Goal: Task Accomplishment & Management: Use online tool/utility

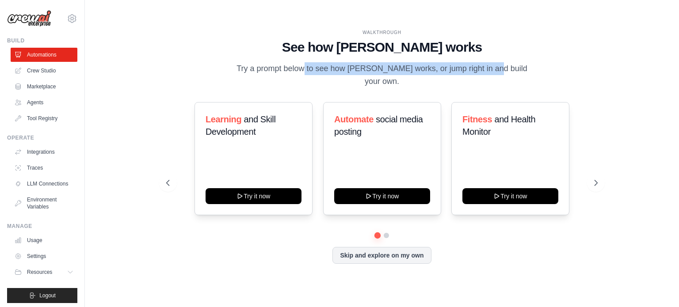
drag, startPoint x: 272, startPoint y: 76, endPoint x: 458, endPoint y: 71, distance: 185.7
click at [458, 71] on p "Try a prompt below to see how CrewAI works, or jump right in and build your own." at bounding box center [381, 75] width 297 height 26
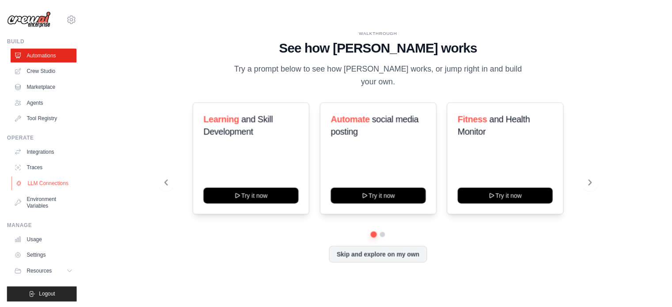
scroll to position [10, 0]
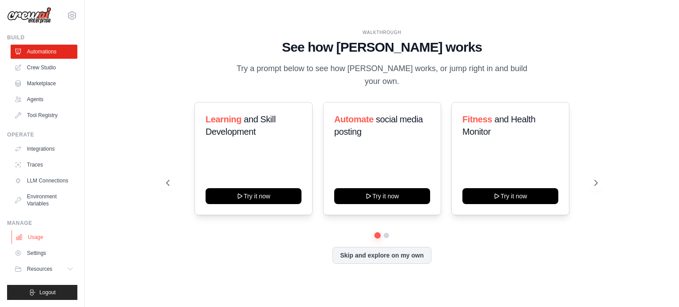
click at [34, 239] on link "Usage" at bounding box center [44, 237] width 67 height 14
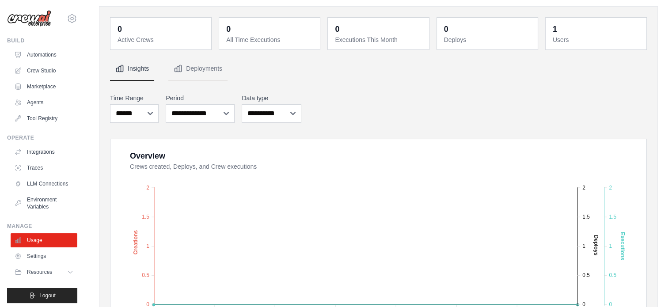
scroll to position [88, 0]
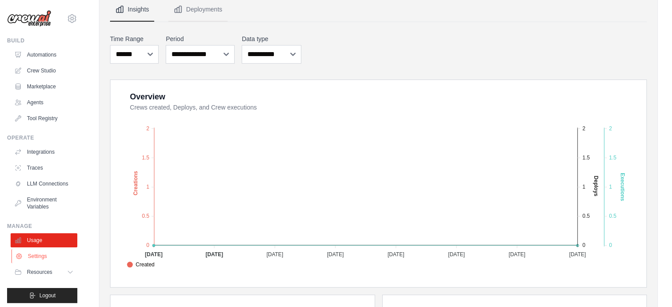
click at [36, 263] on link "Settings" at bounding box center [44, 256] width 67 height 14
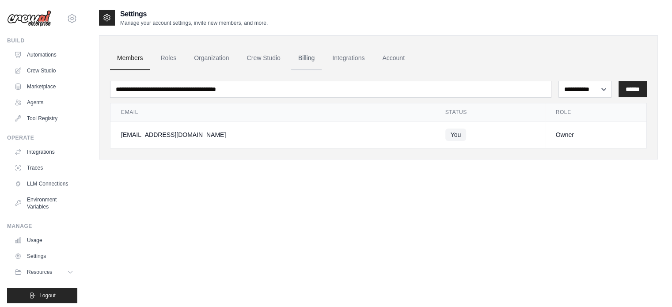
click at [303, 55] on link "Billing" at bounding box center [306, 58] width 30 height 24
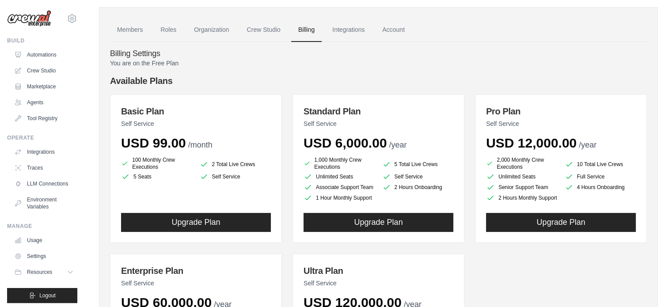
scroll to position [44, 0]
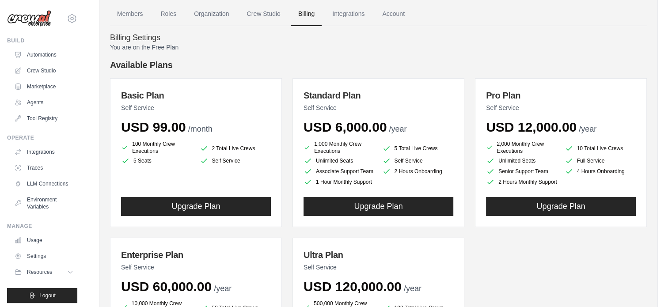
drag, startPoint x: 130, startPoint y: 144, endPoint x: 232, endPoint y: 162, distance: 103.7
click at [232, 162] on ul "100 Monthly Crew Executions 2 Total Live Crews 5 Seats Self Service" at bounding box center [196, 153] width 150 height 25
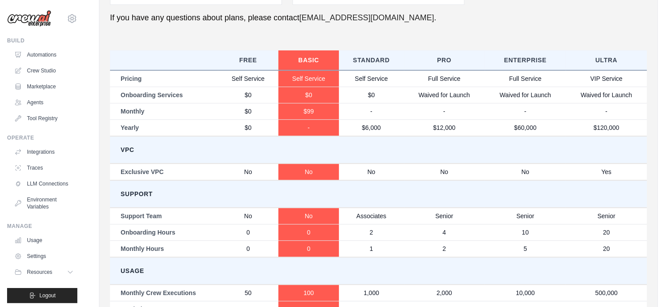
scroll to position [476, 0]
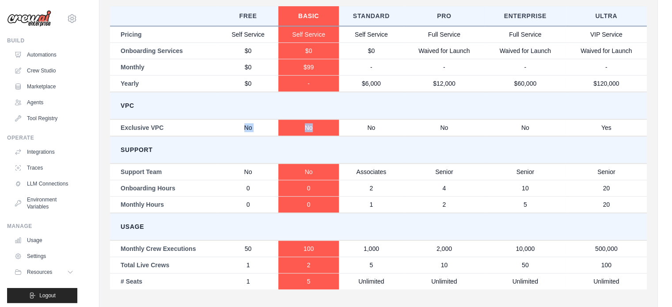
drag, startPoint x: 242, startPoint y: 127, endPoint x: 323, endPoint y: 129, distance: 81.3
click at [323, 129] on tr "Exclusive VPC No No No No No Yes" at bounding box center [378, 127] width 537 height 17
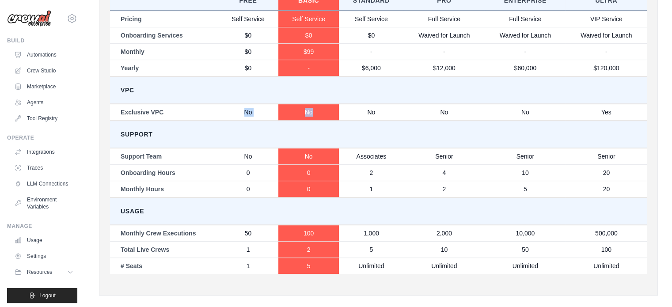
scroll to position [499, 0]
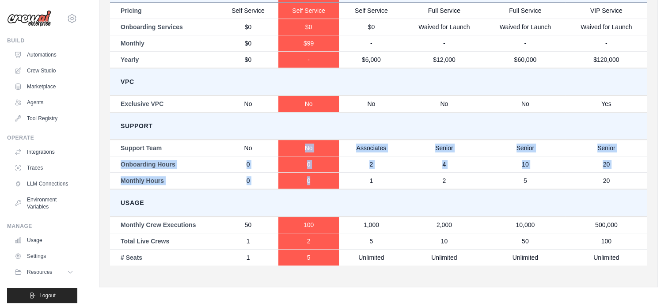
drag, startPoint x: 304, startPoint y: 148, endPoint x: 315, endPoint y: 177, distance: 30.6
click at [315, 177] on tbody "Pricing Self Service Self Service Self Service Full Service Full Service VIP Se…" at bounding box center [378, 133] width 537 height 263
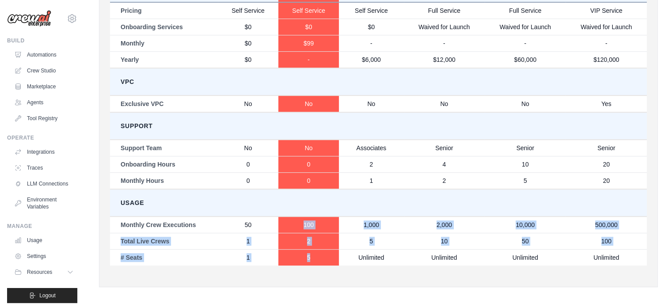
drag, startPoint x: 301, startPoint y: 218, endPoint x: 312, endPoint y: 259, distance: 41.7
click at [312, 259] on tbody "Pricing Self Service Self Service Self Service Full Service Full Service VIP Se…" at bounding box center [378, 133] width 537 height 263
click at [312, 259] on td "5" at bounding box center [308, 257] width 61 height 16
drag, startPoint x: 312, startPoint y: 261, endPoint x: 313, endPoint y: 217, distance: 44.2
click at [313, 217] on tbody "Pricing Self Service Self Service Self Service Full Service Full Service VIP Se…" at bounding box center [378, 133] width 537 height 263
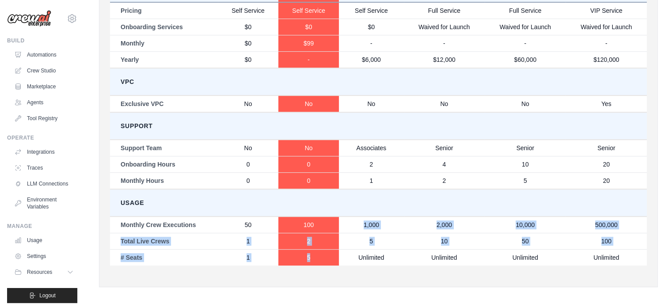
click at [313, 217] on td "100" at bounding box center [308, 225] width 61 height 17
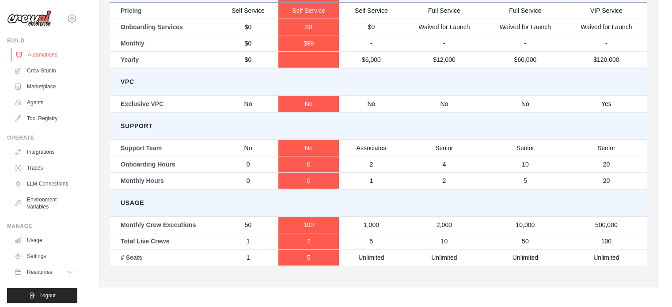
click at [41, 54] on link "Automations" at bounding box center [44, 55] width 67 height 14
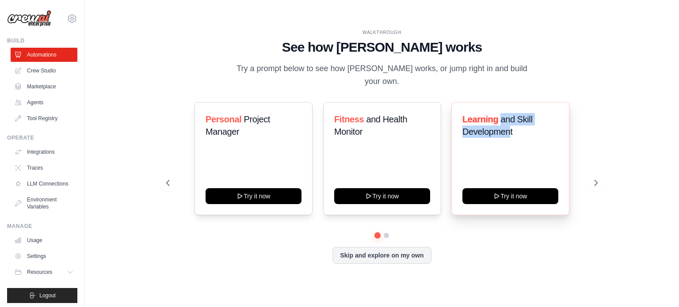
drag, startPoint x: 505, startPoint y: 116, endPoint x: 510, endPoint y: 123, distance: 8.6
click at [510, 123] on span "and Skill Development" at bounding box center [497, 125] width 70 height 22
click at [516, 127] on h3 "Learning and Skill Development" at bounding box center [510, 125] width 96 height 25
click at [594, 179] on icon at bounding box center [596, 183] width 9 height 9
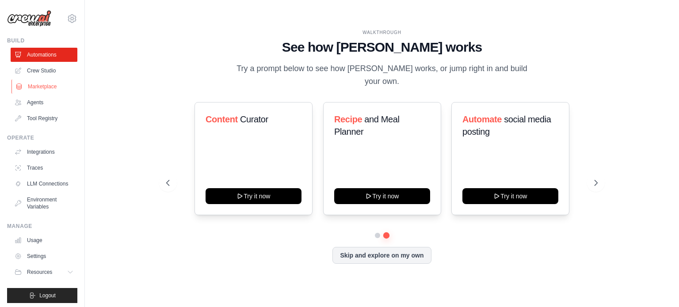
click at [50, 88] on link "Marketplace" at bounding box center [44, 87] width 67 height 14
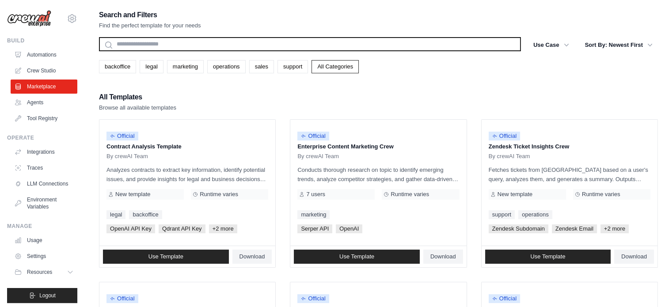
click at [194, 46] on input "text" at bounding box center [310, 44] width 422 height 14
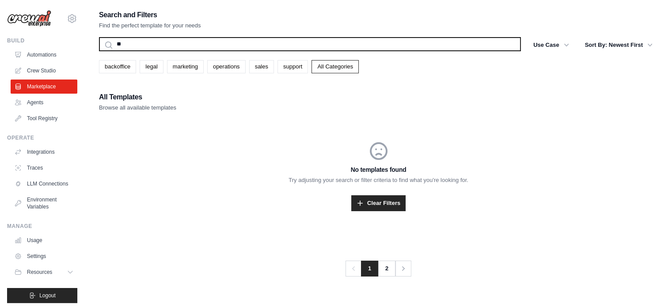
type input "*"
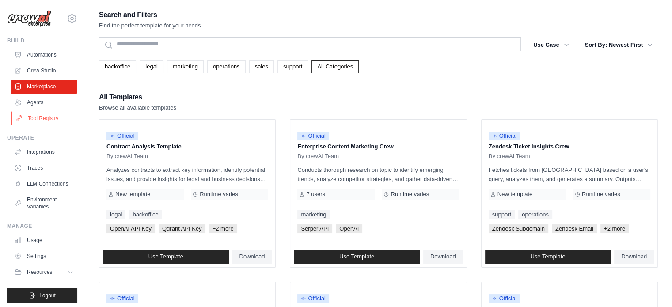
click at [37, 113] on link "Tool Registry" at bounding box center [44, 118] width 67 height 14
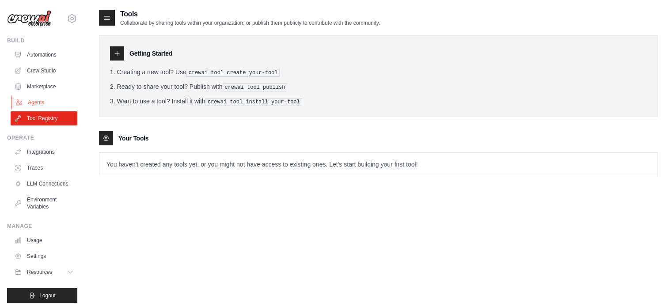
click at [32, 105] on link "Agents" at bounding box center [44, 102] width 67 height 14
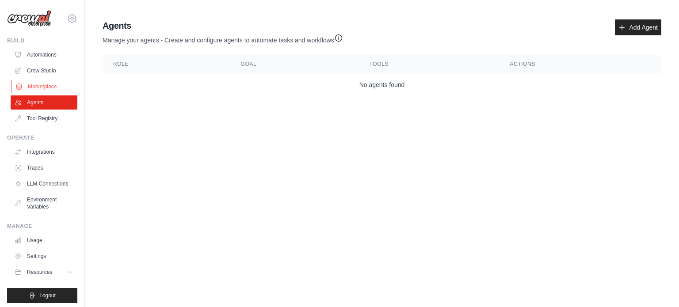
click at [43, 91] on link "Marketplace" at bounding box center [44, 87] width 67 height 14
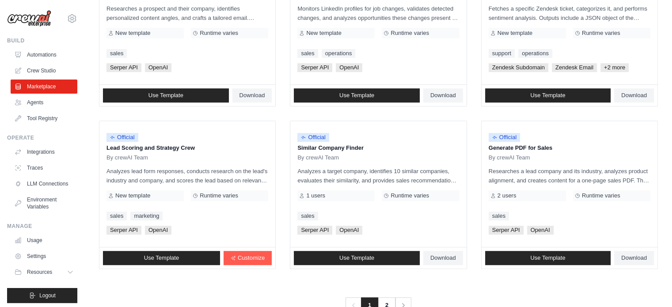
scroll to position [510, 0]
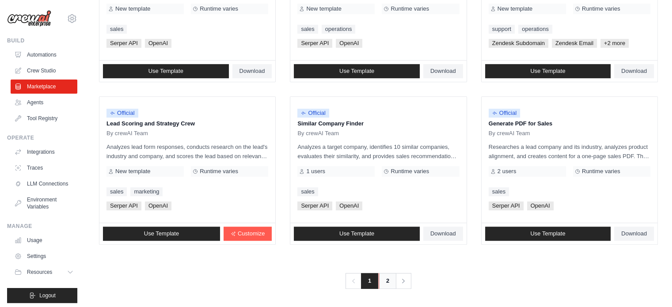
click at [386, 281] on link "2" at bounding box center [388, 281] width 18 height 16
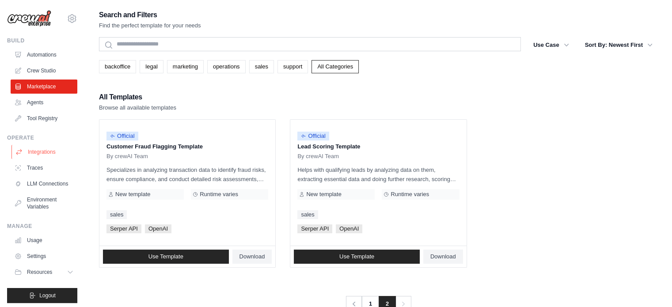
click at [27, 155] on link "Integrations" at bounding box center [44, 152] width 67 height 14
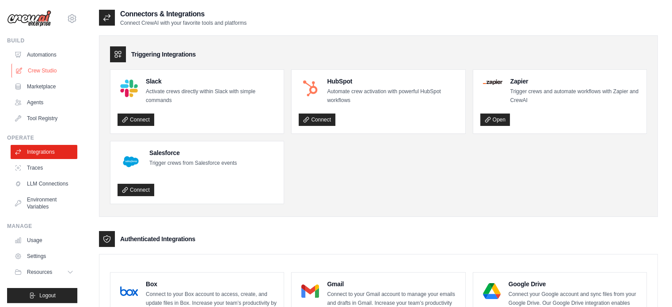
click at [46, 74] on link "Crew Studio" at bounding box center [44, 71] width 67 height 14
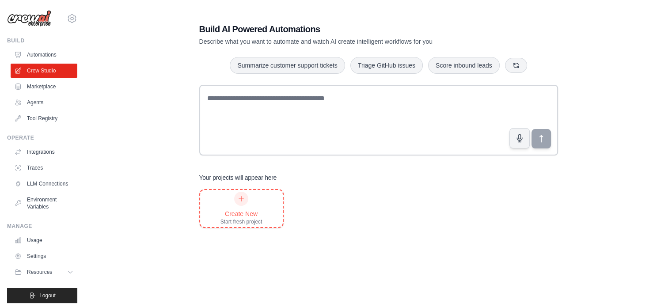
click at [264, 210] on div "Create New Start fresh project" at bounding box center [241, 208] width 83 height 37
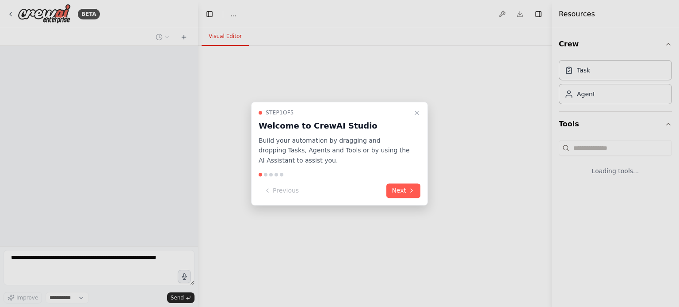
select select "****"
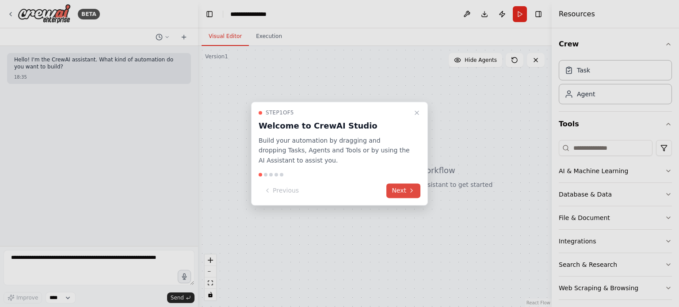
click at [399, 195] on button "Next" at bounding box center [403, 190] width 34 height 15
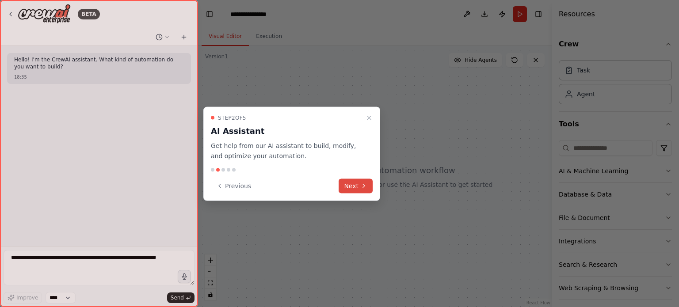
click at [357, 186] on button "Next" at bounding box center [356, 186] width 34 height 15
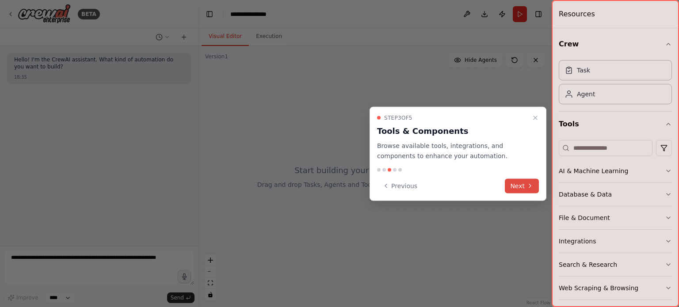
click at [521, 186] on button "Next" at bounding box center [522, 186] width 34 height 15
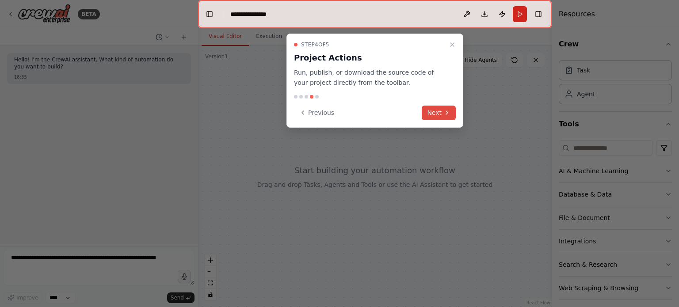
click at [430, 110] on button "Next" at bounding box center [439, 113] width 34 height 15
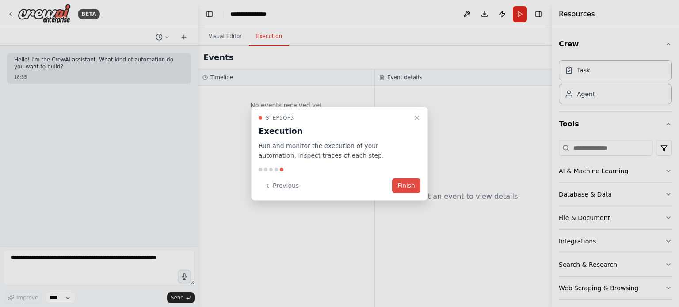
click at [408, 183] on button "Finish" at bounding box center [406, 186] width 28 height 15
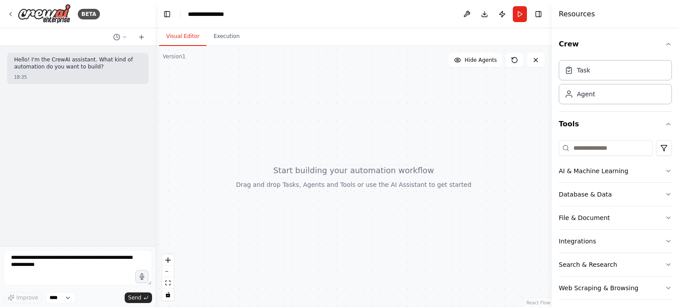
drag, startPoint x: 197, startPoint y: 113, endPoint x: 156, endPoint y: 116, distance: 41.7
click at [156, 116] on div "**********" at bounding box center [339, 153] width 679 height 307
click at [33, 268] on textarea at bounding box center [78, 267] width 148 height 35
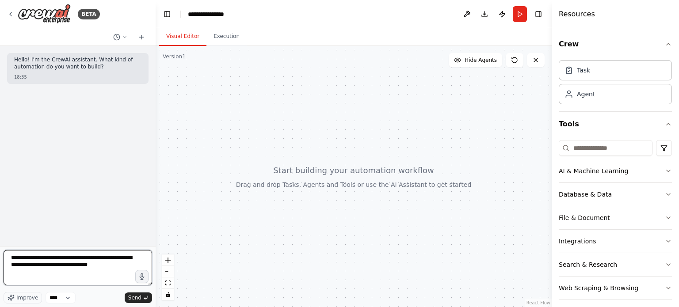
type textarea "**********"
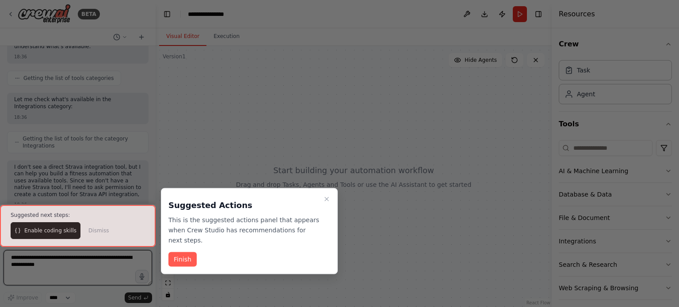
scroll to position [373, 0]
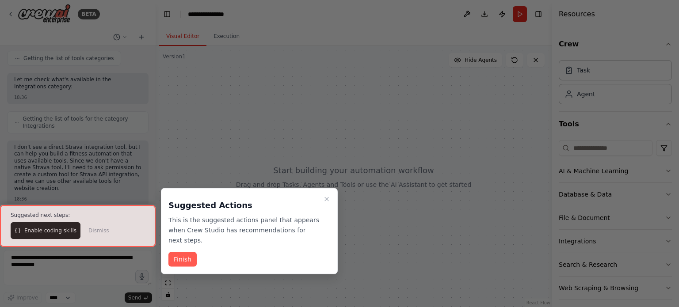
click at [42, 230] on div at bounding box center [78, 226] width 156 height 42
click at [183, 252] on button "Finish" at bounding box center [182, 259] width 28 height 15
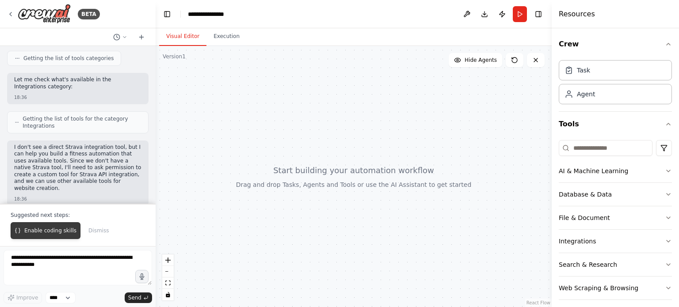
click at [44, 232] on span "Enable coding skills" at bounding box center [50, 230] width 52 height 7
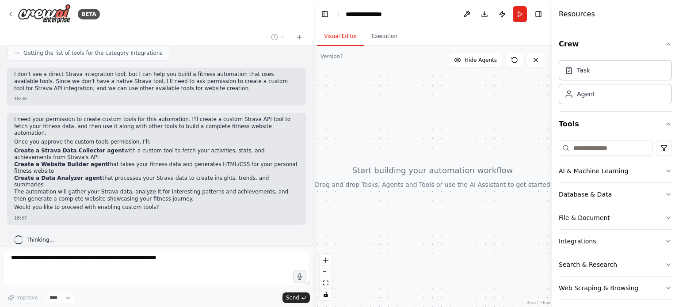
scroll to position [369, 0]
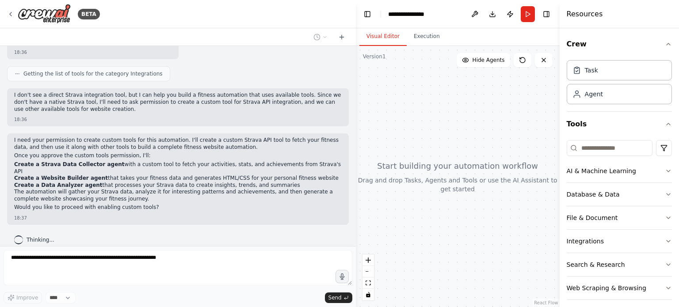
drag, startPoint x: 152, startPoint y: 127, endPoint x: 379, endPoint y: 123, distance: 226.3
click at [379, 123] on div "BETA Hello! I'm the CrewAI assistant. What kind of automation do you want to bu…" at bounding box center [339, 153] width 679 height 307
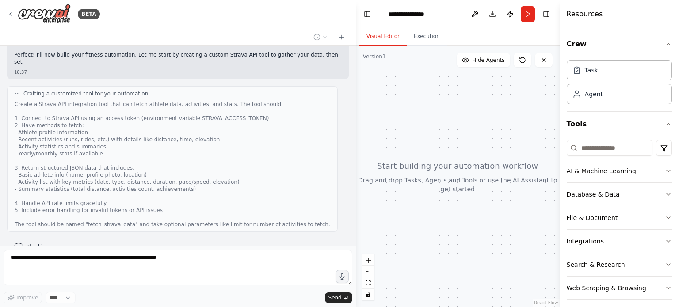
scroll to position [576, 0]
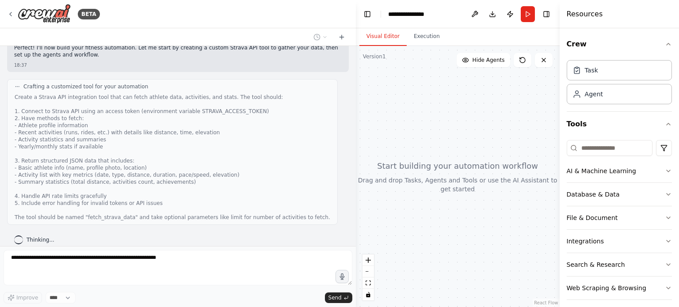
click at [124, 208] on div "Create a Strava API integration tool that can fetch athlete data, activities, a…" at bounding box center [173, 157] width 316 height 127
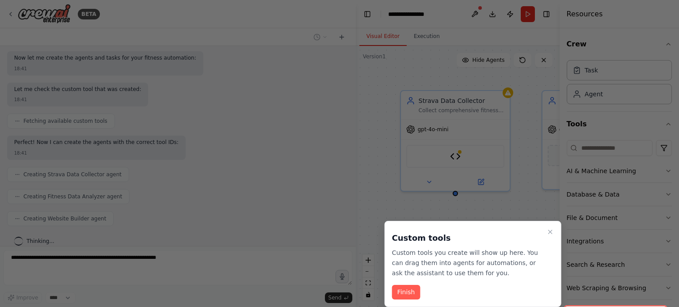
scroll to position [1092, 0]
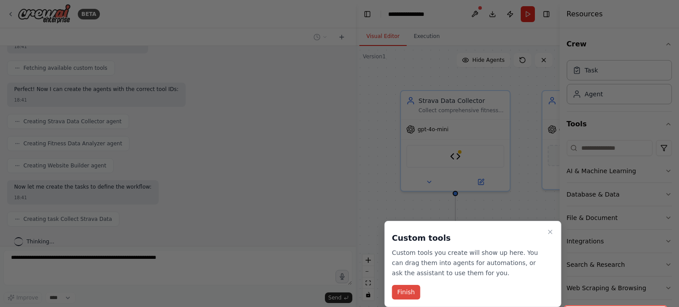
click at [405, 293] on button "Finish" at bounding box center [406, 292] width 28 height 15
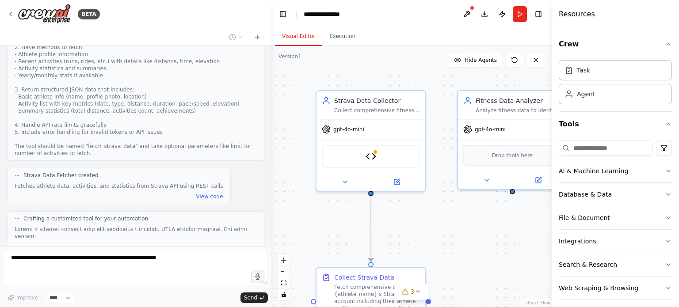
scroll to position [710, 0]
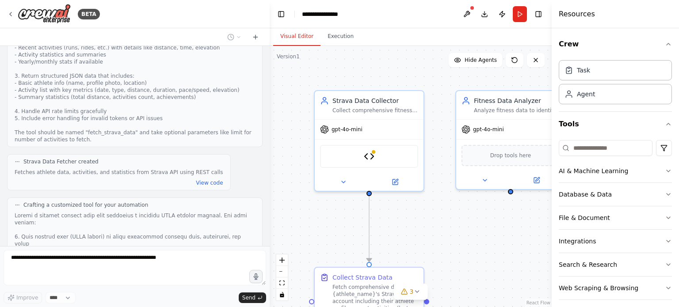
drag, startPoint x: 352, startPoint y: 153, endPoint x: 267, endPoint y: 160, distance: 85.1
click at [268, 159] on div "BETA Hello! I'm the CrewAI assistant. What kind of automation do you want to bu…" at bounding box center [339, 153] width 679 height 307
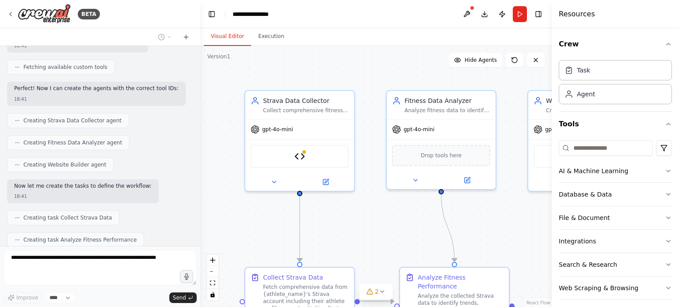
scroll to position [1295, 0]
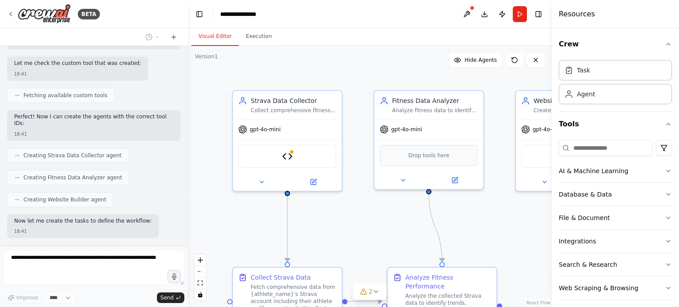
drag, startPoint x: 266, startPoint y: 154, endPoint x: 183, endPoint y: 146, distance: 83.0
click at [183, 146] on div "BETA Hello! I'm the CrewAI assistant. What kind of automation do you want to bu…" at bounding box center [339, 153] width 679 height 307
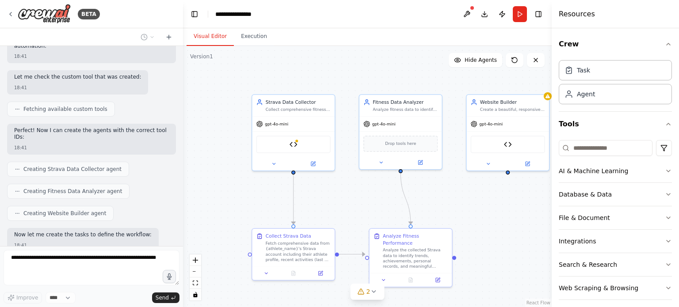
drag, startPoint x: 510, startPoint y: 203, endPoint x: 472, endPoint y: 208, distance: 37.5
click at [472, 208] on div ".deletable-edge-delete-btn { width: 20px; height: 20px; border: 0px solid #ffff…" at bounding box center [367, 176] width 369 height 261
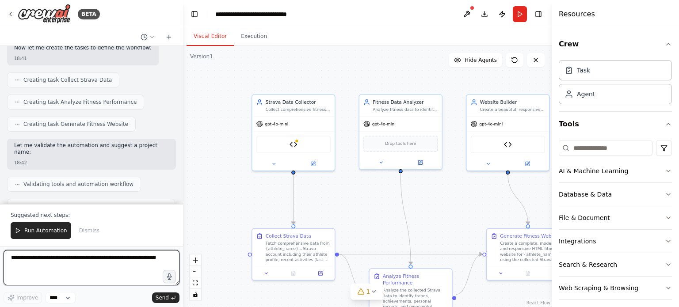
scroll to position [1481, 0]
drag, startPoint x: 43, startPoint y: 141, endPoint x: 72, endPoint y: 148, distance: 30.0
click at [72, 226] on p "Perfect! I've successfully built your Strava Fitness Website Generator automati…" at bounding box center [91, 236] width 155 height 21
drag, startPoint x: 61, startPoint y: 157, endPoint x: 111, endPoint y: 164, distance: 50.4
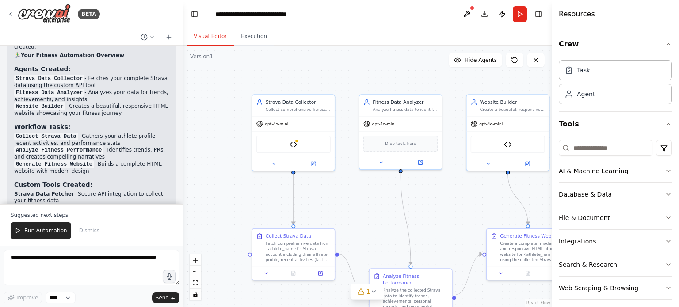
scroll to position [1702, 0]
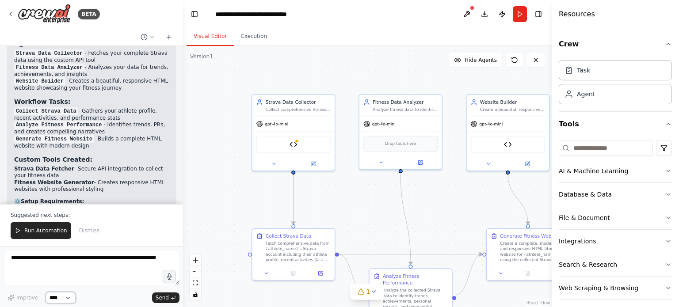
click at [67, 300] on select "****" at bounding box center [61, 297] width 30 height 11
click at [101, 293] on div "Improve **** Send" at bounding box center [92, 297] width 176 height 11
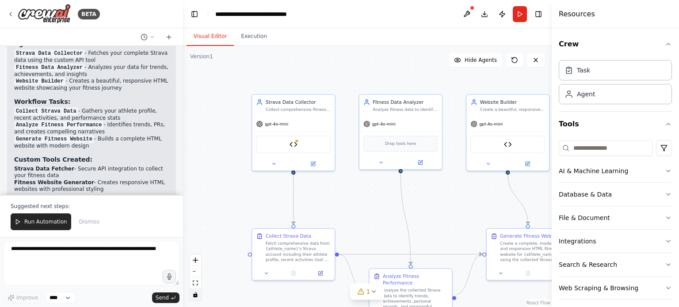
drag, startPoint x: 176, startPoint y: 283, endPoint x: 194, endPoint y: 292, distance: 20.2
click at [194, 292] on div "BETA Hello! I'm the CrewAI assistant. What kind of automation do you want to bu…" at bounding box center [339, 153] width 679 height 307
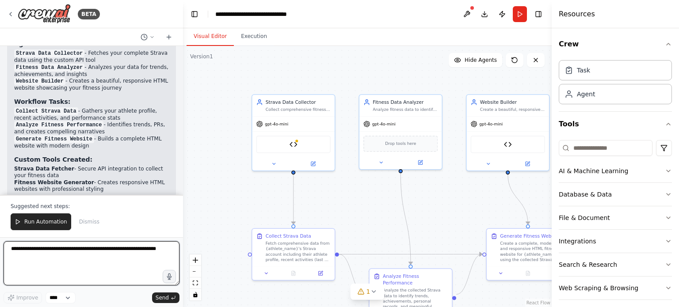
click at [27, 263] on textarea at bounding box center [92, 263] width 176 height 44
type textarea "*"
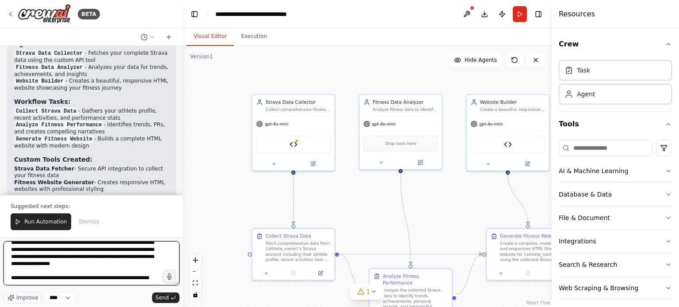
scroll to position [30, 0]
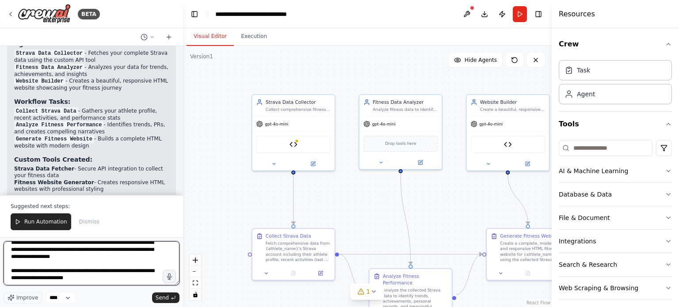
type textarea "**********"
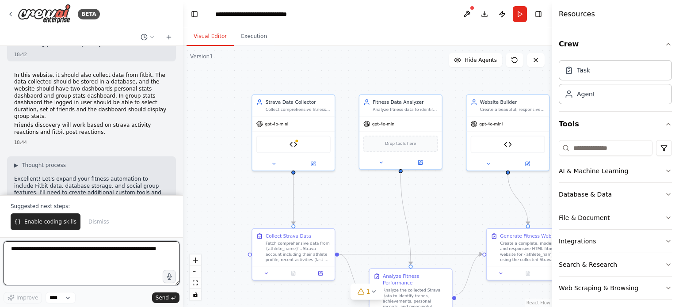
scroll to position [2028, 0]
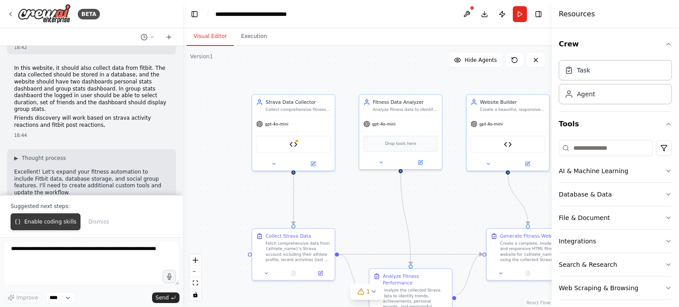
click at [44, 227] on button "Enable coding skills" at bounding box center [46, 221] width 70 height 17
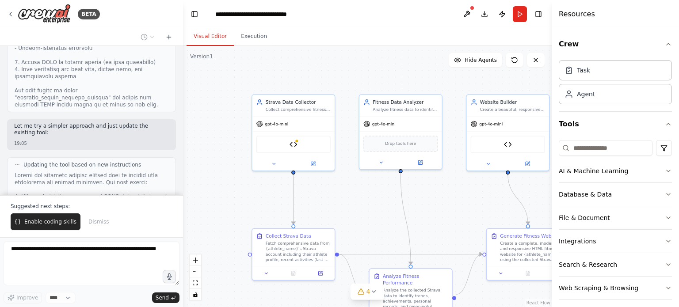
scroll to position [4444, 0]
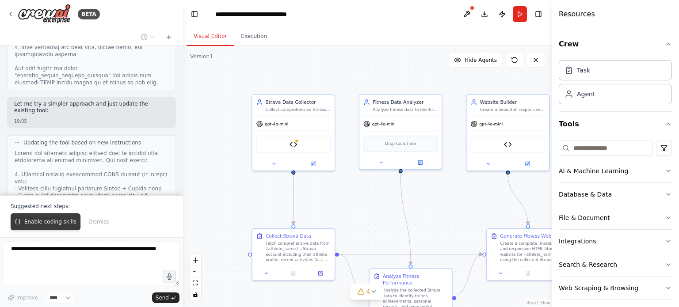
click at [43, 223] on span "Enable coding skills" at bounding box center [50, 221] width 52 height 7
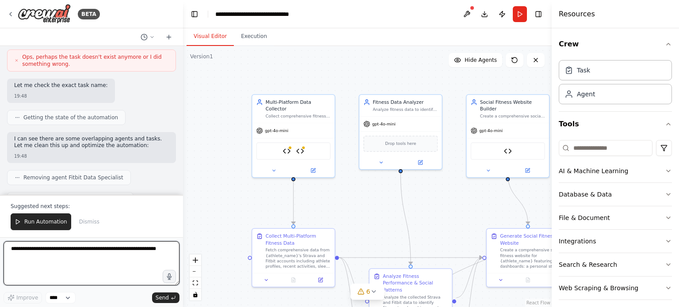
scroll to position [7947, 0]
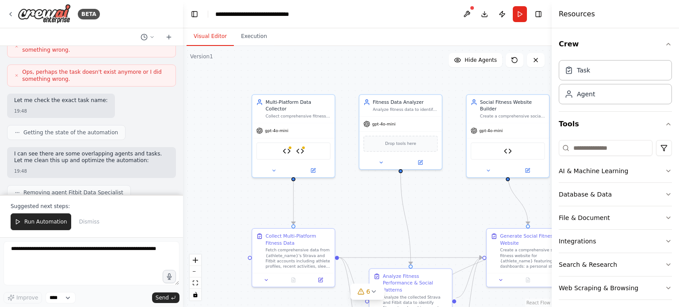
drag, startPoint x: 64, startPoint y: 162, endPoint x: 136, endPoint y: 164, distance: 71.6
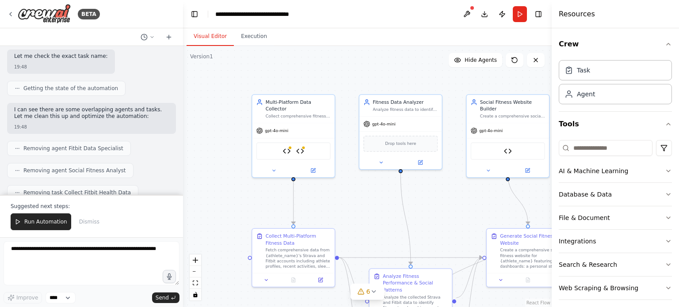
drag, startPoint x: 71, startPoint y: 128, endPoint x: 75, endPoint y: 137, distance: 10.7
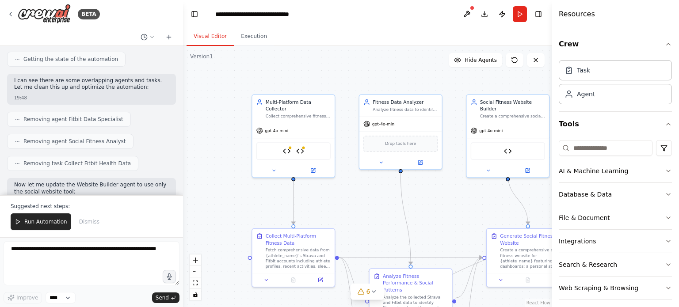
scroll to position [8035, 0]
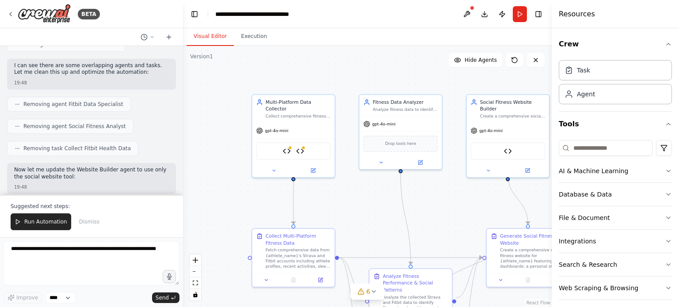
drag, startPoint x: 90, startPoint y: 95, endPoint x: 92, endPoint y: 109, distance: 13.4
drag, startPoint x: 71, startPoint y: 129, endPoint x: 77, endPoint y: 136, distance: 9.1
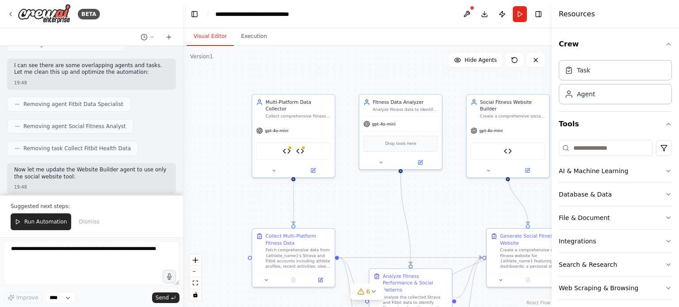
drag, startPoint x: 71, startPoint y: 143, endPoint x: 72, endPoint y: 149, distance: 6.3
drag, startPoint x: 71, startPoint y: 148, endPoint x: 70, endPoint y: 136, distance: 12.0
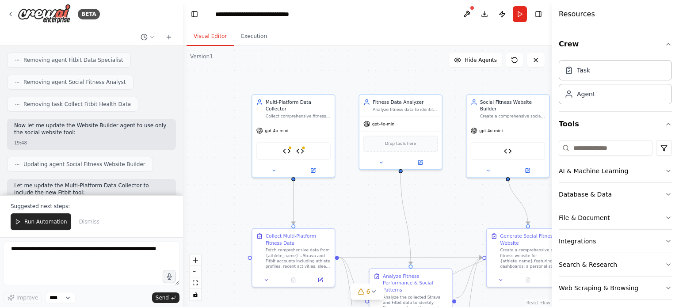
drag, startPoint x: 68, startPoint y: 111, endPoint x: 83, endPoint y: 167, distance: 57.2
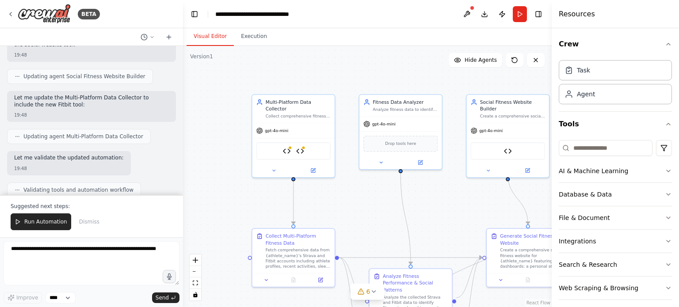
scroll to position [8168, 0]
drag, startPoint x: 81, startPoint y: 122, endPoint x: 86, endPoint y: 131, distance: 10.5
drag, startPoint x: 81, startPoint y: 123, endPoint x: 87, endPoint y: 135, distance: 12.8
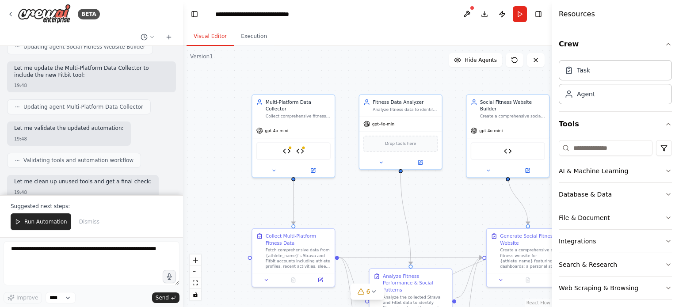
scroll to position [8212, 0]
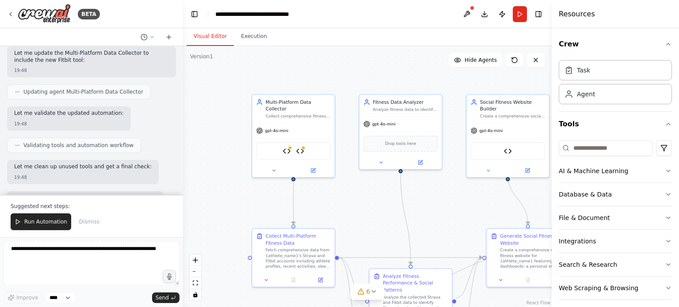
drag, startPoint x: 75, startPoint y: 74, endPoint x: 86, endPoint y: 95, distance: 23.9
drag, startPoint x: 84, startPoint y: 76, endPoint x: 92, endPoint y: 100, distance: 24.7
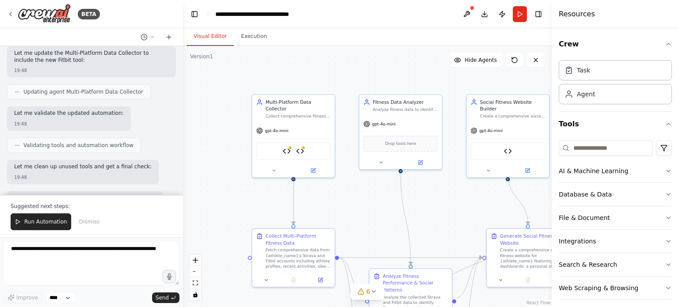
drag, startPoint x: 97, startPoint y: 107, endPoint x: 100, endPoint y: 116, distance: 9.2
drag, startPoint x: 51, startPoint y: 126, endPoint x: 88, endPoint y: 140, distance: 40.1
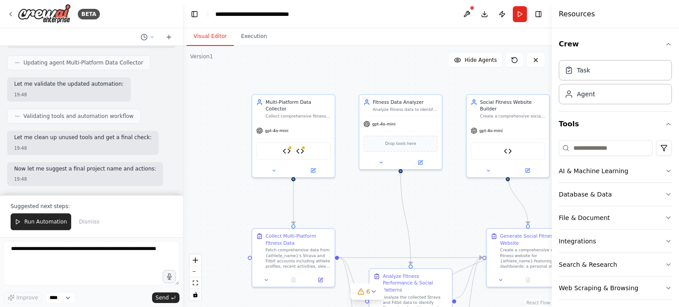
scroll to position [8256, 0]
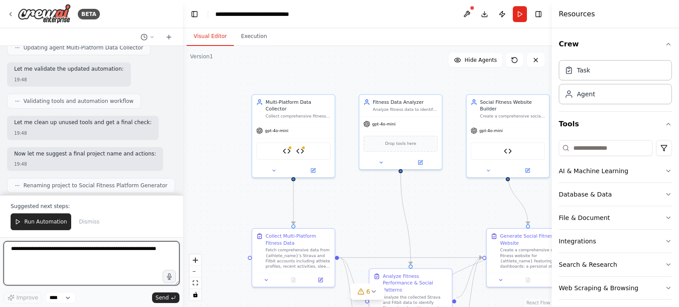
click at [79, 256] on textarea at bounding box center [92, 263] width 176 height 44
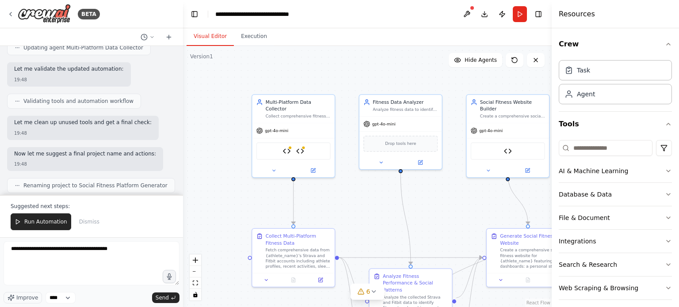
copy li "STRAVA_ACCESS_TKN"
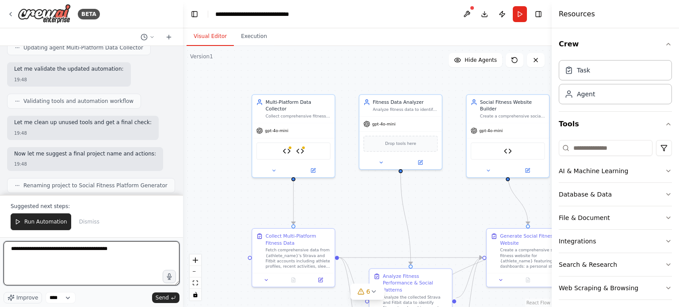
drag, startPoint x: 159, startPoint y: 249, endPoint x: 62, endPoint y: 250, distance: 96.8
click at [62, 250] on textarea "**********" at bounding box center [92, 263] width 176 height 44
click at [159, 258] on textarea "**********" at bounding box center [92, 263] width 176 height 44
paste textarea "**********"
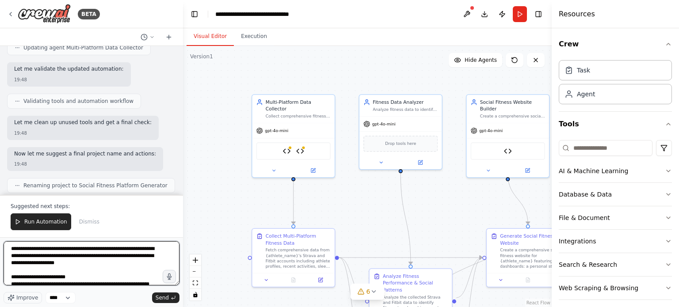
scroll to position [30, 0]
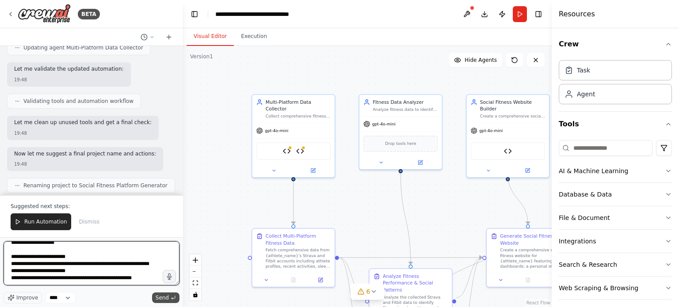
type textarea "**********"
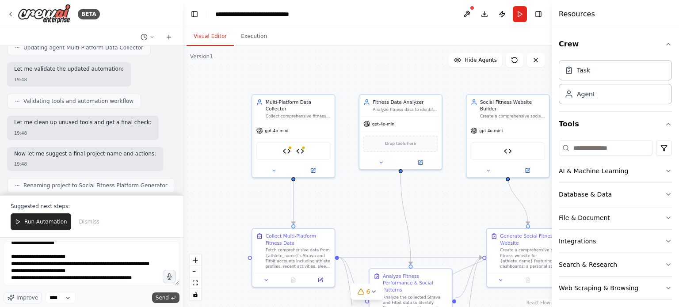
click at [165, 301] on span "Send" at bounding box center [162, 297] width 13 height 7
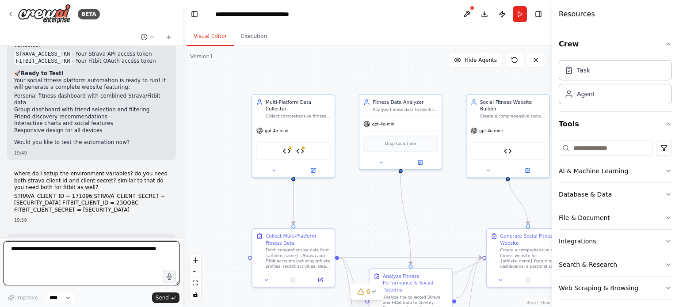
scroll to position [8709, 0]
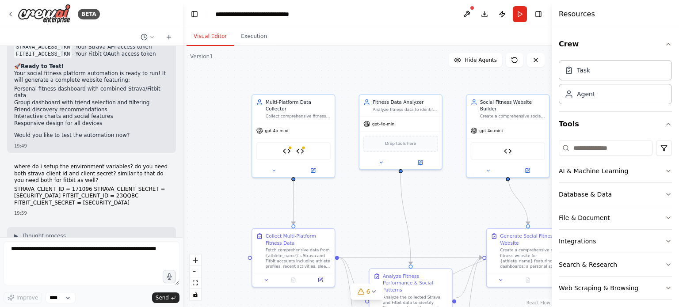
drag, startPoint x: 73, startPoint y: 179, endPoint x: 76, endPoint y: 192, distance: 13.6
drag, startPoint x: 143, startPoint y: 207, endPoint x: 11, endPoint y: 199, distance: 131.9
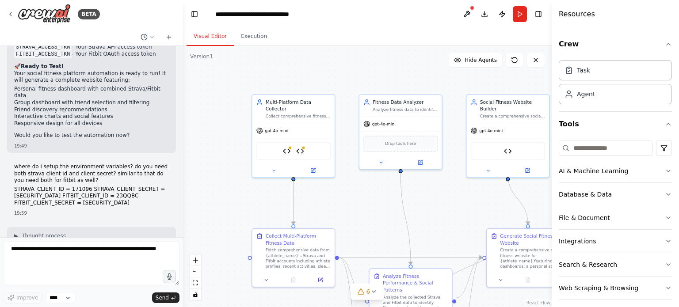
copy strong "Would you like me to modify the tools to use your Client ID/Secret and handle t…"
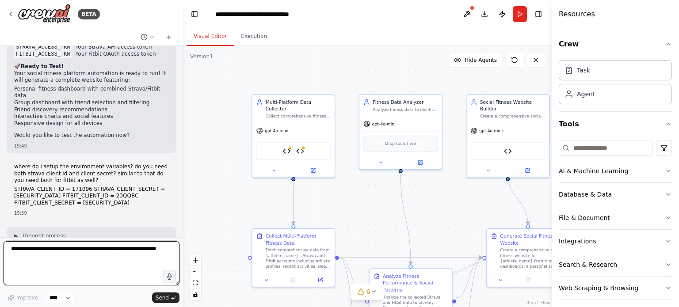
click at [25, 253] on textarea at bounding box center [92, 263] width 176 height 44
paste textarea "**********"
type textarea "**********"
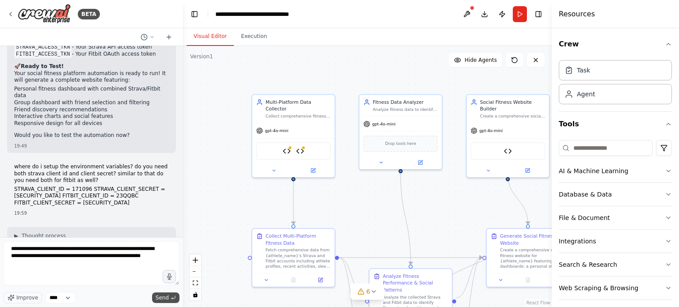
click at [164, 300] on span "Send" at bounding box center [162, 297] width 13 height 7
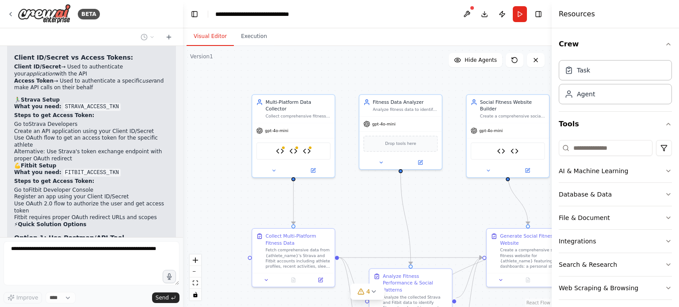
scroll to position [8964, 0]
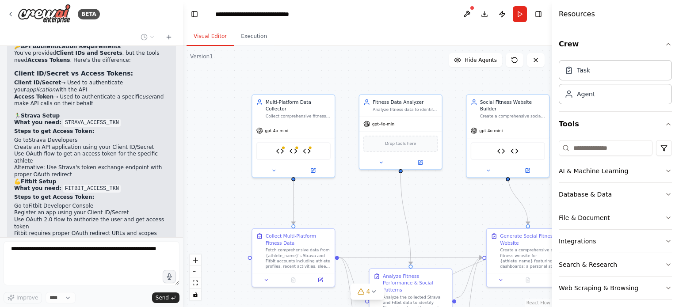
drag, startPoint x: 115, startPoint y: 125, endPoint x: 121, endPoint y: 196, distance: 71.4
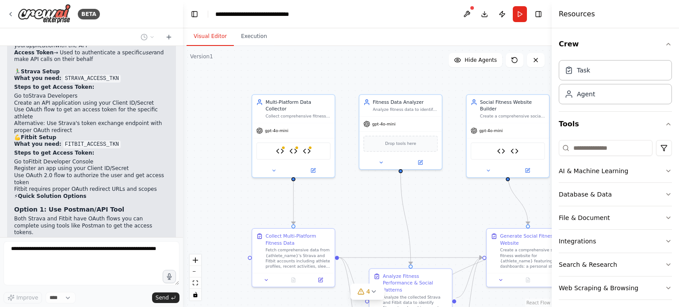
drag, startPoint x: 76, startPoint y: 139, endPoint x: 90, endPoint y: 197, distance: 59.2
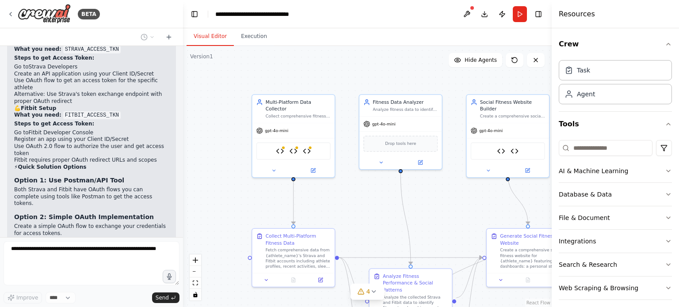
scroll to position [9053, 0]
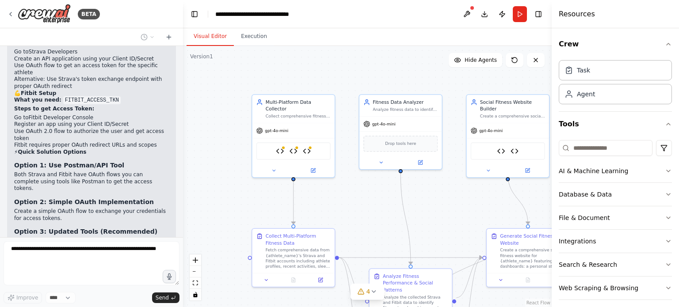
drag, startPoint x: 53, startPoint y: 128, endPoint x: 81, endPoint y: 182, distance: 60.5
drag, startPoint x: 81, startPoint y: 182, endPoint x: 82, endPoint y: 108, distance: 73.8
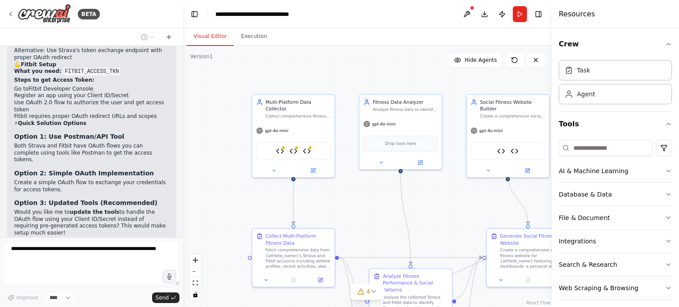
scroll to position [9097, 0]
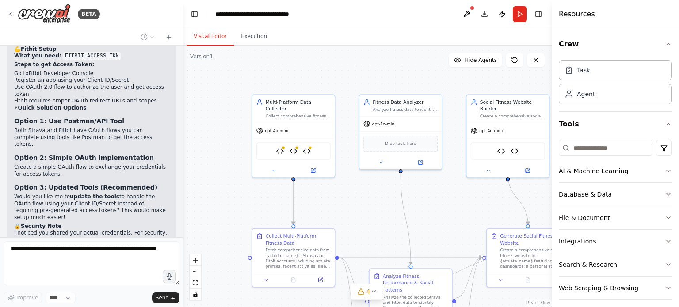
drag, startPoint x: 48, startPoint y: 151, endPoint x: 74, endPoint y: 181, distance: 39.5
click at [283, 145] on div at bounding box center [283, 147] width 4 height 4
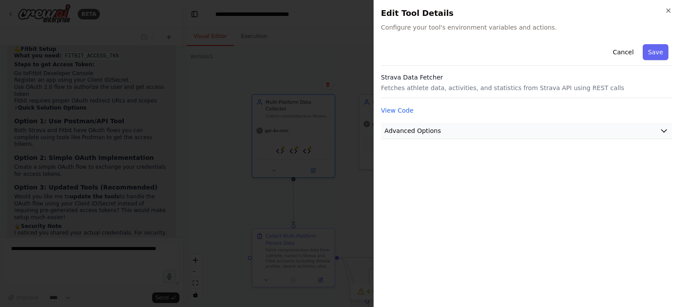
click at [595, 128] on button "Advanced Options" at bounding box center [526, 131] width 291 height 16
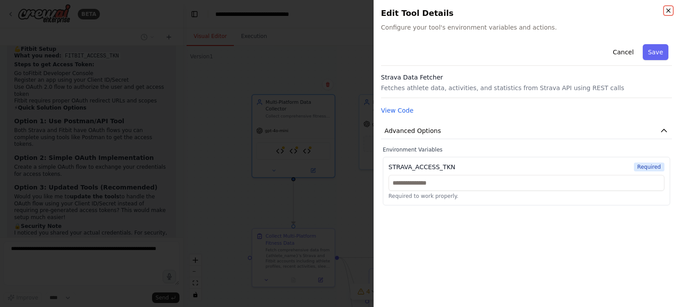
click at [670, 12] on icon "button" at bounding box center [668, 10] width 7 height 7
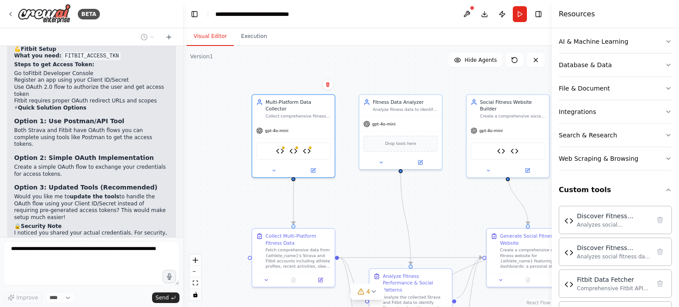
scroll to position [133, 0]
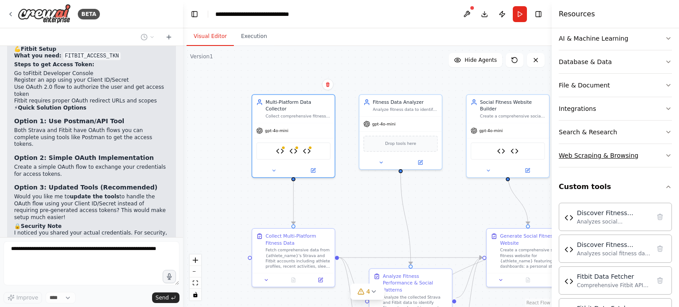
click at [657, 160] on button "Web Scraping & Browsing" at bounding box center [615, 155] width 113 height 23
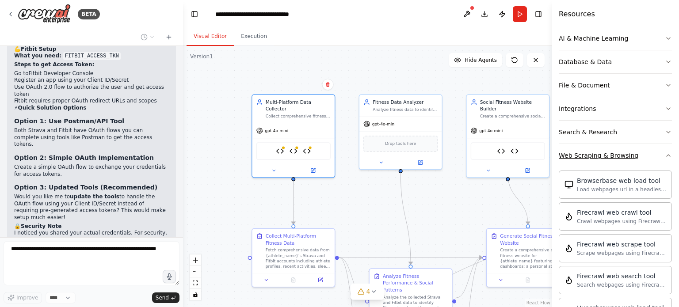
click at [665, 154] on icon "button" at bounding box center [668, 155] width 7 height 7
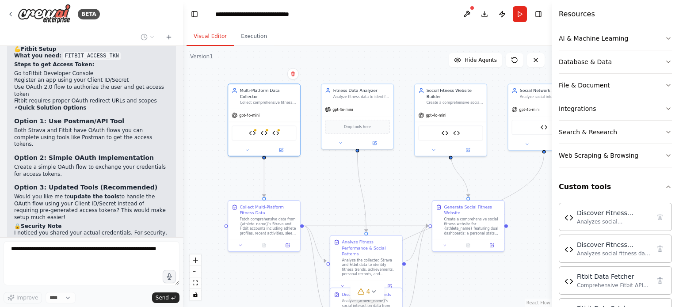
drag, startPoint x: 456, startPoint y: 213, endPoint x: 407, endPoint y: 187, distance: 55.5
click at [407, 187] on div ".deletable-edge-delete-btn { width: 20px; height: 20px; border: 0px solid #ffff…" at bounding box center [367, 176] width 369 height 261
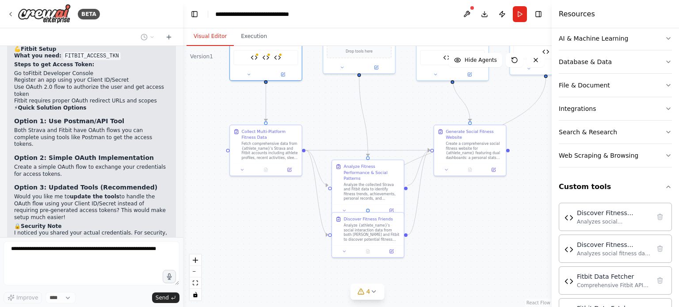
drag, startPoint x: 405, startPoint y: 191, endPoint x: 407, endPoint y: 94, distance: 97.2
click at [407, 94] on div ".deletable-edge-delete-btn { width: 20px; height: 20px; border: 0px solid #ffff…" at bounding box center [367, 176] width 369 height 261
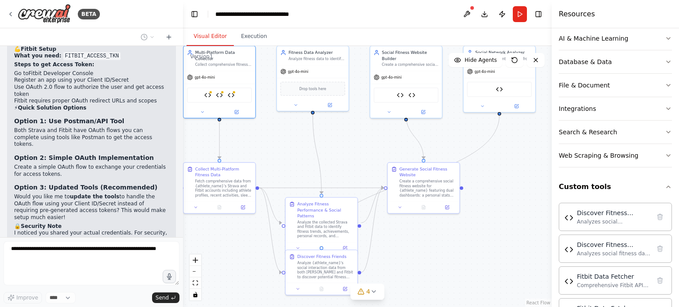
drag, startPoint x: 468, startPoint y: 230, endPoint x: 401, endPoint y: 296, distance: 93.4
click at [401, 296] on div ".deletable-edge-delete-btn { width: 20px; height: 20px; border: 0px solid #ffff…" at bounding box center [367, 176] width 369 height 261
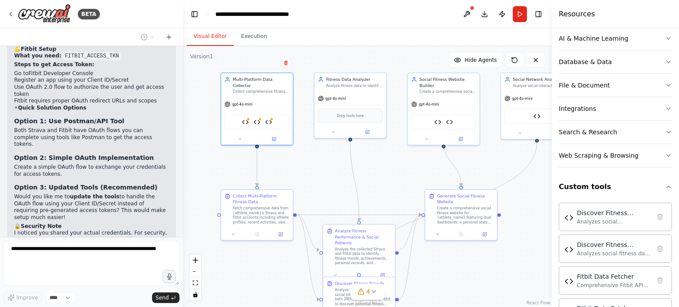
drag, startPoint x: 468, startPoint y: 229, endPoint x: 516, endPoint y: 250, distance: 52.9
click at [518, 250] on div ".deletable-edge-delete-btn { width: 20px; height: 20px; border: 0px solid #ffff…" at bounding box center [367, 176] width 369 height 261
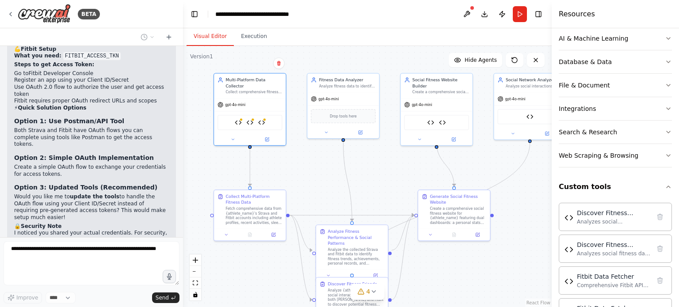
click at [516, 250] on div ".deletable-edge-delete-btn { width: 20px; height: 20px; border: 0px solid #ffff…" at bounding box center [367, 176] width 369 height 261
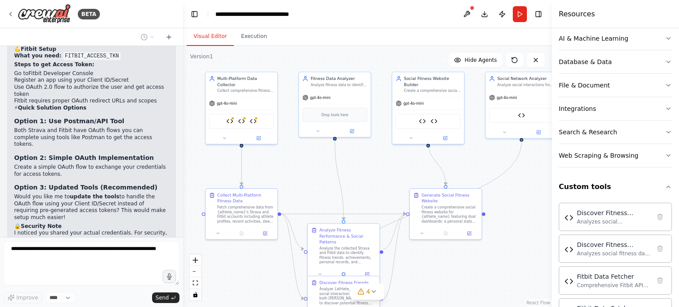
drag, startPoint x: 512, startPoint y: 252, endPoint x: 504, endPoint y: 251, distance: 8.5
click at [504, 251] on div ".deletable-edge-delete-btn { width: 20px; height: 20px; border: 0px solid #ffff…" at bounding box center [367, 176] width 369 height 261
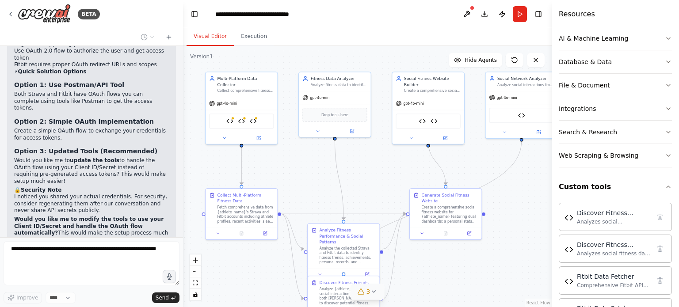
click at [372, 295] on icon at bounding box center [373, 291] width 7 height 7
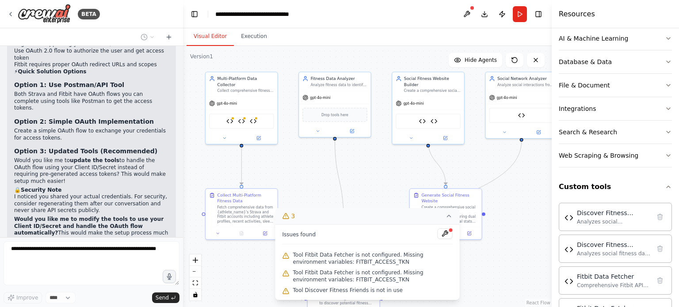
click at [492, 282] on div ".deletable-edge-delete-btn { width: 20px; height: 20px; border: 0px solid #ffff…" at bounding box center [367, 176] width 369 height 261
click at [354, 165] on div ".deletable-edge-delete-btn { width: 20px; height: 20px; border: 0px solid #ffff…" at bounding box center [367, 176] width 369 height 261
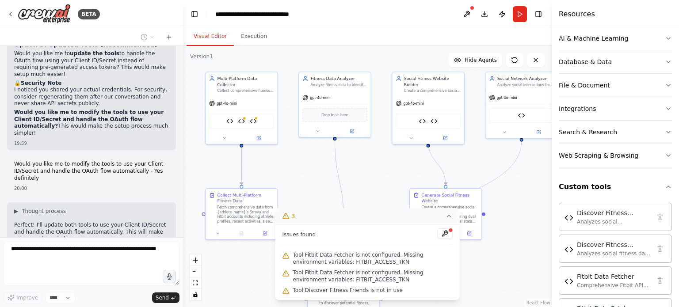
scroll to position [9445, 0]
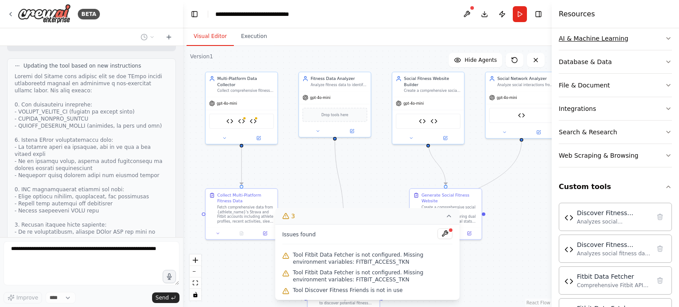
click at [589, 40] on div "AI & Machine Learning" at bounding box center [593, 38] width 69 height 9
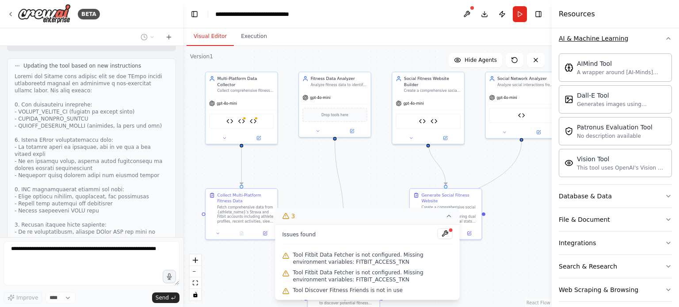
click at [620, 39] on div "AI & Machine Learning" at bounding box center [593, 38] width 69 height 9
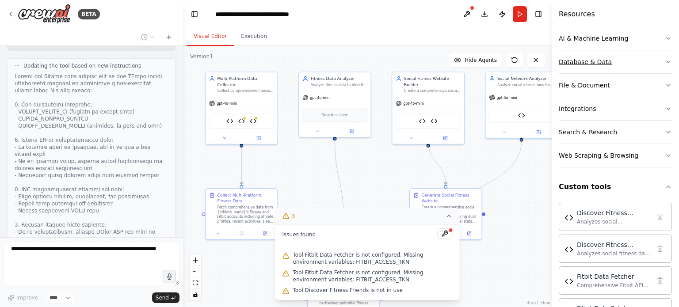
click at [606, 64] on button "Database & Data" at bounding box center [615, 61] width 113 height 23
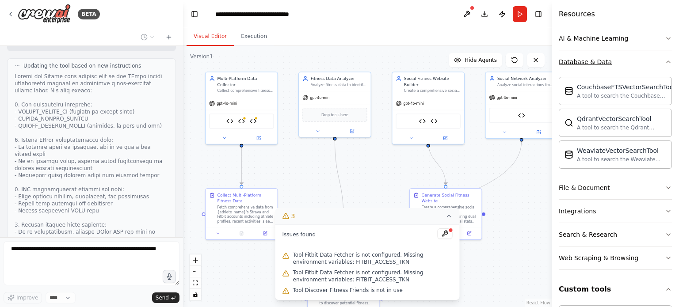
click at [606, 64] on button "Database & Data" at bounding box center [615, 61] width 113 height 23
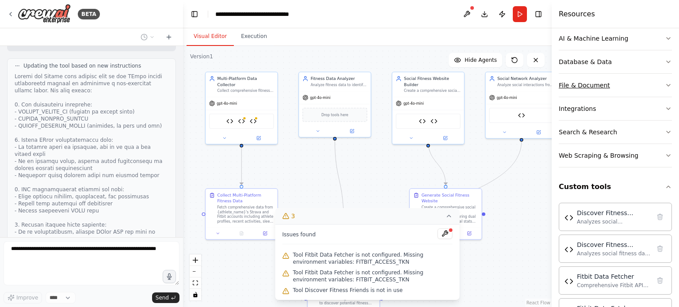
click at [603, 89] on button "File & Document" at bounding box center [615, 85] width 113 height 23
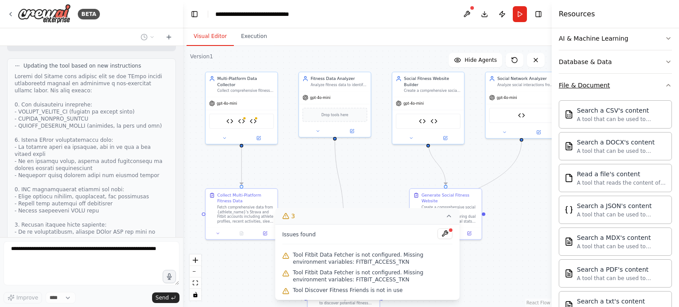
click at [606, 88] on button "File & Document" at bounding box center [615, 85] width 113 height 23
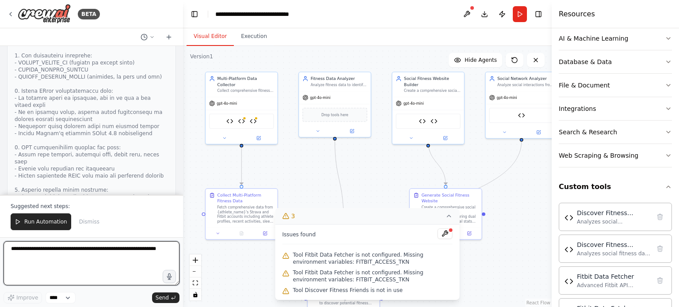
scroll to position [9880, 0]
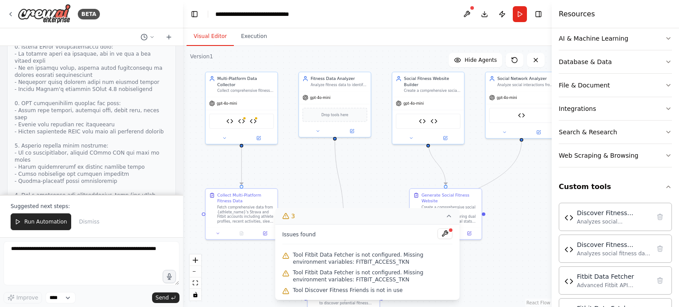
drag, startPoint x: 53, startPoint y: 79, endPoint x: 72, endPoint y: 115, distance: 40.1
drag, startPoint x: 60, startPoint y: 81, endPoint x: 73, endPoint y: 120, distance: 41.4
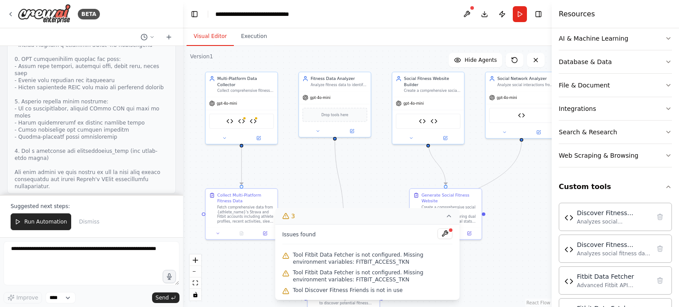
scroll to position [9968, 0]
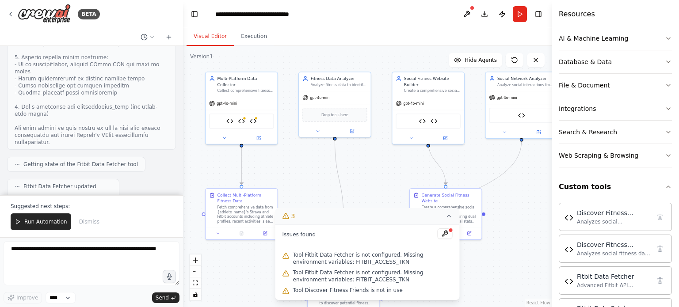
copy code "STRAVA_REFRESH_TKN"
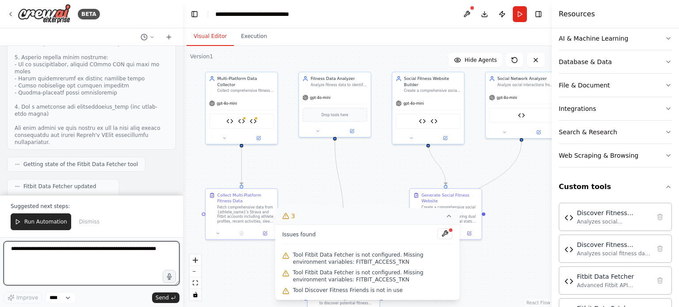
click at [83, 262] on textarea at bounding box center [92, 263] width 176 height 44
paste textarea "**********"
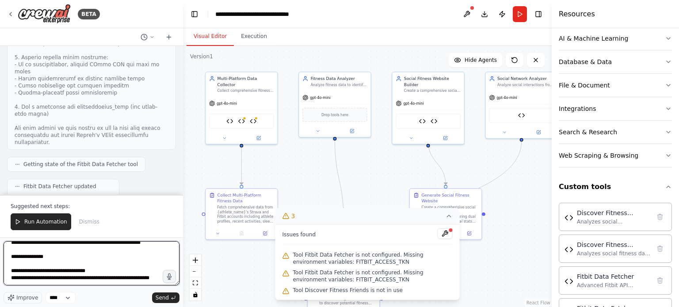
scroll to position [30, 0]
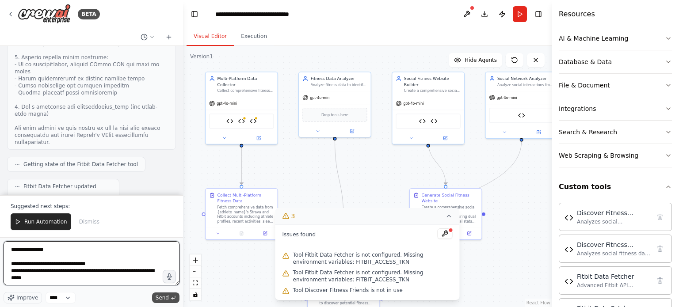
type textarea "**********"
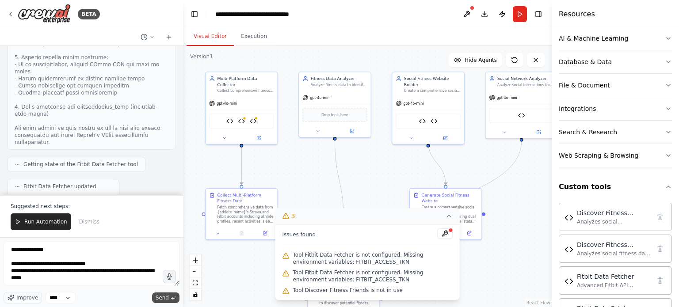
click at [165, 297] on span "Send" at bounding box center [162, 297] width 13 height 7
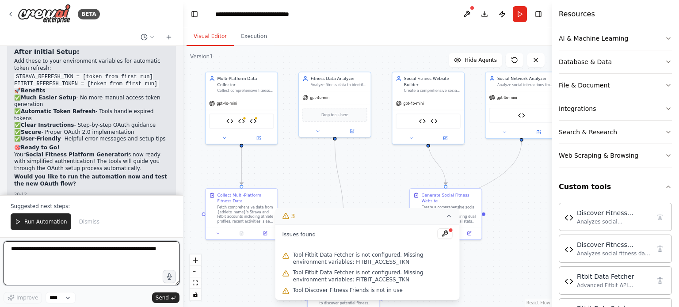
scroll to position [10486, 0]
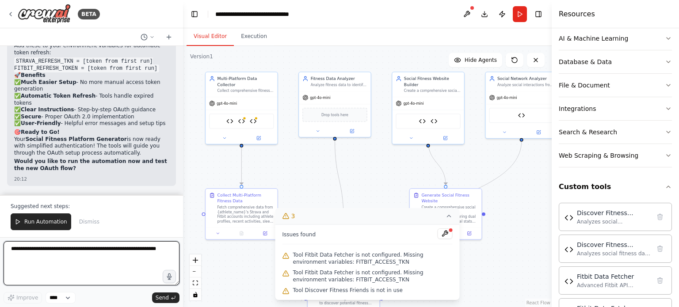
click at [94, 254] on textarea at bounding box center [92, 263] width 176 height 44
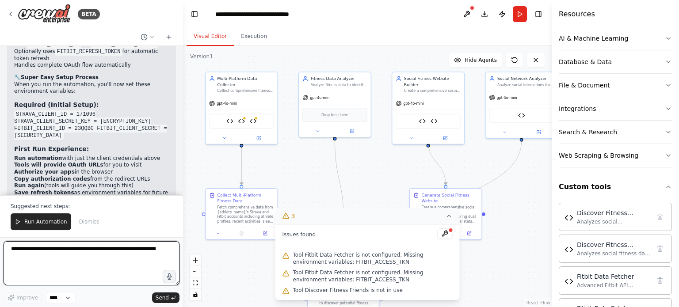
scroll to position [10353, 0]
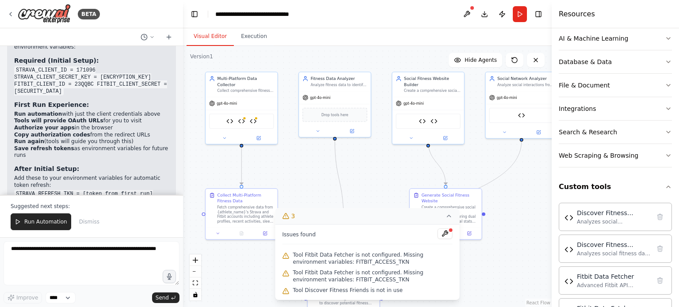
drag, startPoint x: 115, startPoint y: 167, endPoint x: 51, endPoint y: 169, distance: 63.7
copy code "http://localhost:8080/"
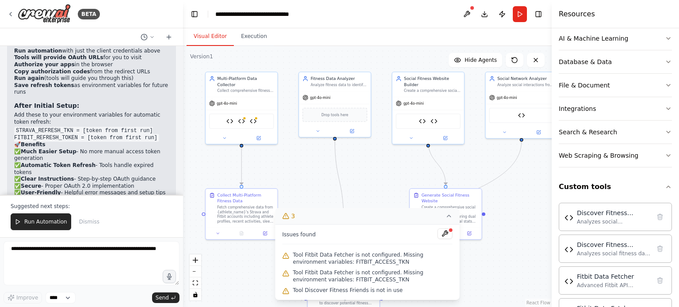
scroll to position [10442, 0]
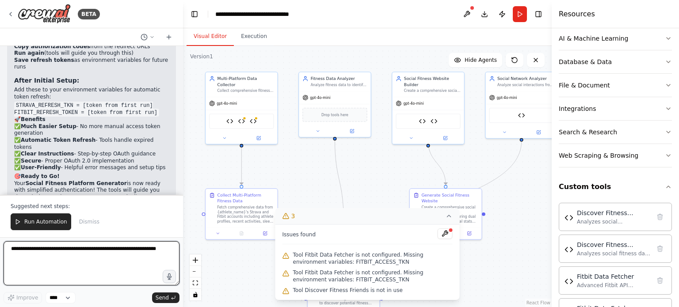
click at [69, 251] on textarea at bounding box center [92, 263] width 176 height 44
type textarea "*"
paste textarea "**********"
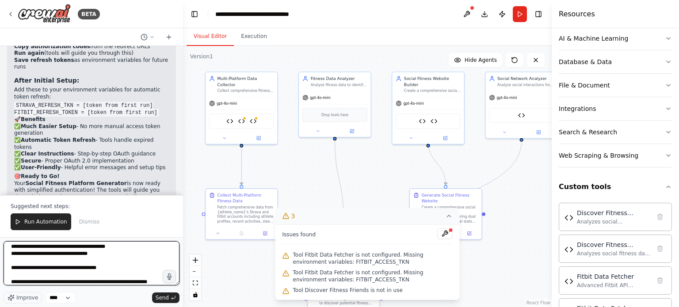
scroll to position [101, 0]
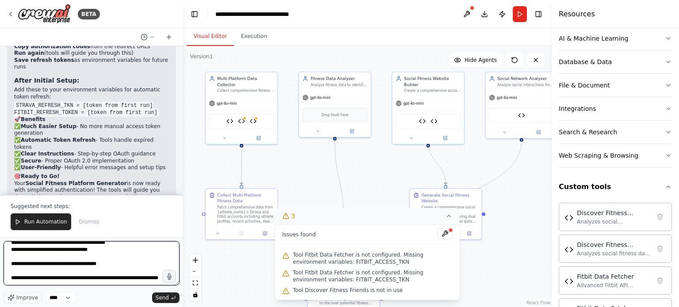
paste textarea "**********"
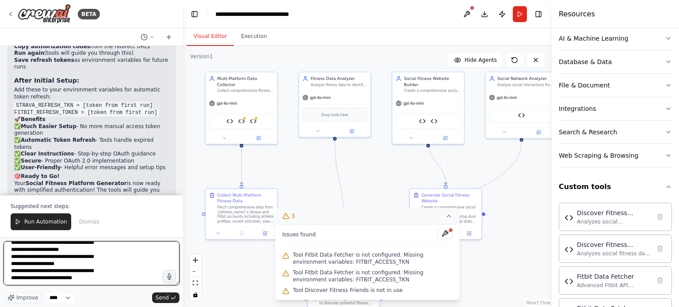
scroll to position [190, 0]
drag, startPoint x: 94, startPoint y: 281, endPoint x: 0, endPoint y: 281, distance: 93.7
click at [0, 281] on div "BETA Hello! I'm the CrewAI assistant. What kind of automation do you want to bu…" at bounding box center [91, 153] width 183 height 307
drag, startPoint x: 102, startPoint y: 272, endPoint x: 7, endPoint y: 275, distance: 95.5
click at [7, 275] on textarea "**********" at bounding box center [92, 263] width 176 height 44
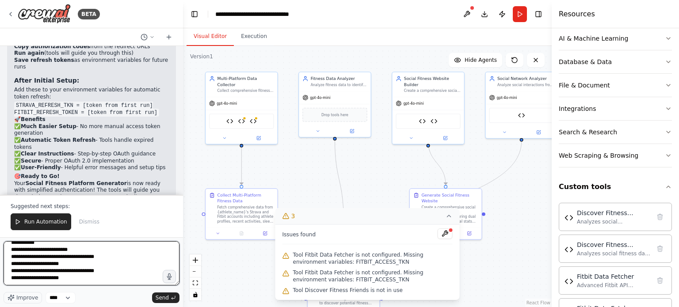
drag, startPoint x: 106, startPoint y: 258, endPoint x: 0, endPoint y: 261, distance: 106.1
click at [0, 261] on div "BETA Hello! I'm the CrewAI assistant. What kind of automation do you want to bu…" at bounding box center [91, 153] width 183 height 307
drag, startPoint x: 110, startPoint y: 257, endPoint x: 0, endPoint y: 263, distance: 110.6
click at [0, 263] on div "BETA Hello! I'm the CrewAI assistant. What kind of automation do you want to bu…" at bounding box center [91, 153] width 183 height 307
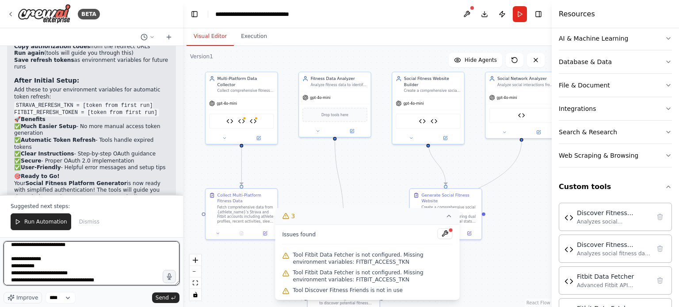
drag, startPoint x: 41, startPoint y: 272, endPoint x: 0, endPoint y: 276, distance: 41.3
click at [0, 276] on div "BETA Hello! I'm the CrewAI assistant. What kind of automation do you want to bu…" at bounding box center [91, 153] width 183 height 307
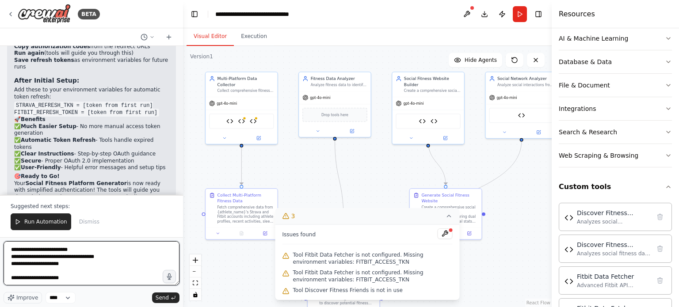
scroll to position [172, 0]
drag, startPoint x: 107, startPoint y: 260, endPoint x: 0, endPoint y: 261, distance: 107.0
click at [0, 261] on div "BETA Hello! I'm the CrewAI assistant. What kind of automation do you want to bu…" at bounding box center [91, 153] width 183 height 307
type textarea "**********"
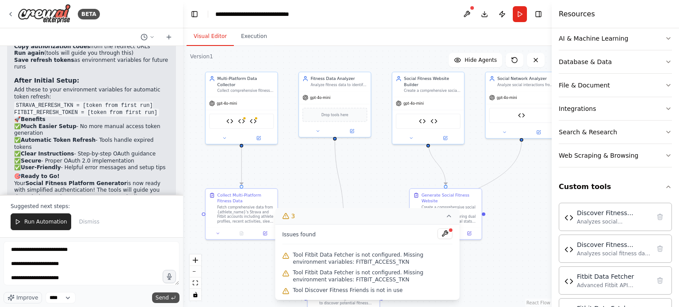
click at [164, 299] on span "Send" at bounding box center [162, 297] width 13 height 7
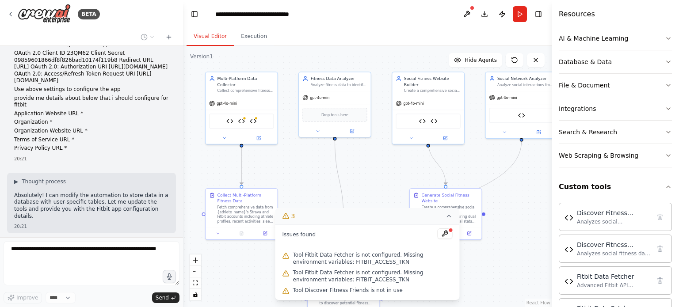
scroll to position [11194, 0]
drag, startPoint x: 69, startPoint y: 141, endPoint x: 72, endPoint y: 164, distance: 23.1
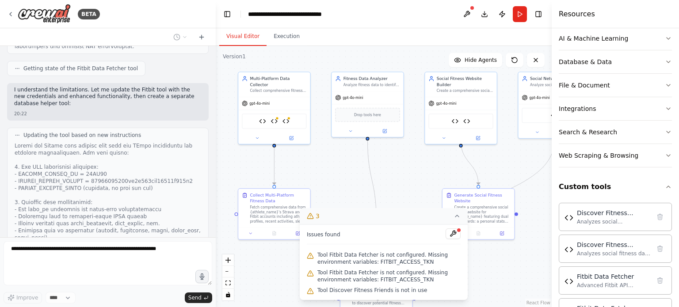
scroll to position [10549, 0]
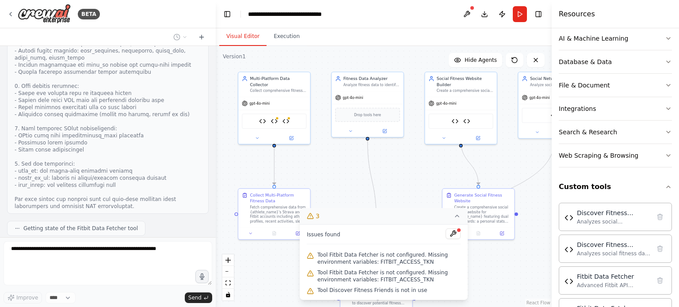
drag, startPoint x: 183, startPoint y: 121, endPoint x: 216, endPoint y: 121, distance: 33.1
click at [216, 121] on div "BETA Hello! I'm the CrewAI assistant. What kind of automation do you want to bu…" at bounding box center [339, 153] width 679 height 307
click at [88, 188] on div "Hello! I'm the CrewAI assistant. What kind of automation do you want to build? …" at bounding box center [108, 141] width 216 height 191
click at [112, 212] on div "Hello! I'm the CrewAI assistant. What kind of automation do you want to build? …" at bounding box center [108, 141] width 216 height 191
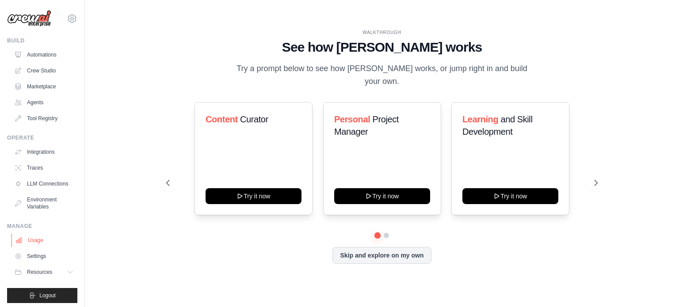
click at [30, 247] on link "Usage" at bounding box center [44, 240] width 67 height 14
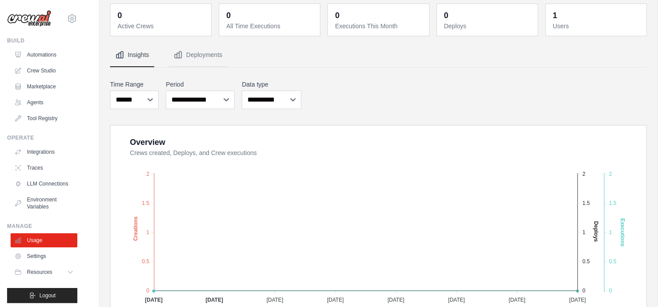
scroll to position [88, 0]
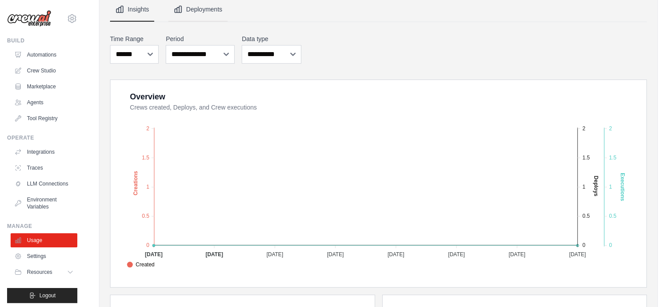
click at [183, 11] on button "Deployments" at bounding box center [197, 10] width 59 height 24
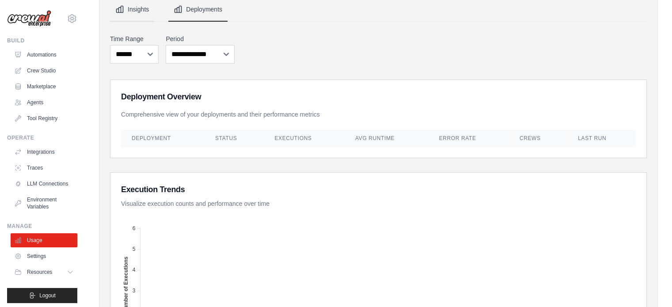
click at [140, 8] on button "Insights" at bounding box center [132, 10] width 44 height 24
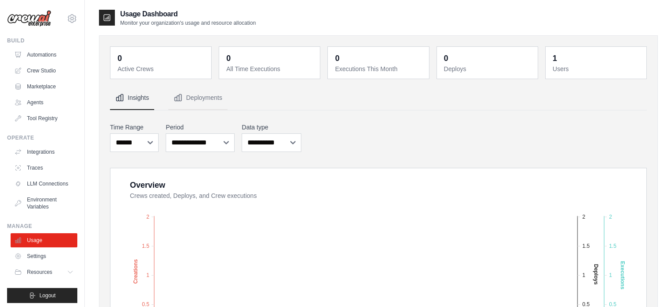
scroll to position [88, 0]
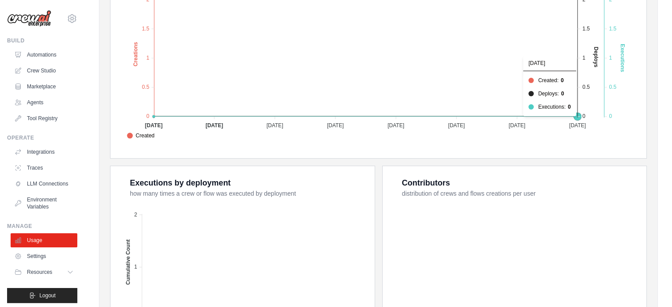
scroll to position [265, 0]
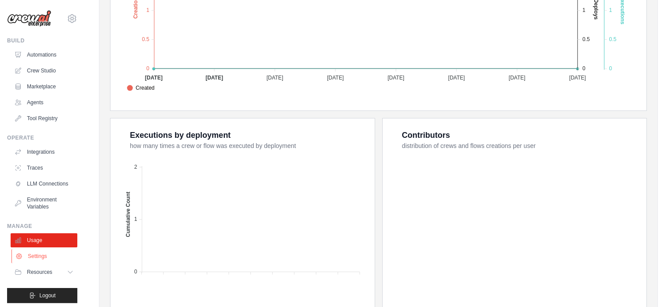
click at [46, 263] on link "Settings" at bounding box center [44, 256] width 67 height 14
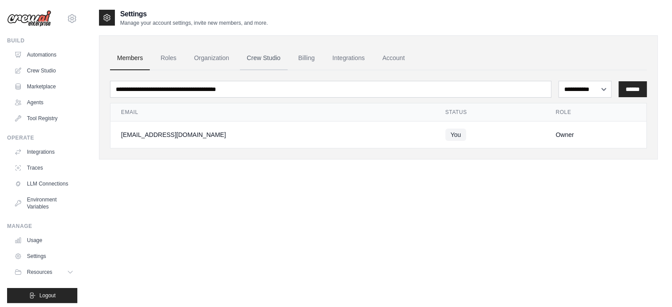
click at [267, 56] on link "Crew Studio" at bounding box center [264, 58] width 48 height 24
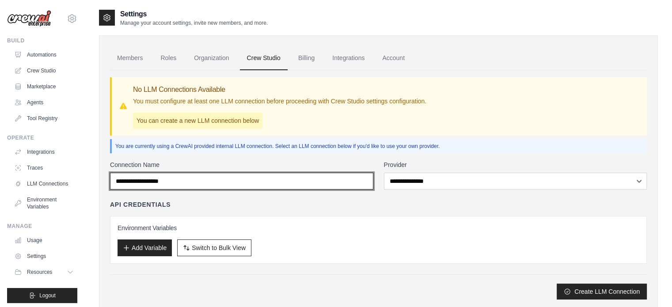
click at [363, 187] on input "Connection Name" at bounding box center [241, 181] width 263 height 17
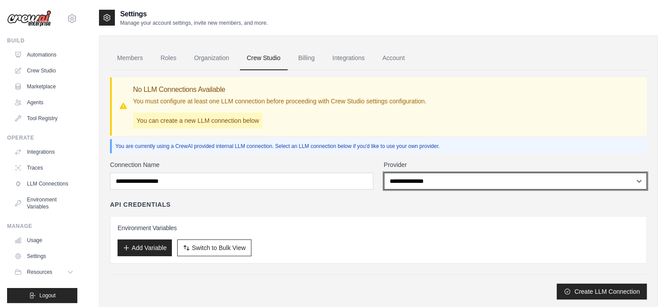
click at [450, 177] on select "**********" at bounding box center [515, 181] width 263 height 17
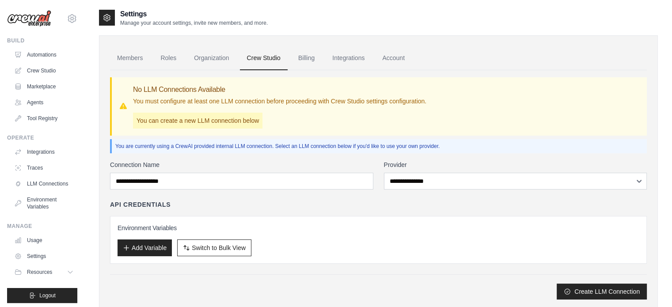
click at [286, 210] on div "API Credentials Environment Variables Add Variable Switch to Bulk View Switch t…" at bounding box center [378, 232] width 537 height 64
click at [131, 248] on button "Add Variable" at bounding box center [145, 247] width 54 height 17
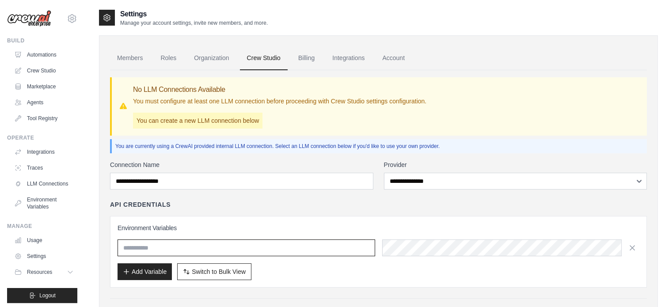
click at [281, 247] on input "text" at bounding box center [247, 248] width 258 height 17
paste input "**********"
type input "**********"
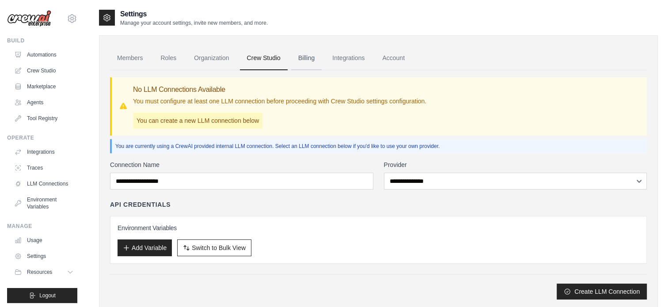
click at [304, 58] on link "Billing" at bounding box center [306, 58] width 30 height 24
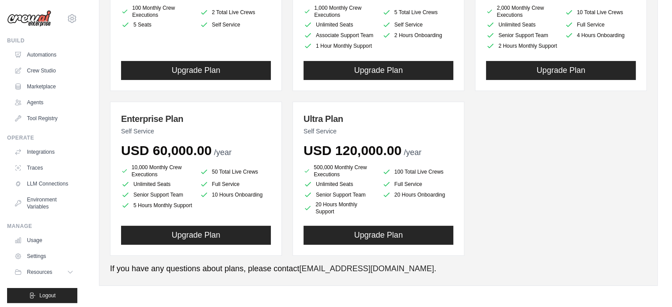
scroll to position [181, 0]
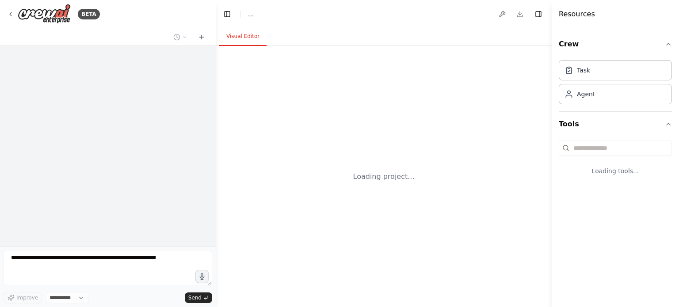
select select "****"
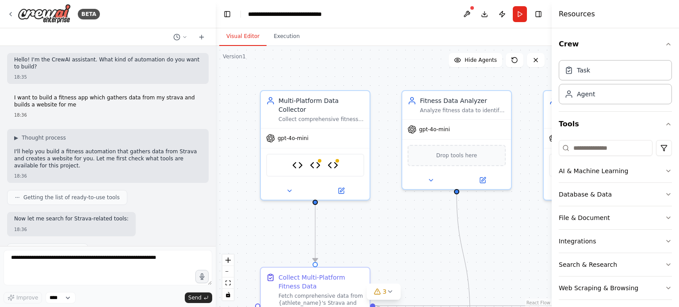
scroll to position [10517, 0]
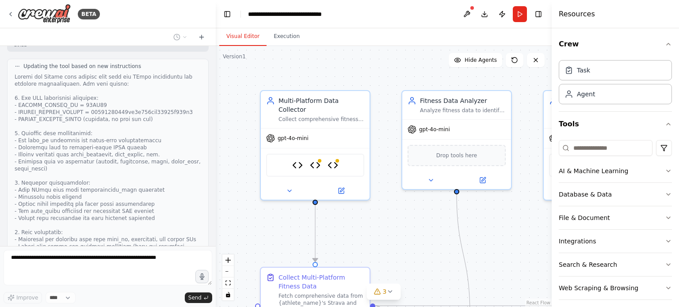
scroll to position [10800, 0]
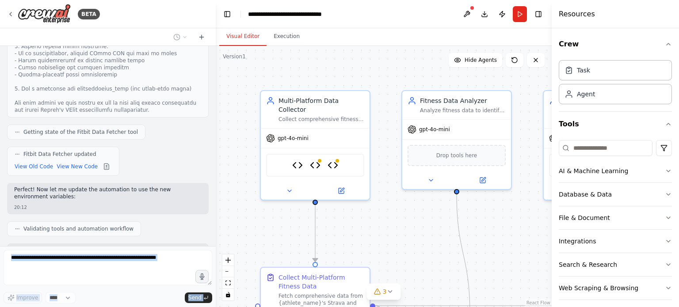
scroll to position [8802, 0]
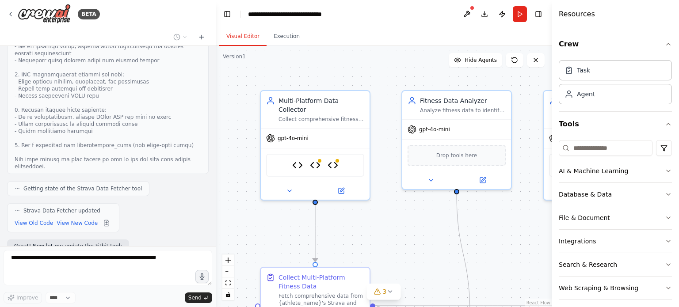
drag, startPoint x: 86, startPoint y: 126, endPoint x: 69, endPoint y: 178, distance: 54.8
click at [69, 178] on div "Hello! I'm the CrewAI assistant. What kind of automation do you want to build? …" at bounding box center [108, 146] width 216 height 200
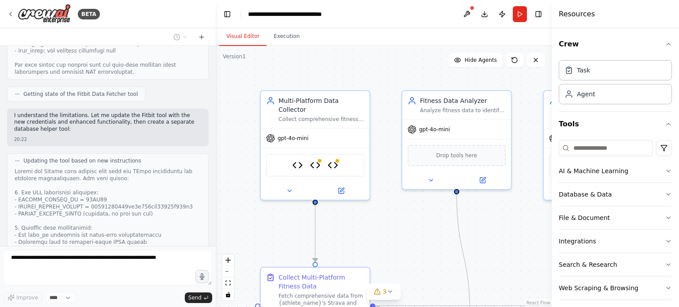
scroll to position [10800, 0]
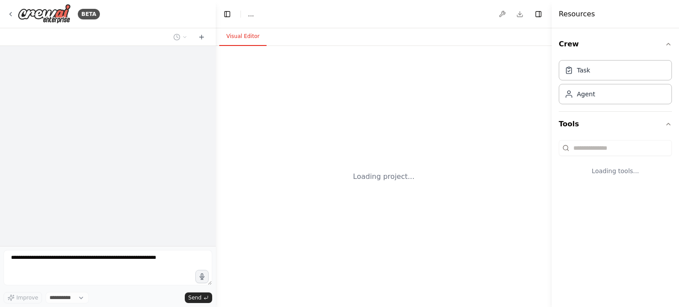
select select "****"
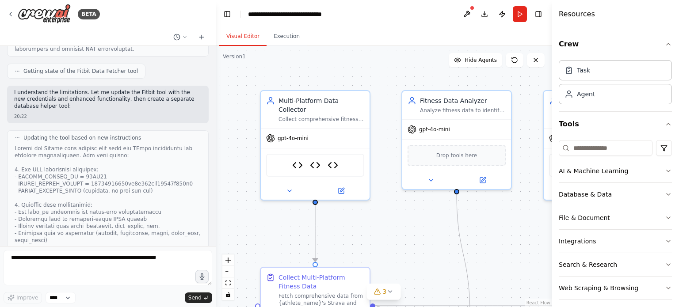
scroll to position [10777, 0]
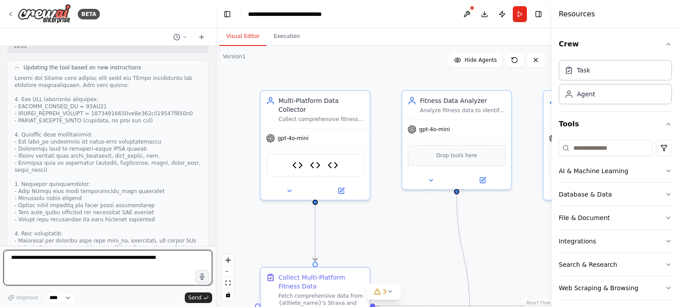
click at [105, 278] on textarea at bounding box center [108, 267] width 209 height 35
type textarea "**********"
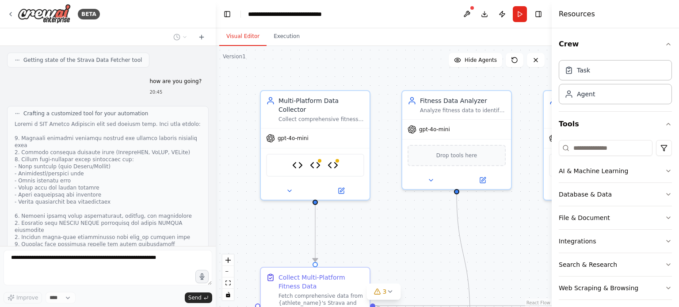
scroll to position [11325, 0]
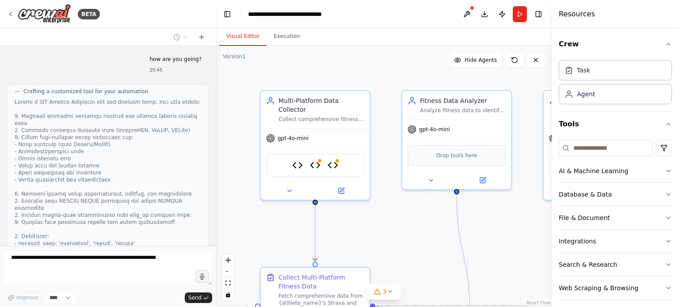
click at [154, 222] on div "Hello! I'm the CrewAI assistant. What kind of automation do you want to build? …" at bounding box center [108, 146] width 216 height 200
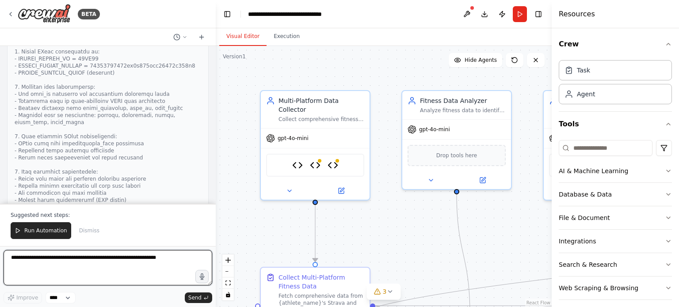
scroll to position [11689, 0]
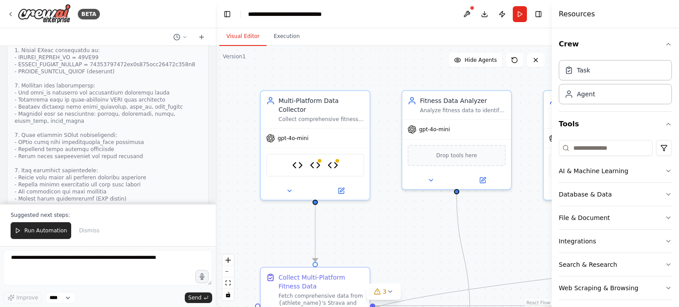
drag, startPoint x: 191, startPoint y: 134, endPoint x: 77, endPoint y: 135, distance: 114.0
drag, startPoint x: 74, startPoint y: 135, endPoint x: 197, endPoint y: 138, distance: 122.9
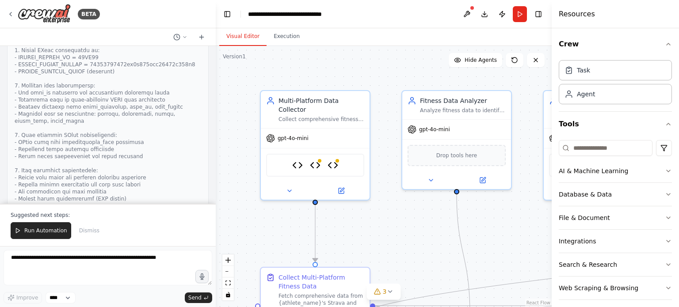
copy code "[URL][DOMAIN_NAME]"
drag, startPoint x: 100, startPoint y: 153, endPoint x: 11, endPoint y: 150, distance: 89.3
copy code "Your Personal Fitness Project"
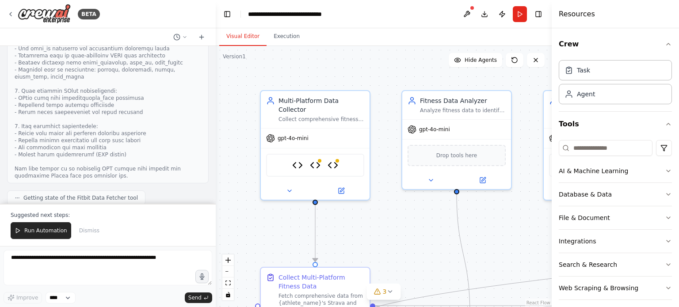
drag, startPoint x: 111, startPoint y: 131, endPoint x: 15, endPoint y: 131, distance: 95.9
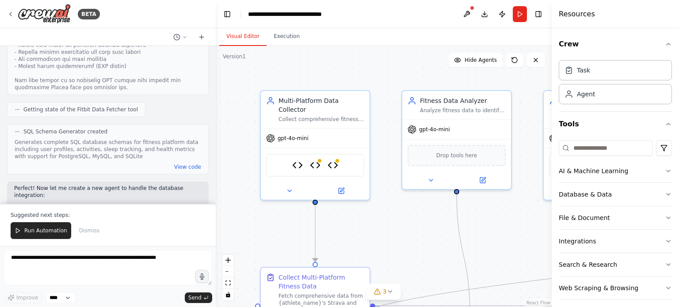
scroll to position [11866, 0]
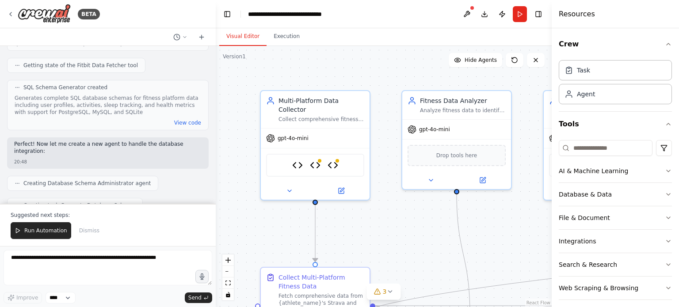
drag, startPoint x: 54, startPoint y: 127, endPoint x: 99, endPoint y: 149, distance: 50.4
drag, startPoint x: 99, startPoint y: 152, endPoint x: 103, endPoint y: 124, distance: 28.1
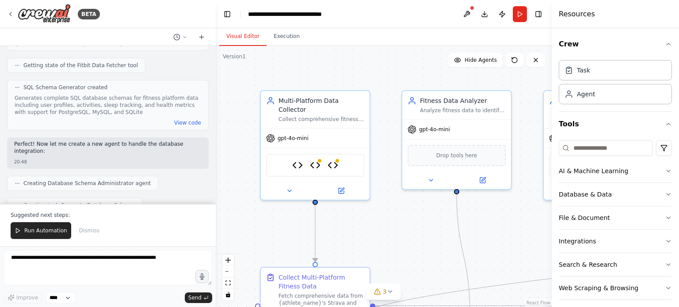
drag, startPoint x: 46, startPoint y: 128, endPoint x: 111, endPoint y: 153, distance: 69.3
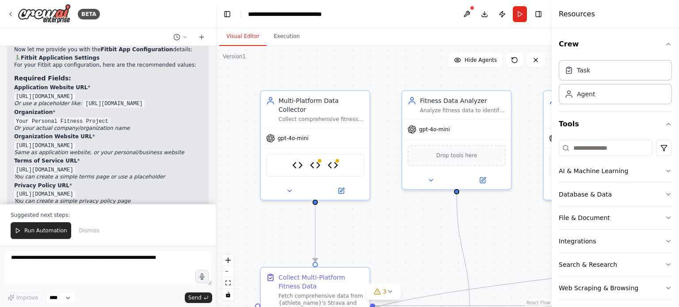
scroll to position [12162, 0]
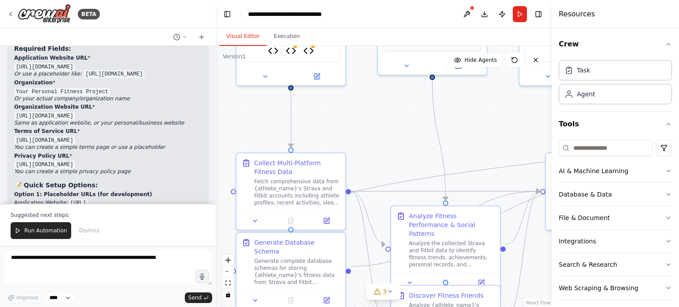
drag, startPoint x: 284, startPoint y: 239, endPoint x: 258, endPoint y: 121, distance: 121.4
click at [258, 121] on div ".deletable-edge-delete-btn { width: 20px; height: 20px; border: 0px solid #ffff…" at bounding box center [384, 176] width 336 height 261
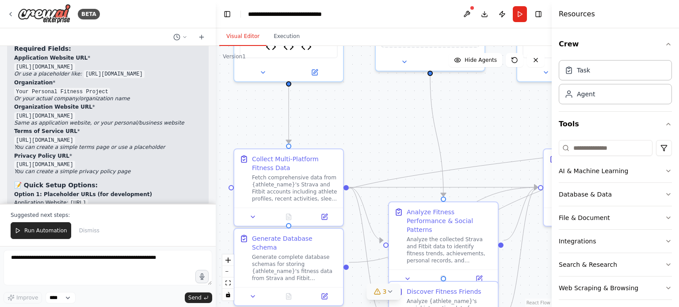
click at [385, 292] on span "3" at bounding box center [385, 291] width 4 height 9
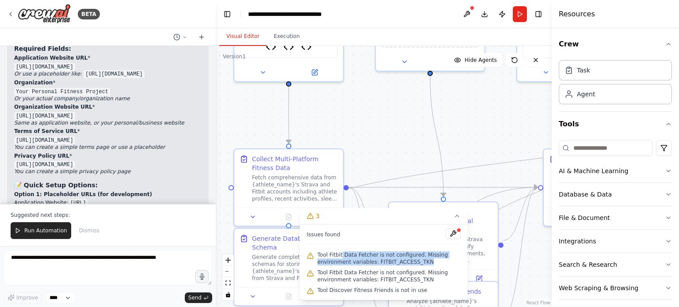
drag, startPoint x: 340, startPoint y: 254, endPoint x: 416, endPoint y: 266, distance: 76.6
click at [416, 266] on div "Tool Fitbit Data Fetcher is not configured. Missing environment variables: FITB…" at bounding box center [384, 259] width 154 height 18
click at [456, 234] on button at bounding box center [452, 233] width 15 height 11
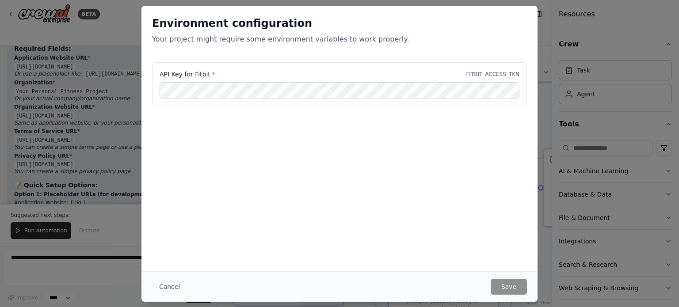
click at [71, 103] on div "Environment configuration Your project might require some environment variables…" at bounding box center [339, 153] width 679 height 307
click at [173, 285] on button "Cancel" at bounding box center [169, 287] width 35 height 16
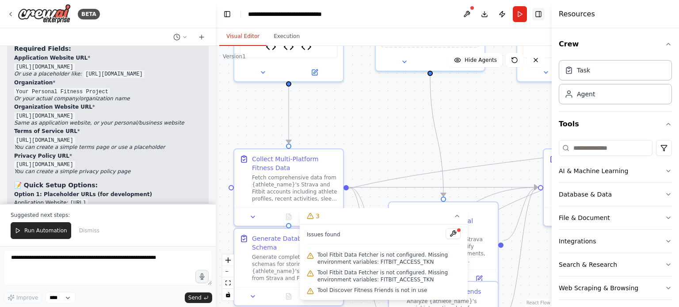
click at [539, 16] on button "Toggle Right Sidebar" at bounding box center [538, 14] width 12 height 12
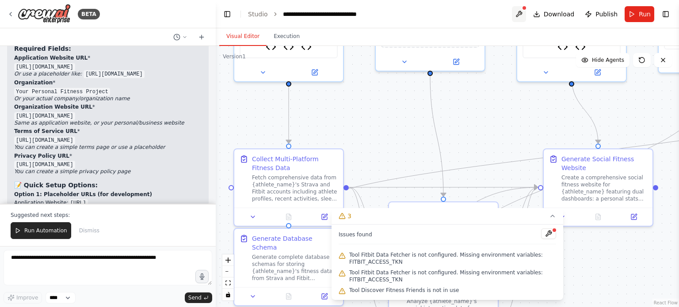
click at [520, 14] on button at bounding box center [519, 14] width 14 height 16
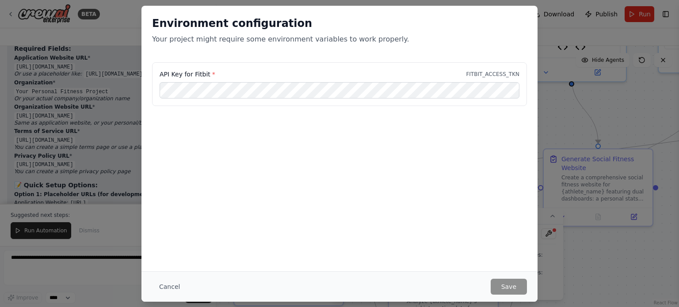
click at [123, 107] on div "Environment configuration Your project might require some environment variables…" at bounding box center [339, 153] width 679 height 307
click at [168, 286] on button "Cancel" at bounding box center [169, 287] width 35 height 16
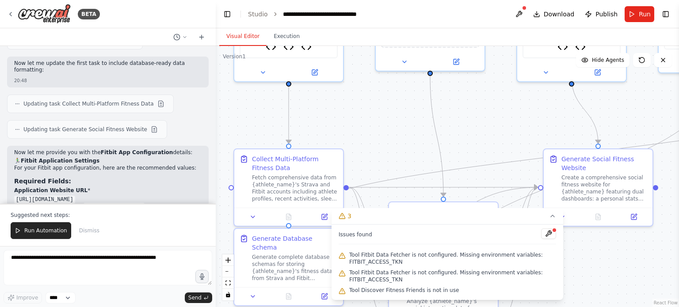
scroll to position [11985, 0]
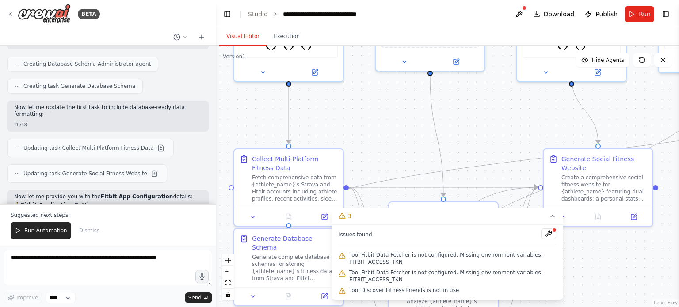
drag, startPoint x: 145, startPoint y: 111, endPoint x: 18, endPoint y: 78, distance: 131.1
copy code "# Updated Fitbit credentials FITBIT_CLIENT_ID=23QM62 FITBIT_CLIENT_SECRET=09859…"
click at [525, 13] on button at bounding box center [519, 14] width 14 height 16
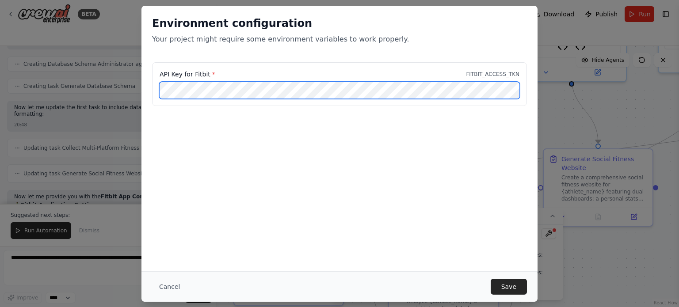
click at [83, 88] on div "Environment configuration Your project might require some environment variables…" at bounding box center [339, 153] width 679 height 307
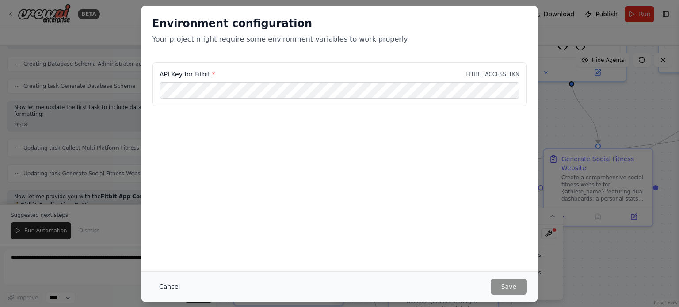
click at [169, 286] on button "Cancel" at bounding box center [169, 287] width 35 height 16
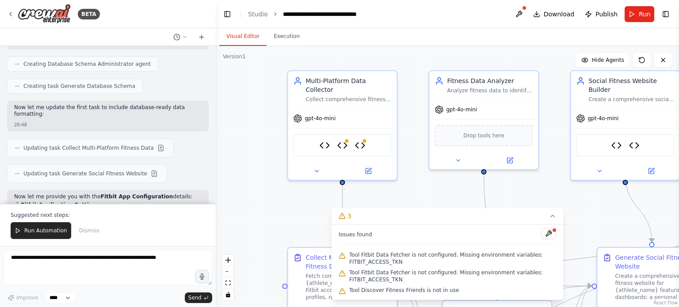
drag, startPoint x: 259, startPoint y: 118, endPoint x: 302, endPoint y: 206, distance: 99.0
click at [302, 206] on div ".deletable-edge-delete-btn { width: 20px; height: 20px; border: 0px solid #ffff…" at bounding box center [447, 176] width 463 height 261
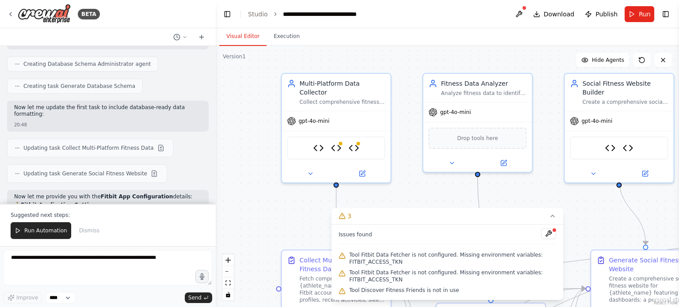
drag, startPoint x: 279, startPoint y: 183, endPoint x: 273, endPoint y: 186, distance: 6.7
click at [273, 186] on div ".deletable-edge-delete-btn { width: 20px; height: 20px; border: 0px solid #ffff…" at bounding box center [447, 176] width 463 height 261
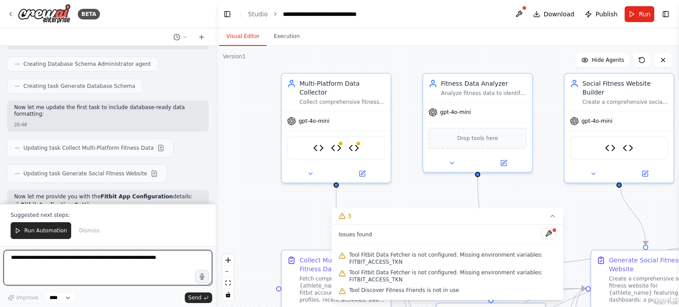
click at [88, 265] on textarea at bounding box center [108, 267] width 209 height 35
type textarea "**********"
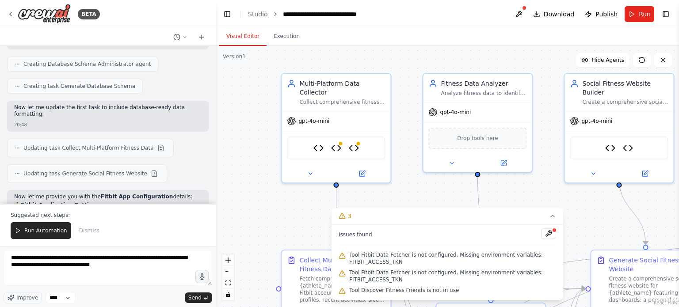
click at [420, 194] on div ".deletable-edge-delete-btn { width: 20px; height: 20px; border: 0px solid #ffff…" at bounding box center [447, 176] width 463 height 261
click at [202, 296] on button "Send" at bounding box center [198, 298] width 27 height 11
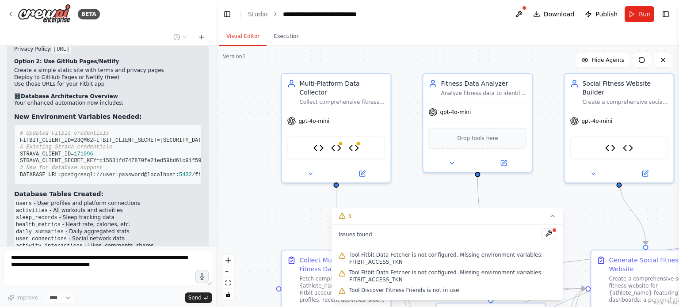
scroll to position [12340, 0]
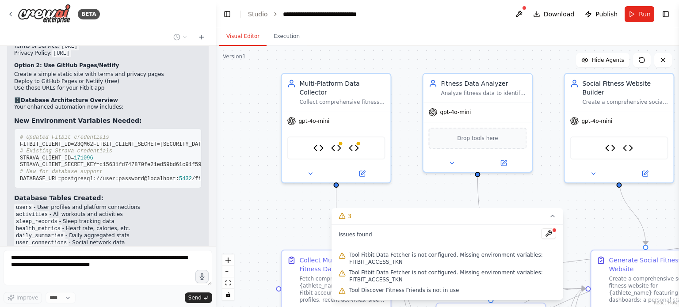
drag, startPoint x: 27, startPoint y: 197, endPoint x: 71, endPoint y: 212, distance: 46.5
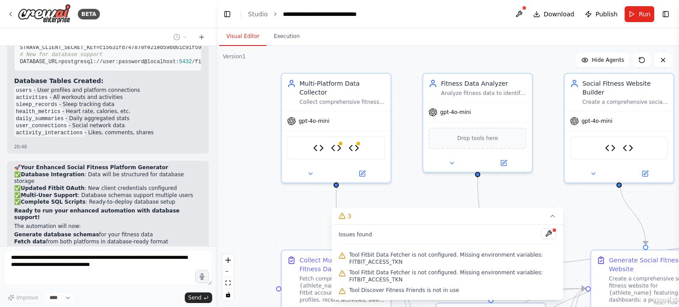
scroll to position [12473, 0]
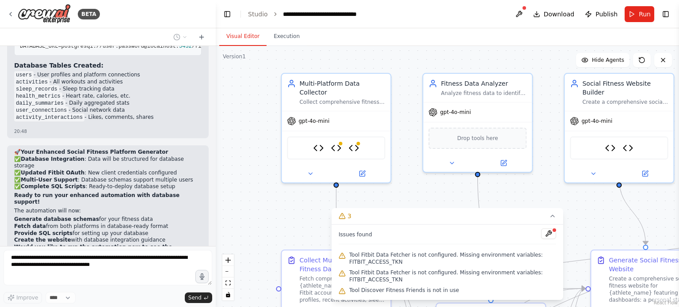
drag, startPoint x: 58, startPoint y: 119, endPoint x: 113, endPoint y: 153, distance: 64.7
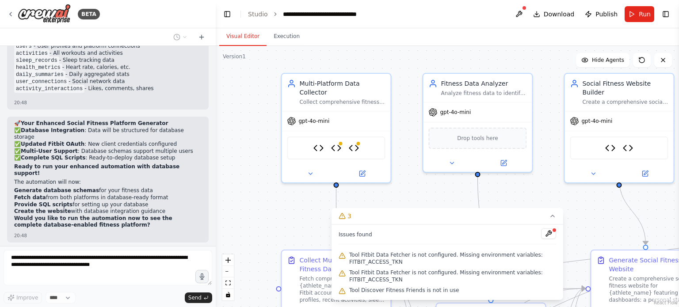
scroll to position [12517, 0]
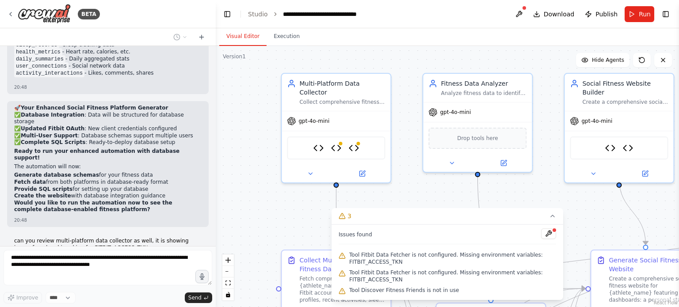
drag, startPoint x: 47, startPoint y: 118, endPoint x: 97, endPoint y: 166, distance: 69.1
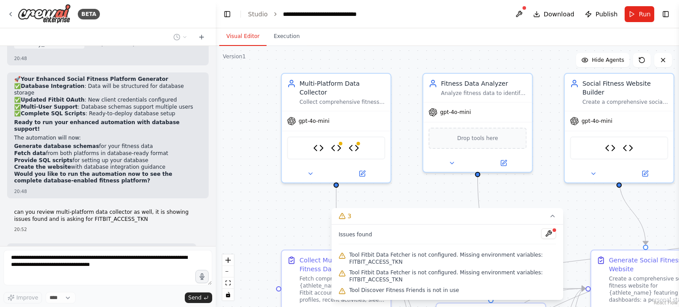
scroll to position [12561, 0]
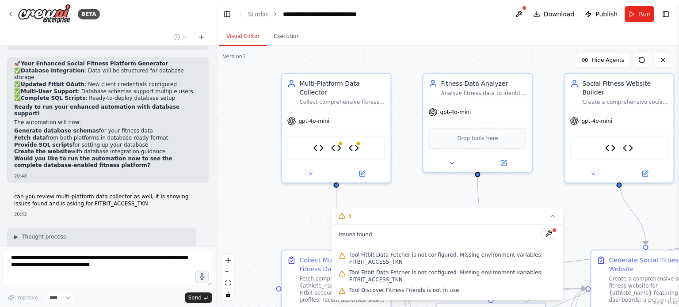
drag, startPoint x: 60, startPoint y: 140, endPoint x: 118, endPoint y: 167, distance: 63.7
drag, startPoint x: 58, startPoint y: 139, endPoint x: 94, endPoint y: 165, distance: 44.6
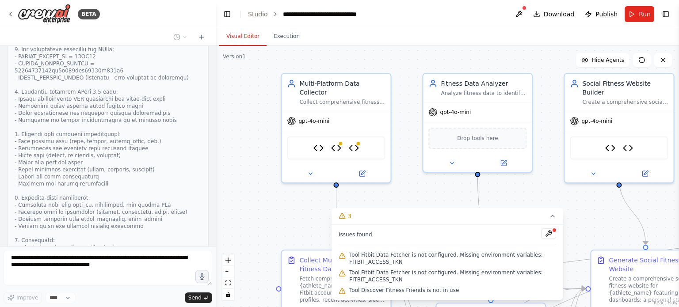
scroll to position [12908, 0]
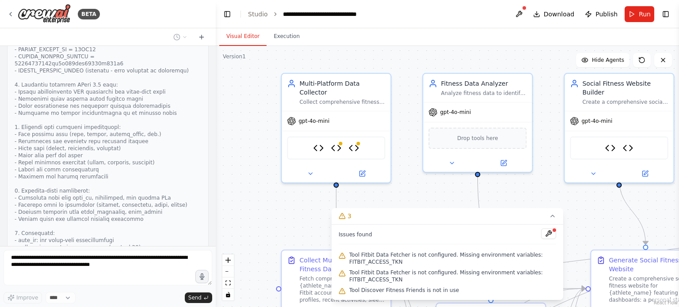
drag, startPoint x: 34, startPoint y: 160, endPoint x: 117, endPoint y: 194, distance: 89.8
click at [431, 198] on div ".deletable-edge-delete-btn { width: 20px; height: 20px; border: 0px solid #ffff…" at bounding box center [447, 176] width 463 height 261
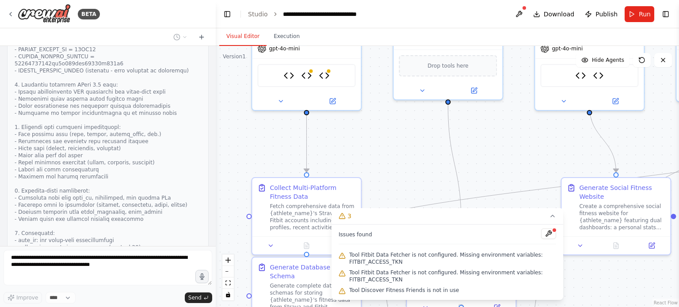
drag, startPoint x: 557, startPoint y: 191, endPoint x: 528, endPoint y: 119, distance: 78.3
click at [528, 119] on div ".deletable-edge-delete-btn { width: 20px; height: 20px; border: 0px solid #ffff…" at bounding box center [447, 176] width 463 height 261
click at [552, 217] on icon at bounding box center [553, 216] width 4 height 2
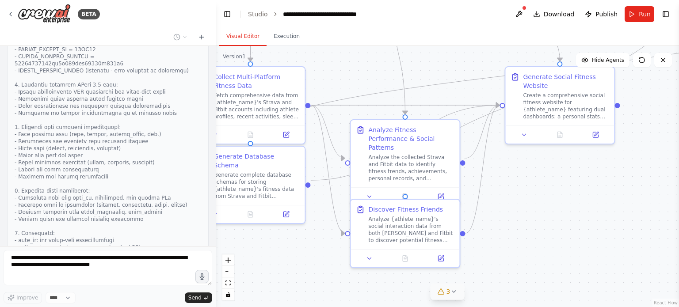
drag, startPoint x: 577, startPoint y: 264, endPoint x: 526, endPoint y: 168, distance: 108.9
click at [526, 168] on div ".deletable-edge-delete-btn { width: 20px; height: 20px; border: 0px solid #ffff…" at bounding box center [447, 176] width 463 height 261
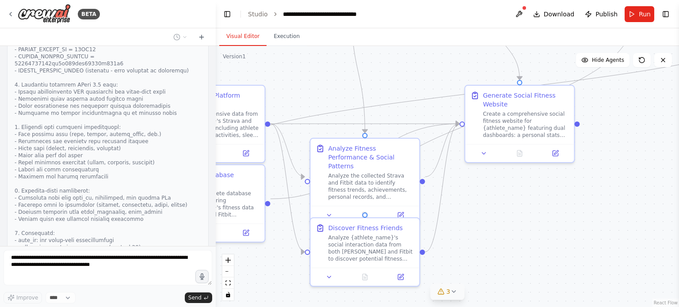
drag, startPoint x: 535, startPoint y: 198, endPoint x: 455, endPoint y: 237, distance: 88.9
click at [455, 237] on div ".deletable-edge-delete-btn { width: 20px; height: 20px; border: 0px solid #ffff…" at bounding box center [447, 176] width 463 height 261
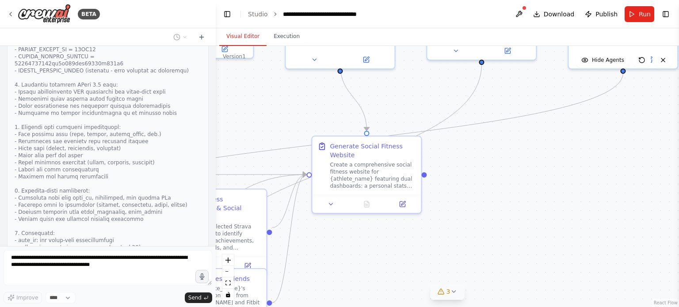
drag, startPoint x: 502, startPoint y: 232, endPoint x: 282, endPoint y: 268, distance: 223.5
click at [282, 268] on div ".deletable-edge-delete-btn { width: 20px; height: 20px; border: 0px solid #ffff…" at bounding box center [447, 176] width 463 height 261
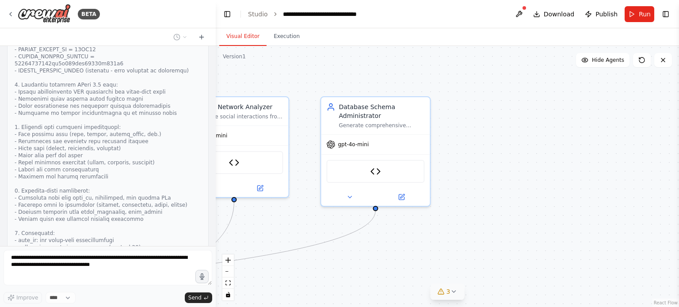
drag, startPoint x: 410, startPoint y: 212, endPoint x: 327, endPoint y: 328, distance: 142.9
click at [327, 307] on html "BETA Hello! I'm the CrewAI assistant. What kind of automation do you want to bu…" at bounding box center [339, 153] width 679 height 307
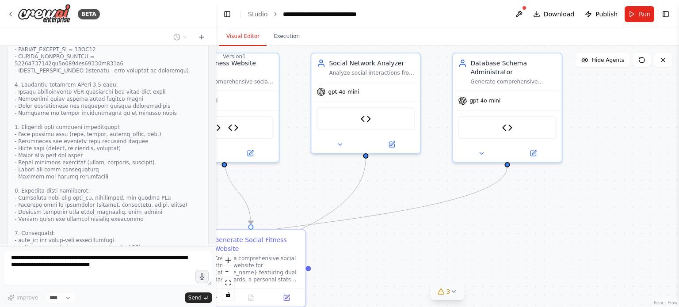
drag, startPoint x: 308, startPoint y: 277, endPoint x: 436, endPoint y: 235, distance: 134.9
click at [436, 235] on div ".deletable-edge-delete-btn { width: 20px; height: 20px; border: 0px solid #ffff…" at bounding box center [447, 176] width 463 height 261
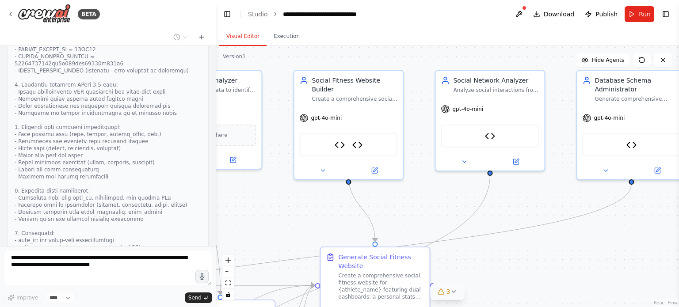
drag, startPoint x: 507, startPoint y: 270, endPoint x: 559, endPoint y: 266, distance: 52.3
click at [559, 266] on div ".deletable-edge-delete-btn { width: 20px; height: 20px; border: 0px solid #ffff…" at bounding box center [447, 176] width 463 height 261
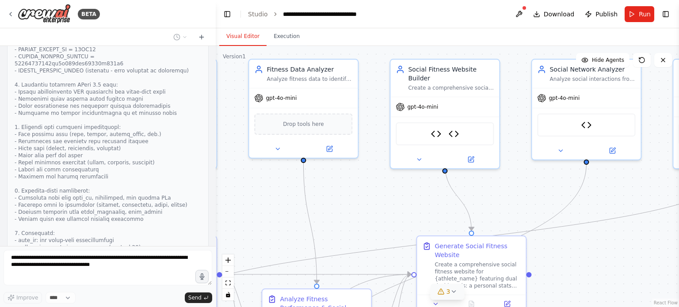
drag, startPoint x: 338, startPoint y: 204, endPoint x: 451, endPoint y: 192, distance: 113.3
click at [451, 192] on div ".deletable-edge-delete-btn { width: 20px; height: 20px; border: 0px solid #ffff…" at bounding box center [447, 176] width 463 height 261
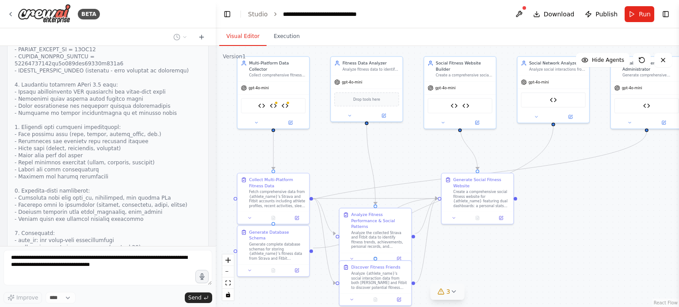
drag, startPoint x: 458, startPoint y: 190, endPoint x: 421, endPoint y: 148, distance: 56.4
click at [421, 148] on div ".deletable-edge-delete-btn { width: 20px; height: 20px; border: 0px solid #ffff…" at bounding box center [447, 176] width 463 height 261
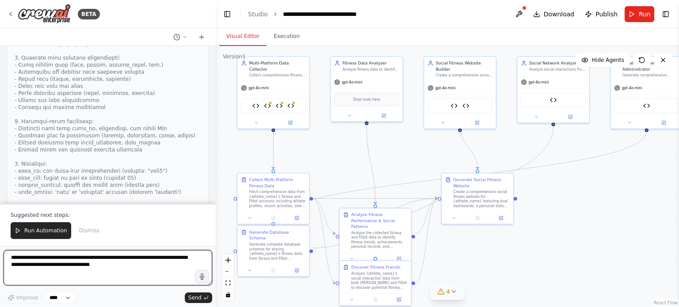
scroll to position [13391, 0]
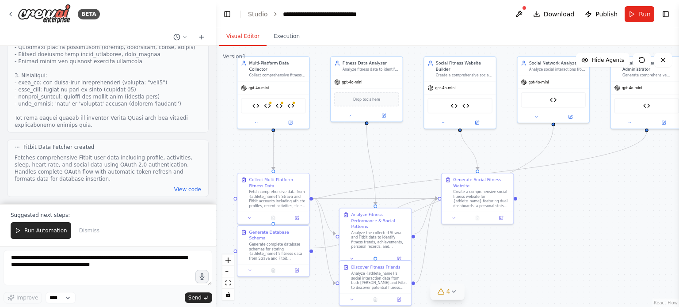
drag, startPoint x: 140, startPoint y: 152, endPoint x: 144, endPoint y: 183, distance: 31.2
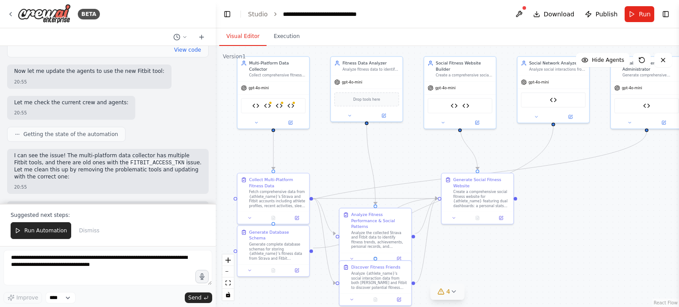
scroll to position [13546, 0]
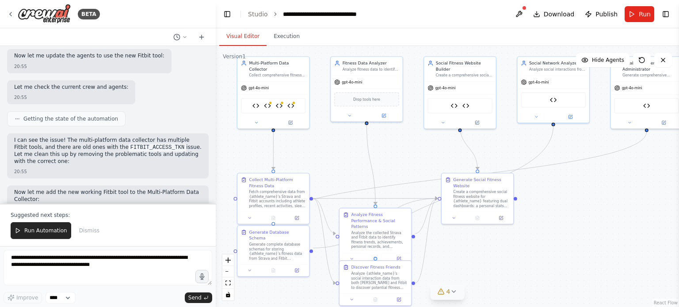
drag, startPoint x: 84, startPoint y: 55, endPoint x: 87, endPoint y: 61, distance: 7.1
drag, startPoint x: 50, startPoint y: 92, endPoint x: 104, endPoint y: 104, distance: 55.1
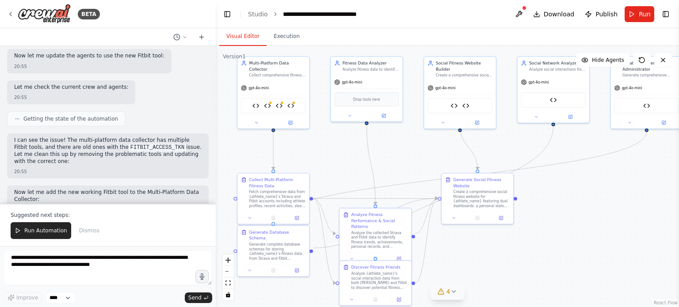
drag, startPoint x: 106, startPoint y: 113, endPoint x: 106, endPoint y: 118, distance: 4.9
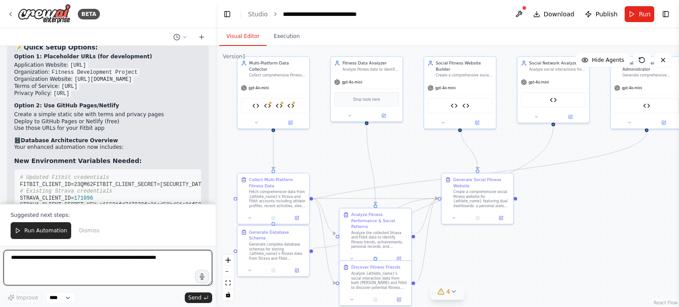
scroll to position [12344, 0]
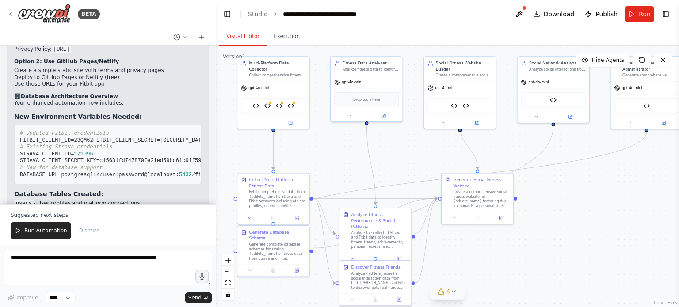
drag, startPoint x: 60, startPoint y: 137, endPoint x: 97, endPoint y: 152, distance: 40.0
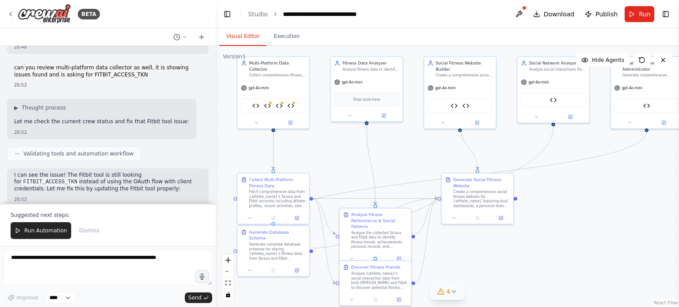
scroll to position [12698, 0]
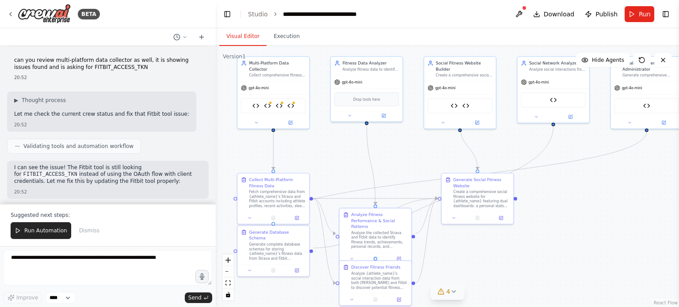
drag, startPoint x: 33, startPoint y: 110, endPoint x: 118, endPoint y: 127, distance: 86.5
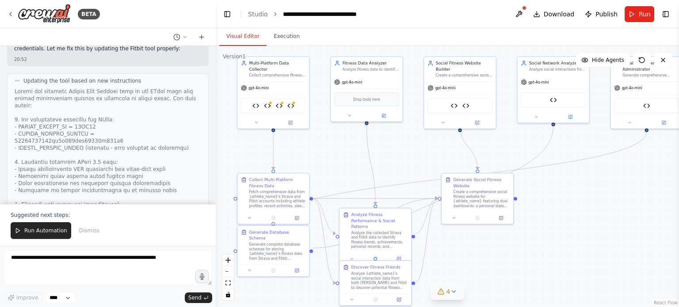
scroll to position [13007, 0]
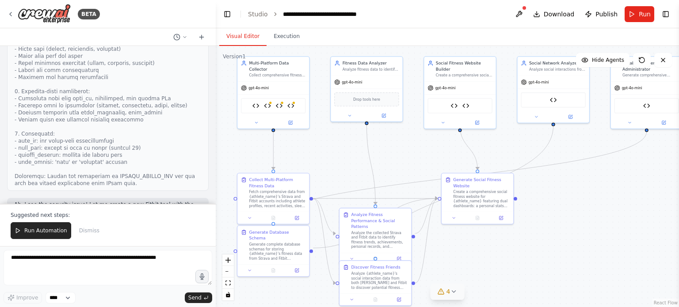
drag, startPoint x: 44, startPoint y: 134, endPoint x: 60, endPoint y: 164, distance: 34.6
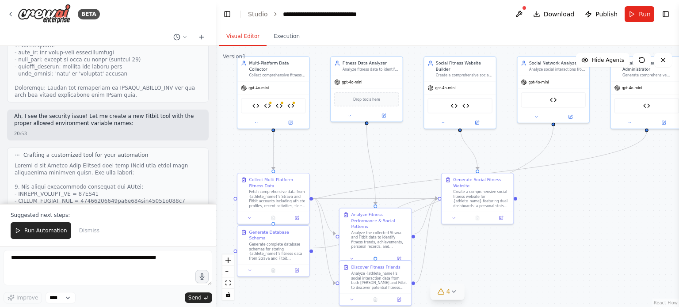
scroll to position [13140, 0]
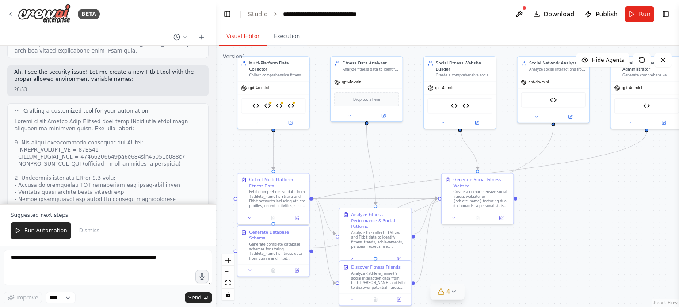
drag, startPoint x: 38, startPoint y: 148, endPoint x: 54, endPoint y: 171, distance: 27.3
click at [521, 12] on button at bounding box center [519, 14] width 14 height 16
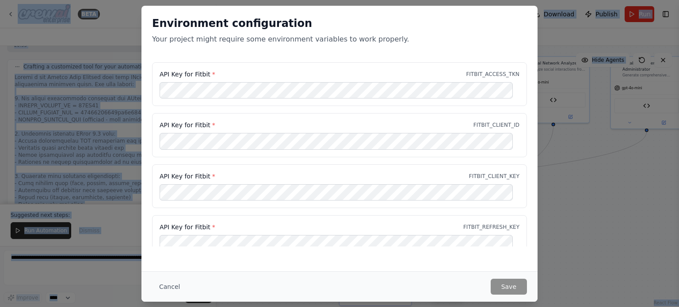
click at [63, 113] on body "BETA Hello! I'm the CrewAI assistant. What kind of automation do you want to bu…" at bounding box center [339, 153] width 679 height 307
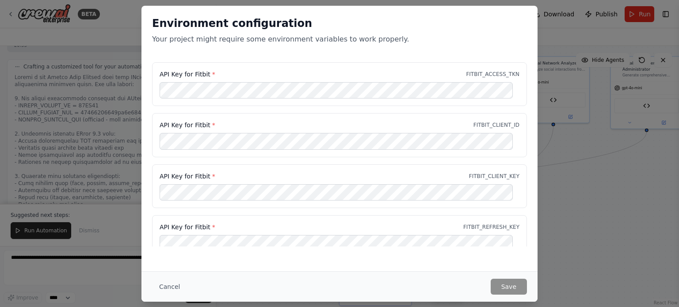
click at [202, 115] on div "API Key for Fitbit * FITBIT_CLIENT_ID" at bounding box center [339, 135] width 375 height 44
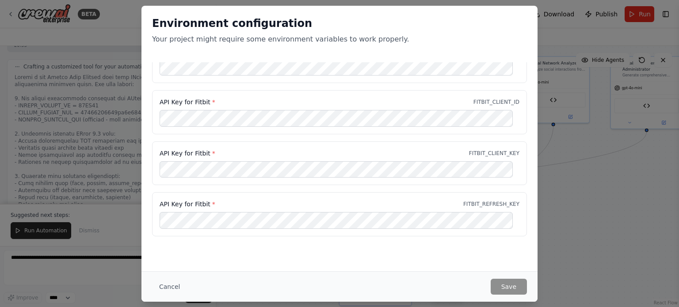
scroll to position [0, 0]
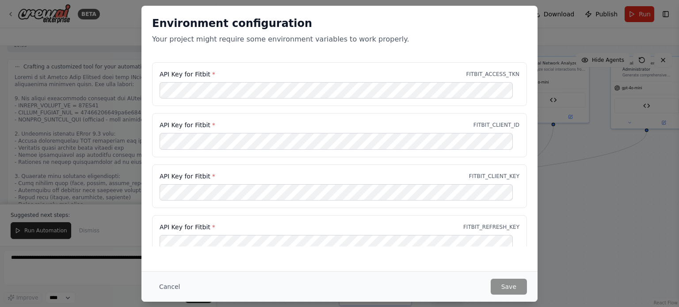
click at [121, 131] on div "Environment configuration Your project might require some environment variables…" at bounding box center [339, 153] width 679 height 307
click at [523, 212] on div "API Key for Fitbit * FITBIT_ACCESS_TKN API Key for Fitbit * FITBIT_CLIENT_ID AP…" at bounding box center [339, 166] width 396 height 208
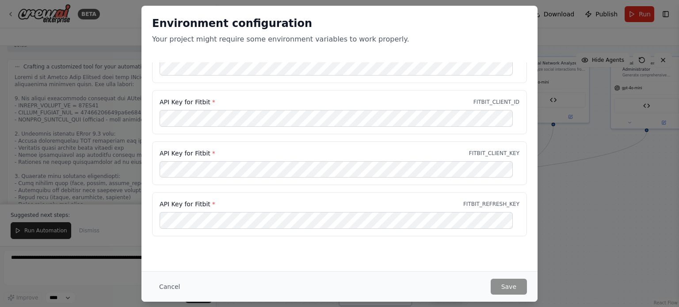
click at [335, 238] on div "API Key for Fitbit * FITBIT_ACCESS_TKN API Key for Fitbit * FITBIT_CLIENT_ID AP…" at bounding box center [339, 143] width 396 height 208
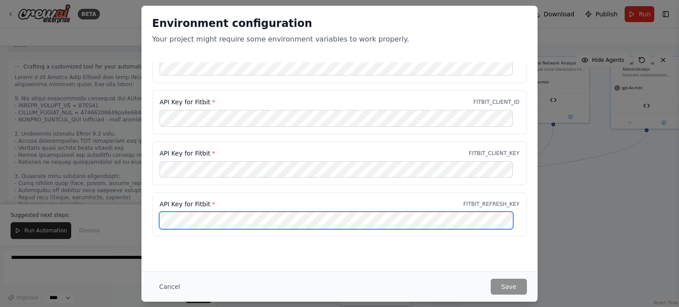
click at [38, 208] on div "Environment configuration Your project might require some environment variables…" at bounding box center [339, 153] width 679 height 307
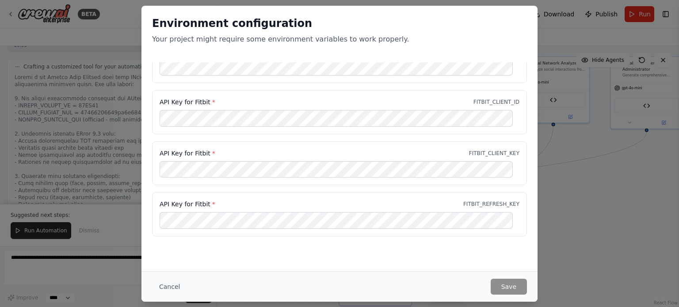
click at [337, 242] on div "API Key for Fitbit * FITBIT_ACCESS_TKN API Key for Fitbit * FITBIT_CLIENT_ID AP…" at bounding box center [339, 143] width 396 height 208
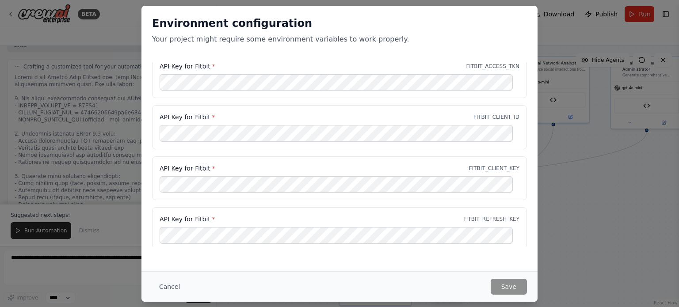
scroll to position [0, 0]
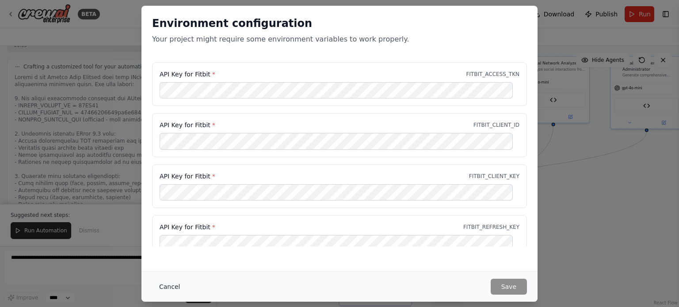
click at [169, 288] on button "Cancel" at bounding box center [169, 287] width 35 height 16
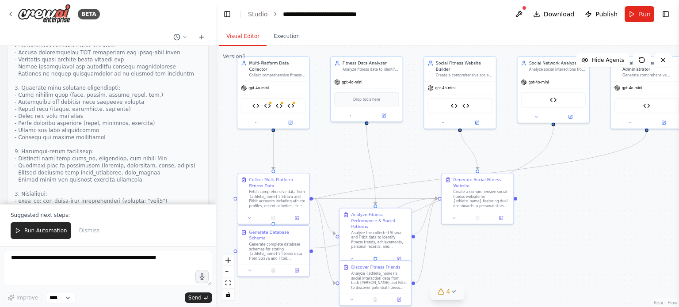
scroll to position [13316, 0]
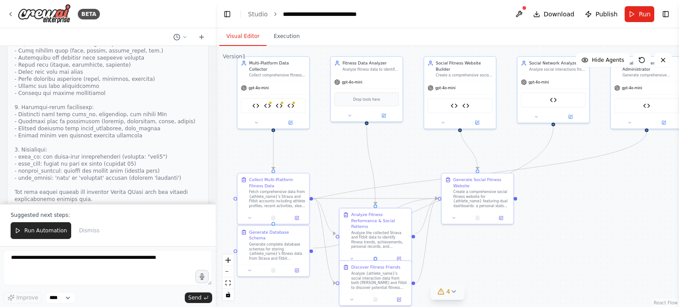
drag, startPoint x: 37, startPoint y: 136, endPoint x: 105, endPoint y: 146, distance: 68.9
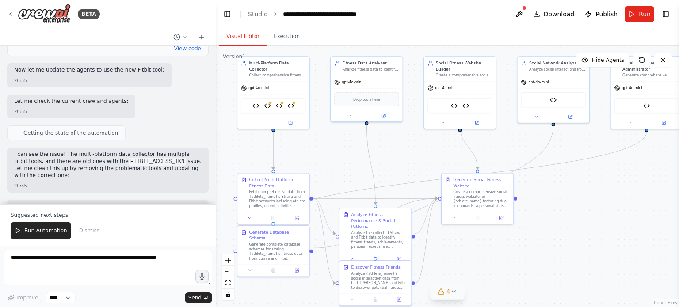
scroll to position [13537, 0]
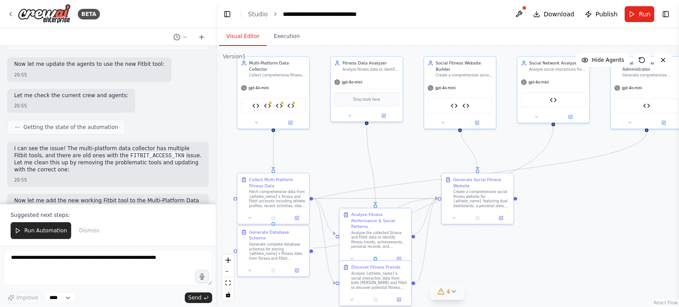
drag, startPoint x: 60, startPoint y: 100, endPoint x: 123, endPoint y: 133, distance: 71.0
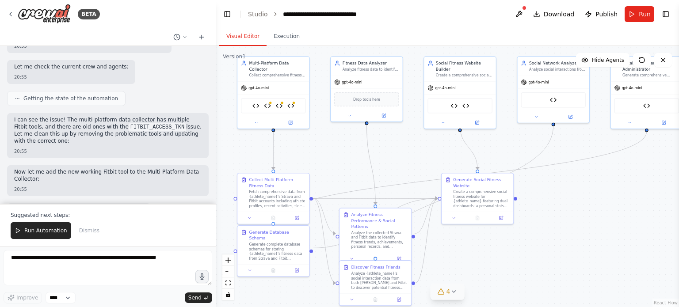
scroll to position [13582, 0]
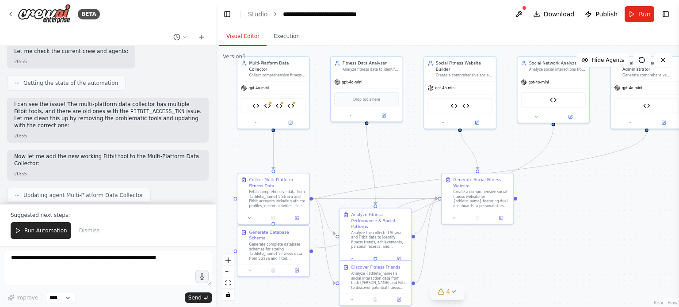
drag, startPoint x: 111, startPoint y: 72, endPoint x: 133, endPoint y: 82, distance: 23.7
drag, startPoint x: 106, startPoint y: 69, endPoint x: 102, endPoint y: 86, distance: 17.2
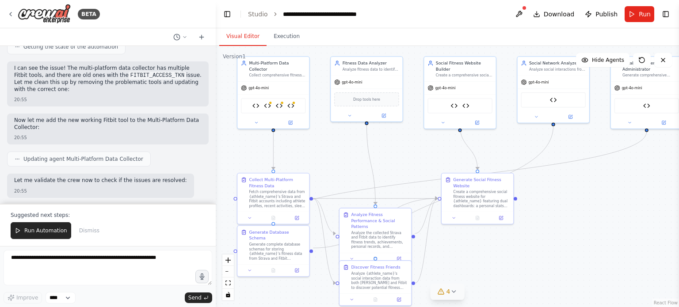
scroll to position [13670, 0]
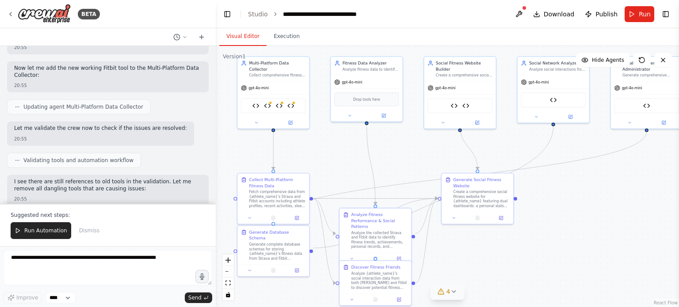
drag, startPoint x: 56, startPoint y: 126, endPoint x: 108, endPoint y: 161, distance: 62.1
drag, startPoint x: 16, startPoint y: 121, endPoint x: 106, endPoint y: 157, distance: 97.0
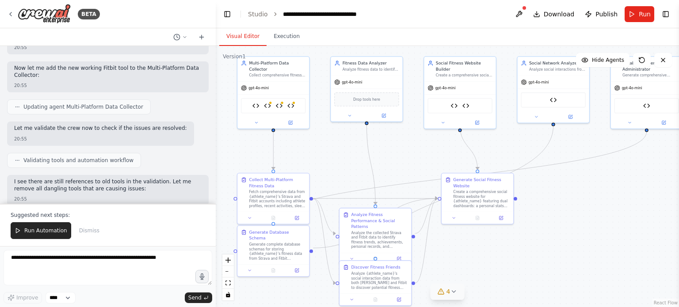
drag, startPoint x: 68, startPoint y: 124, endPoint x: 100, endPoint y: 160, distance: 48.5
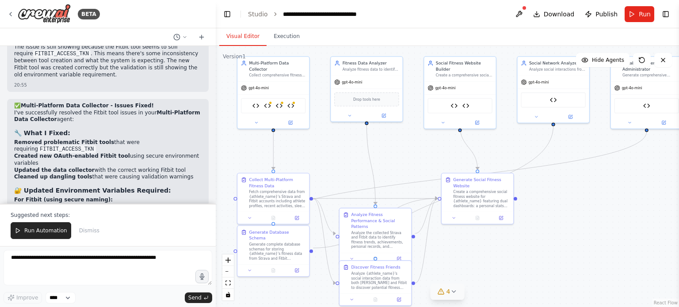
scroll to position [13891, 0]
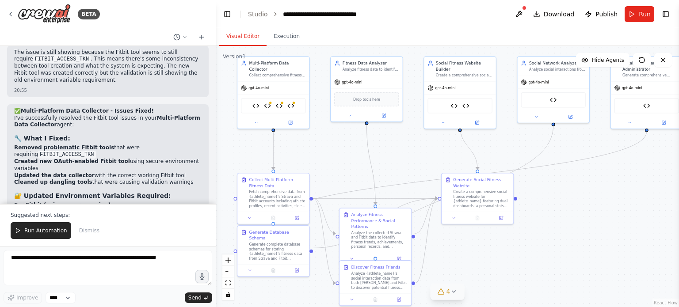
drag, startPoint x: 67, startPoint y: 86, endPoint x: 78, endPoint y: 146, distance: 61.5
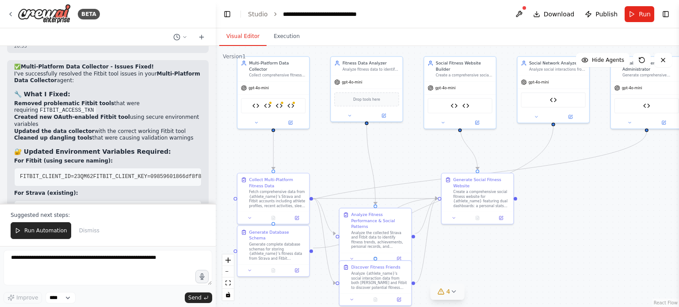
drag, startPoint x: 46, startPoint y: 120, endPoint x: 68, endPoint y: 142, distance: 31.0
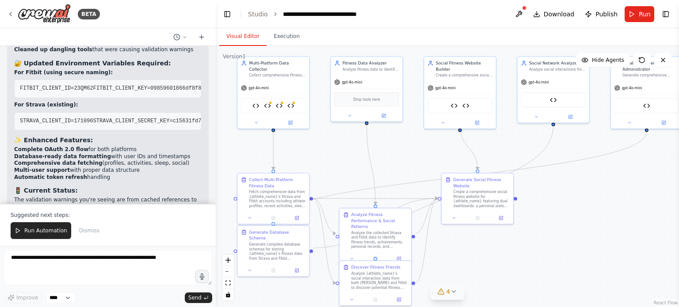
scroll to position [14068, 0]
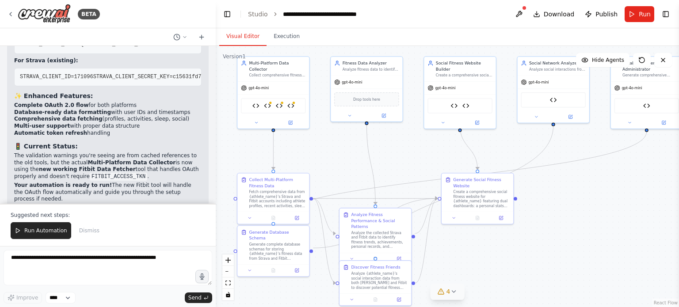
drag, startPoint x: 32, startPoint y: 120, endPoint x: 46, endPoint y: 138, distance: 23.0
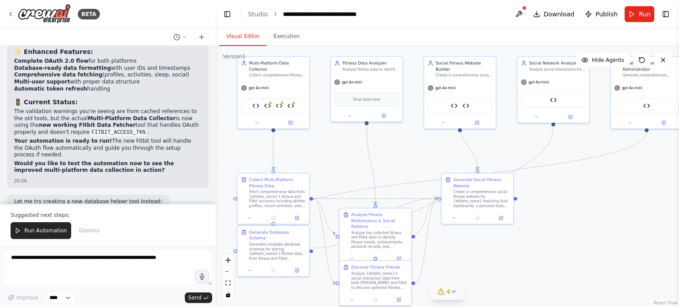
drag, startPoint x: 18, startPoint y: 129, endPoint x: 104, endPoint y: 133, distance: 86.8
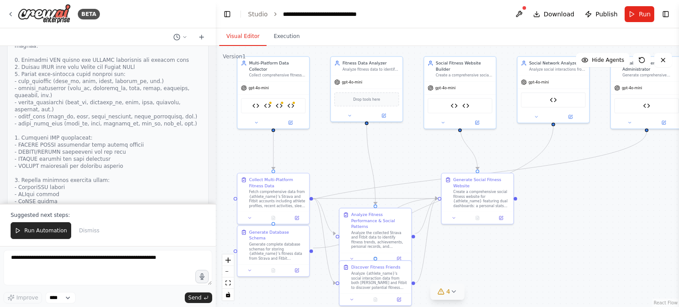
scroll to position [14333, 0]
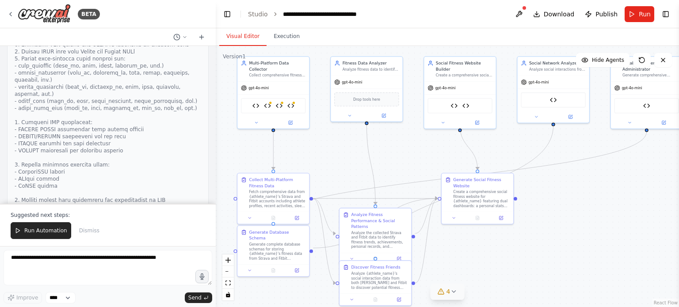
drag, startPoint x: 13, startPoint y: 157, endPoint x: 159, endPoint y: 166, distance: 146.1
drag, startPoint x: 156, startPoint y: 168, endPoint x: 12, endPoint y: 159, distance: 143.9
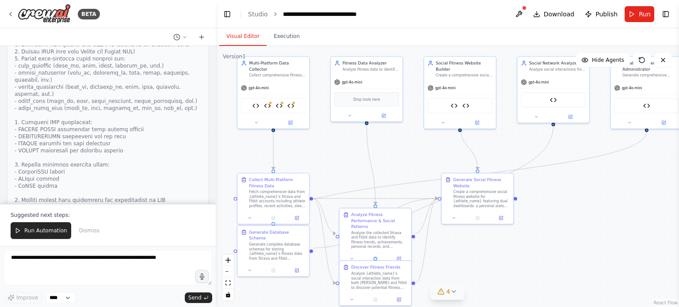
copy ol "Update the Fitbit tool with your new credentials and better data structure Crea…"
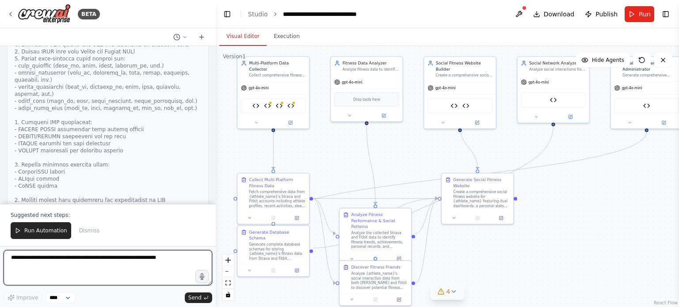
click at [43, 263] on textarea at bounding box center [108, 267] width 209 height 35
paste textarea "**********"
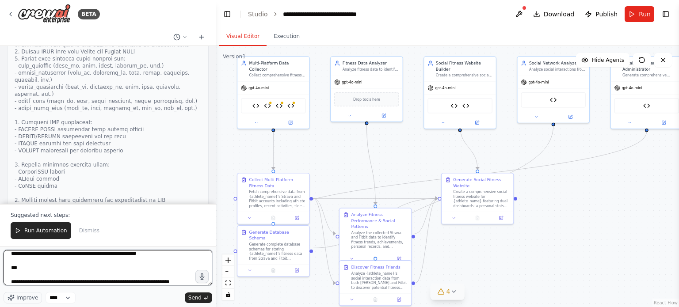
scroll to position [32, 0]
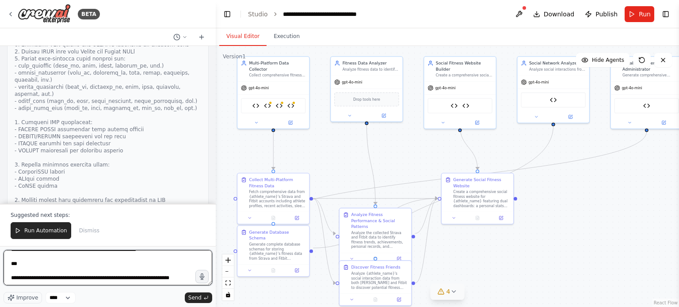
type textarea "**********"
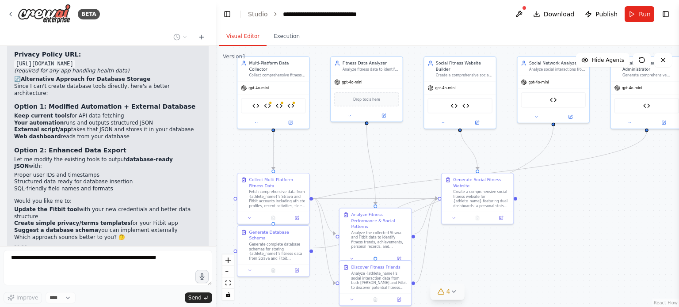
scroll to position [14727, 0]
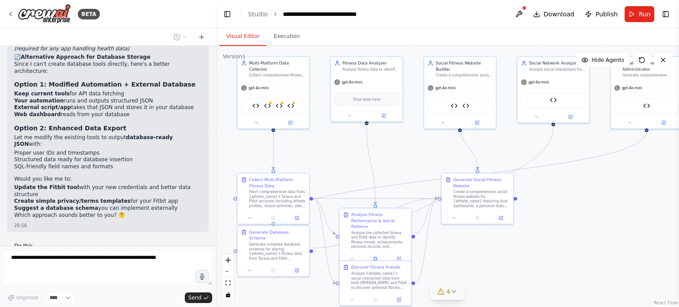
click at [154, 217] on div "Hello! I'm the CrewAI assistant. What kind of automation do you want to build? …" at bounding box center [108, 146] width 216 height 200
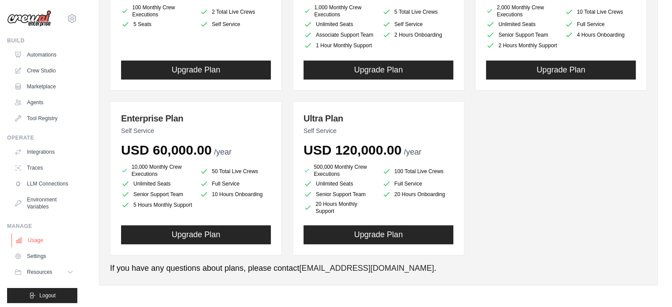
drag, startPoint x: 0, startPoint y: 0, endPoint x: 34, endPoint y: 247, distance: 249.4
click at [34, 247] on link "Usage" at bounding box center [44, 240] width 67 height 14
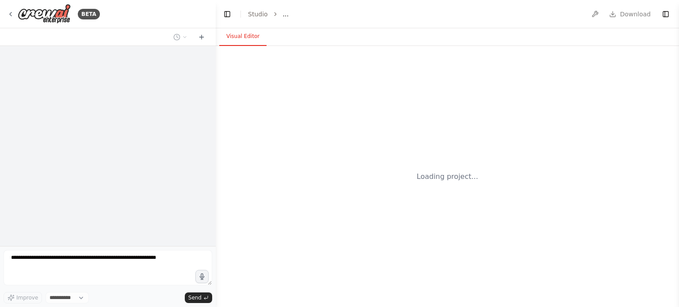
select select "****"
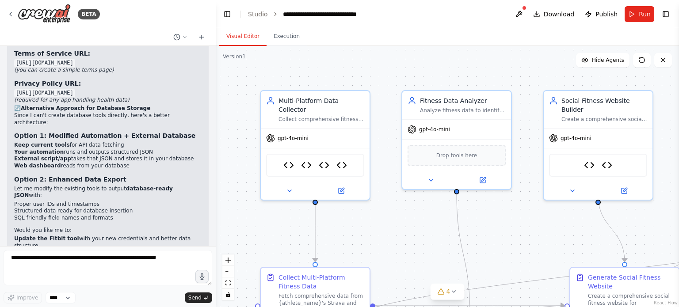
scroll to position [14704, 0]
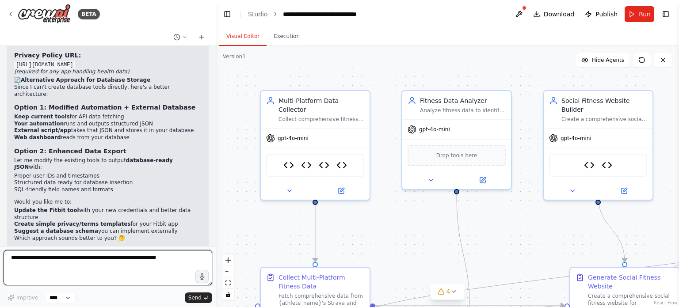
click at [118, 260] on textarea at bounding box center [108, 267] width 209 height 35
type textarea "**"
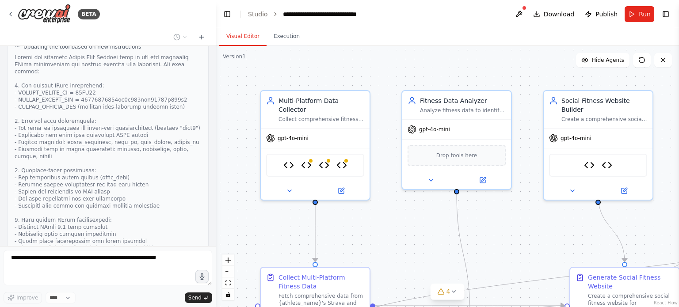
scroll to position [15073, 0]
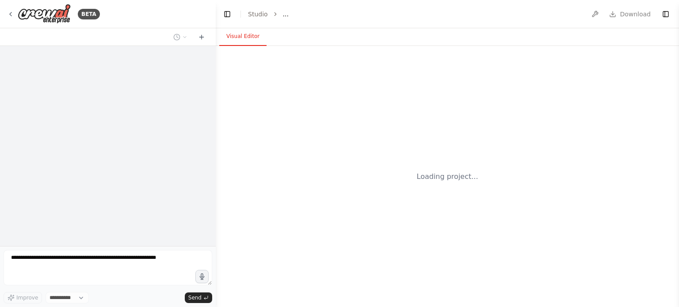
select select "****"
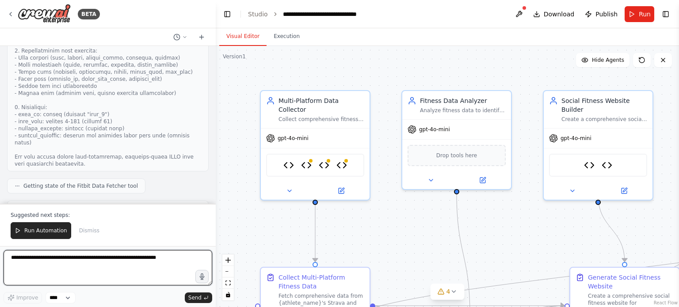
scroll to position [15533, 0]
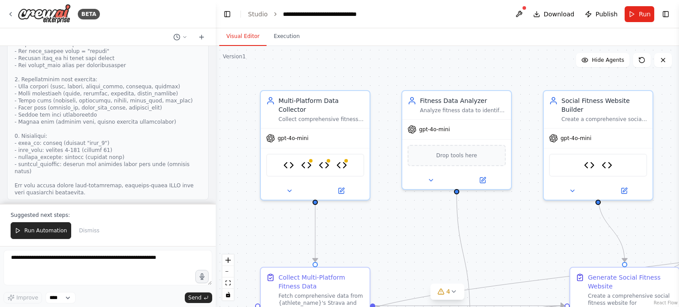
drag, startPoint x: 140, startPoint y: 144, endPoint x: 141, endPoint y: 160, distance: 16.0
drag, startPoint x: 140, startPoint y: 145, endPoint x: 147, endPoint y: 180, distance: 36.0
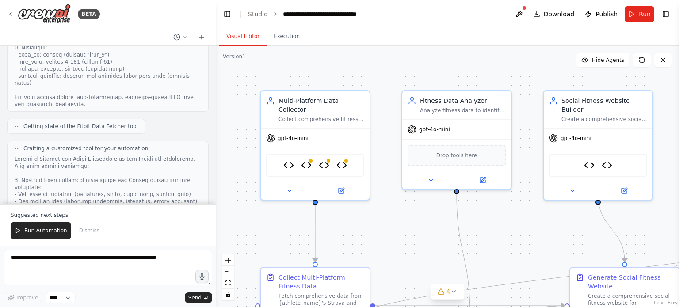
scroll to position [15666, 0]
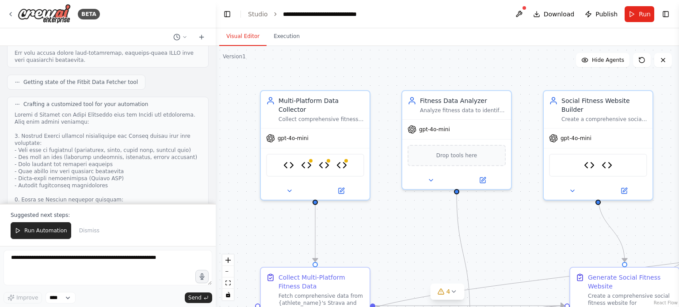
drag, startPoint x: 41, startPoint y: 122, endPoint x: 92, endPoint y: 154, distance: 60.6
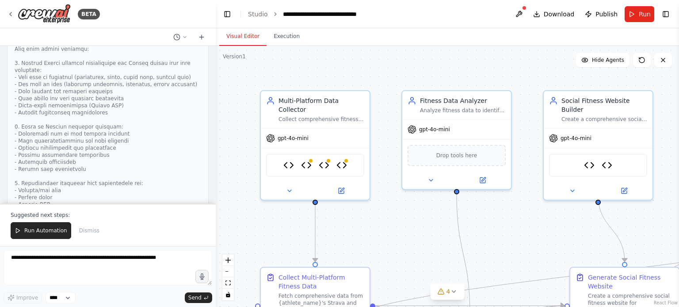
scroll to position [15754, 0]
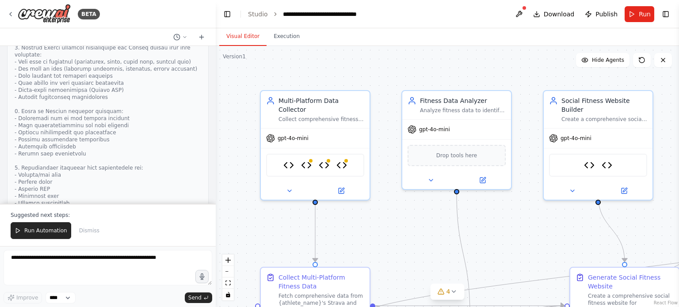
drag, startPoint x: 62, startPoint y: 125, endPoint x: 69, endPoint y: 138, distance: 14.4
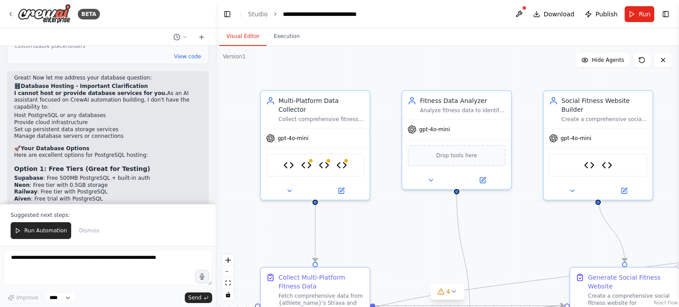
scroll to position [16108, 0]
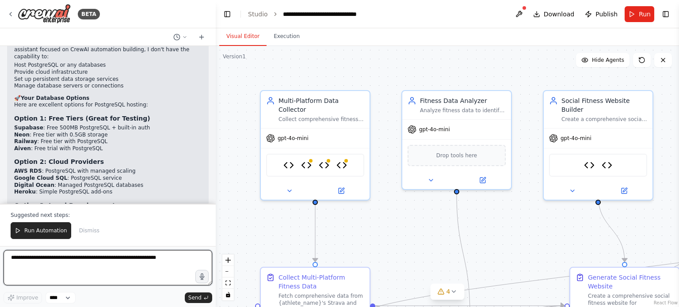
click at [108, 264] on textarea at bounding box center [108, 267] width 209 height 35
paste textarea "**********"
type textarea "**********"
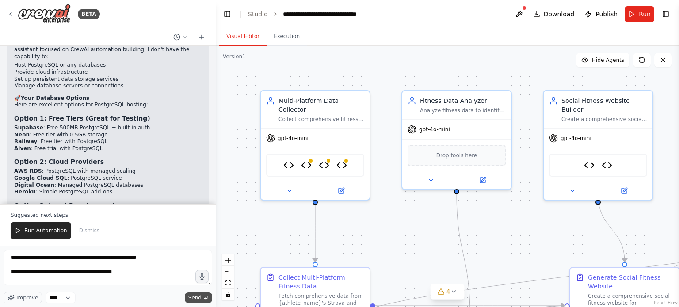
click at [202, 298] on button "Send" at bounding box center [198, 298] width 27 height 11
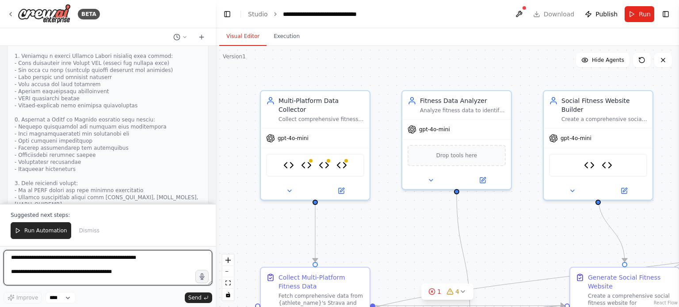
scroll to position [17149, 0]
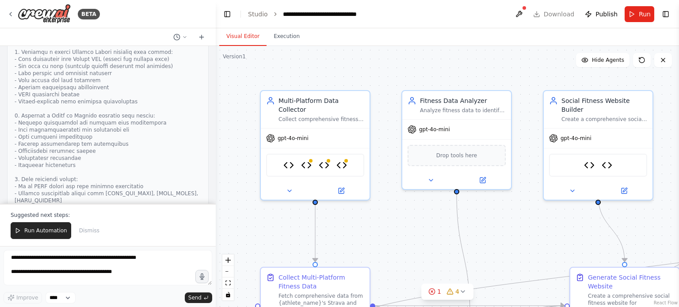
drag, startPoint x: 86, startPoint y: 75, endPoint x: 91, endPoint y: 107, distance: 33.1
drag, startPoint x: 65, startPoint y: 123, endPoint x: 101, endPoint y: 137, distance: 38.7
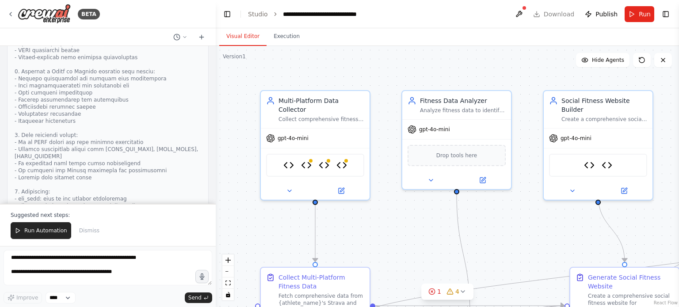
drag, startPoint x: 46, startPoint y: 104, endPoint x: 95, endPoint y: 138, distance: 59.3
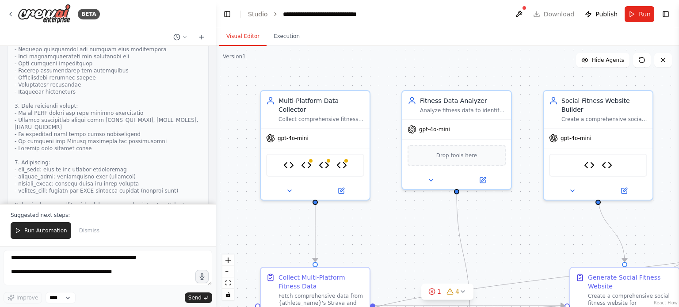
scroll to position [17238, 0]
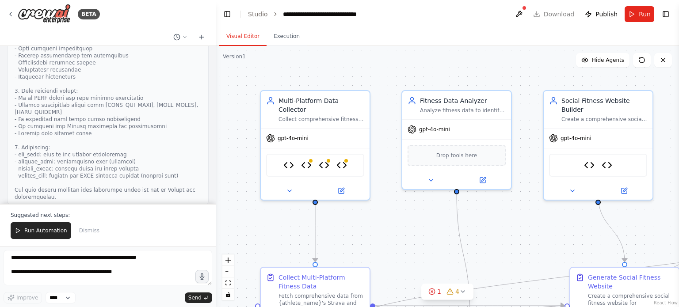
drag, startPoint x: 49, startPoint y: 111, endPoint x: 74, endPoint y: 141, distance: 39.2
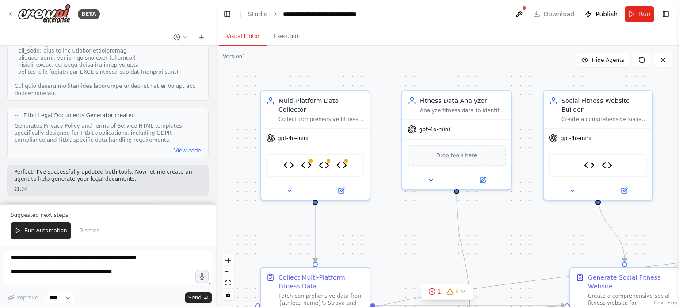
scroll to position [17326, 0]
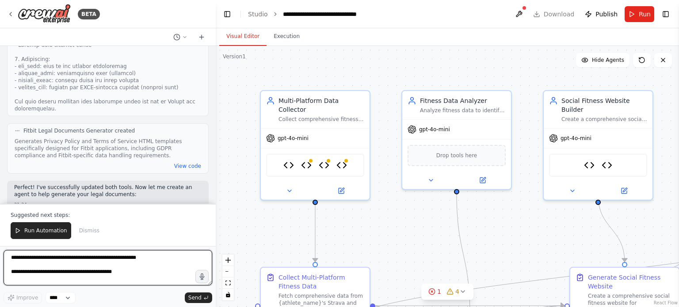
click at [93, 263] on textarea "**********" at bounding box center [108, 267] width 209 height 35
type textarea "**********"
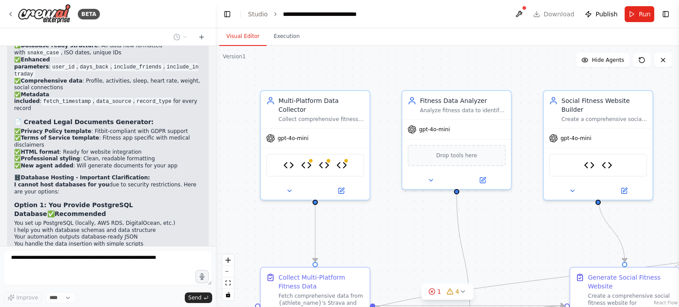
scroll to position [17759, 0]
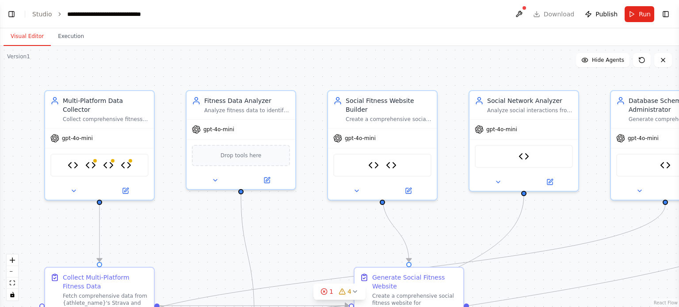
scroll to position [18088, 0]
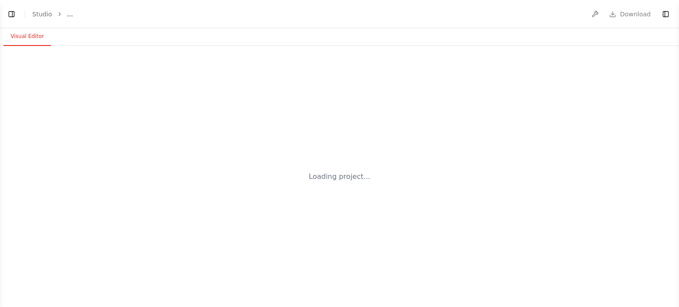
select select "****"
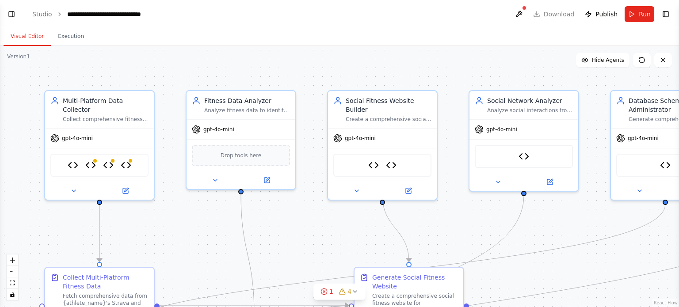
scroll to position [18065, 0]
click at [14, 15] on button "Toggle Left Sidebar" at bounding box center [11, 14] width 12 height 12
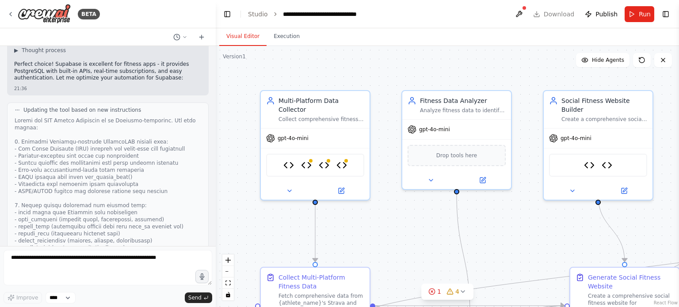
drag, startPoint x: 63, startPoint y: 141, endPoint x: 33, endPoint y: 159, distance: 35.1
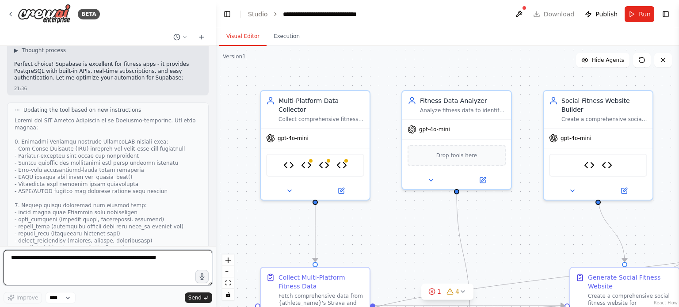
click at [82, 266] on textarea at bounding box center [108, 267] width 209 height 35
type textarea "**********"
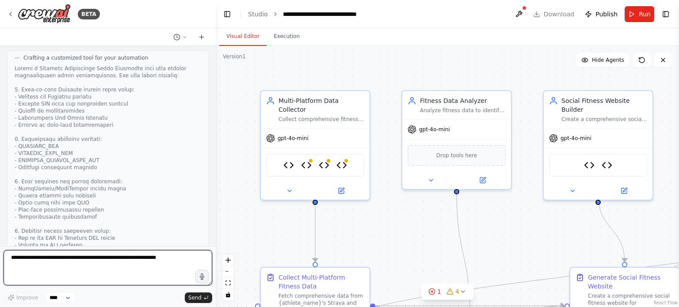
scroll to position [18432, 0]
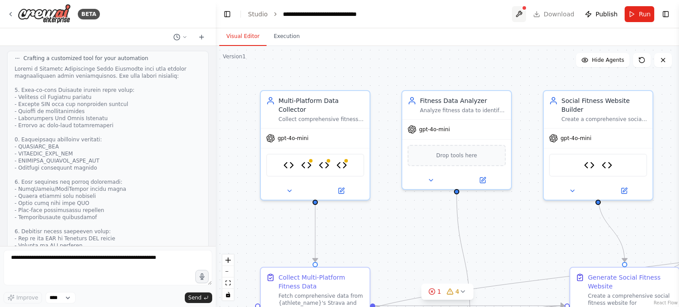
click at [520, 13] on button at bounding box center [519, 14] width 14 height 16
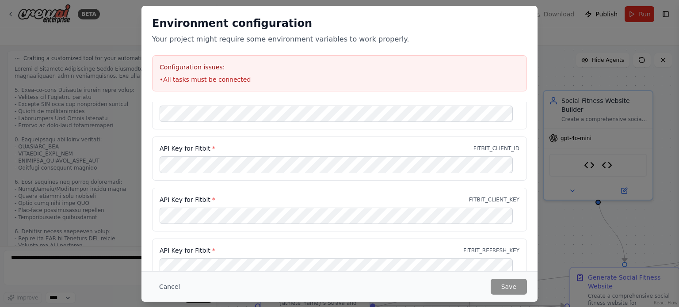
scroll to position [23, 0]
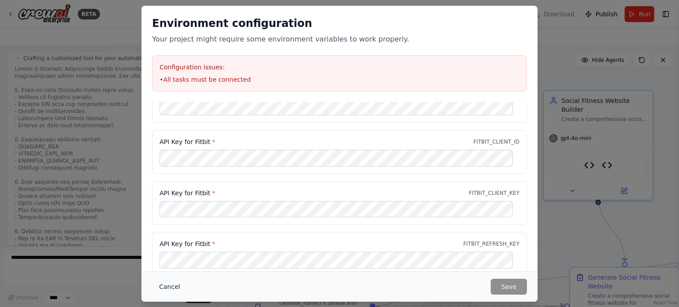
click at [169, 282] on button "Cancel" at bounding box center [169, 287] width 35 height 16
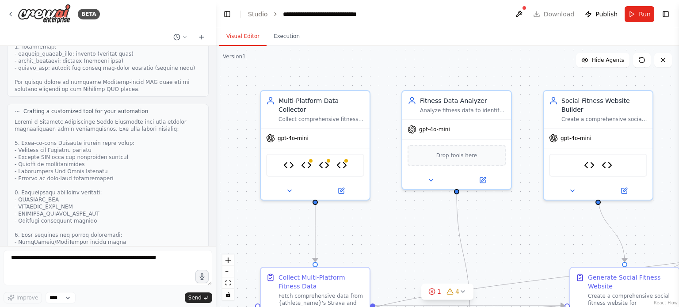
scroll to position [18380, 0]
drag, startPoint x: 18, startPoint y: 125, endPoint x: 108, endPoint y: 179, distance: 105.7
copy div "🔑 Environment Variables & Credentials Needed Here's everything you'll need to s…"
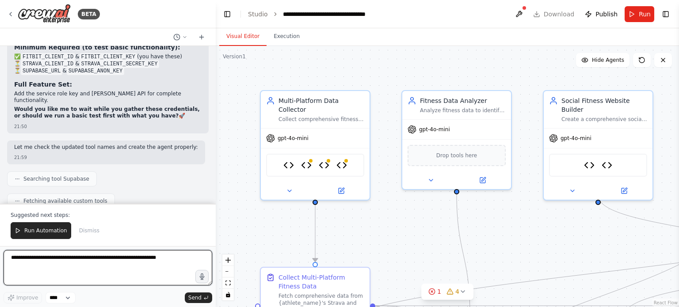
scroll to position [19307, 0]
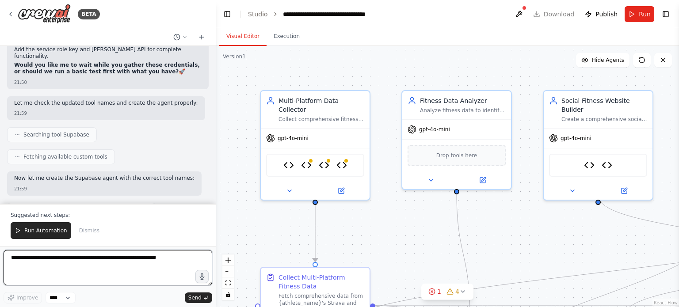
click at [98, 266] on textarea at bounding box center [108, 267] width 209 height 35
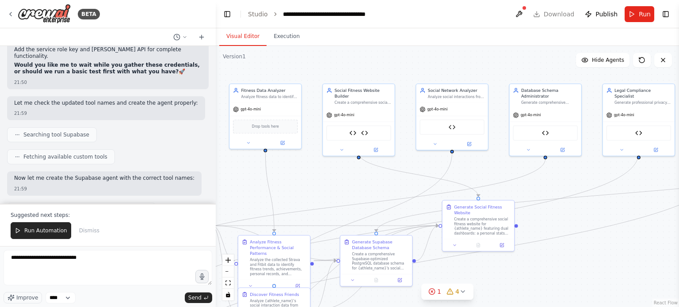
drag, startPoint x: 540, startPoint y: 95, endPoint x: 422, endPoint y: 47, distance: 128.1
click at [422, 47] on div ".deletable-edge-delete-btn { width: 20px; height: 20px; border: 0px solid #ffff…" at bounding box center [447, 176] width 463 height 261
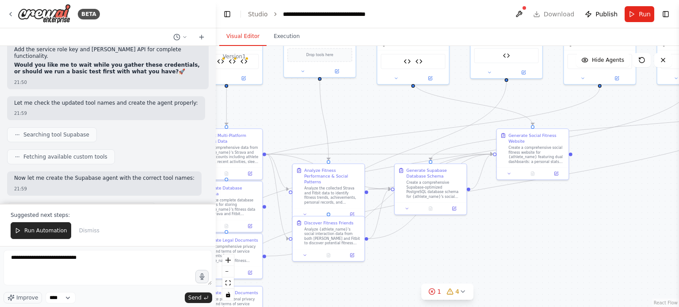
drag, startPoint x: 517, startPoint y: 291, endPoint x: 571, endPoint y: 220, distance: 89.9
click at [571, 220] on div ".deletable-edge-delete-btn { width: 20px; height: 20px; border: 0px solid #ffff…" at bounding box center [447, 176] width 463 height 261
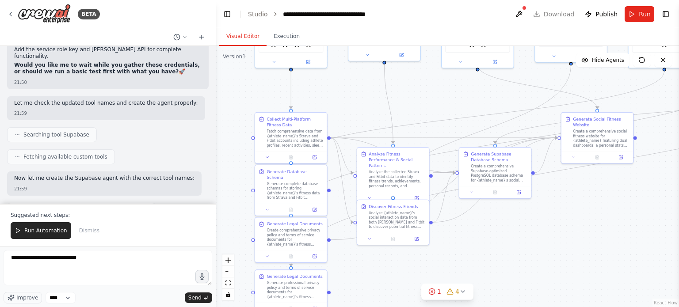
drag, startPoint x: 450, startPoint y: 269, endPoint x: 514, endPoint y: 252, distance: 66.6
click at [514, 252] on div ".deletable-edge-delete-btn { width: 20px; height: 20px; border: 0px solid #ffff…" at bounding box center [447, 176] width 463 height 261
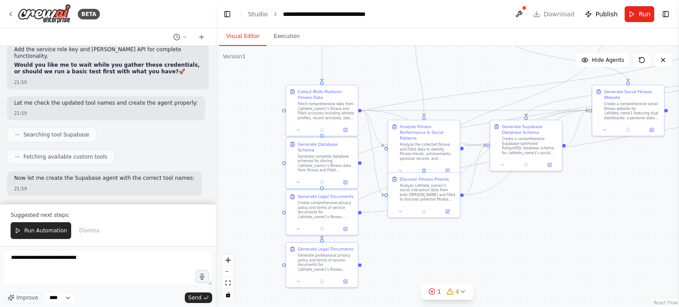
drag, startPoint x: 458, startPoint y: 271, endPoint x: 489, endPoint y: 244, distance: 41.3
click at [489, 244] on div ".deletable-edge-delete-btn { width: 20px; height: 20px; border: 0px solid #ffff…" at bounding box center [447, 176] width 463 height 261
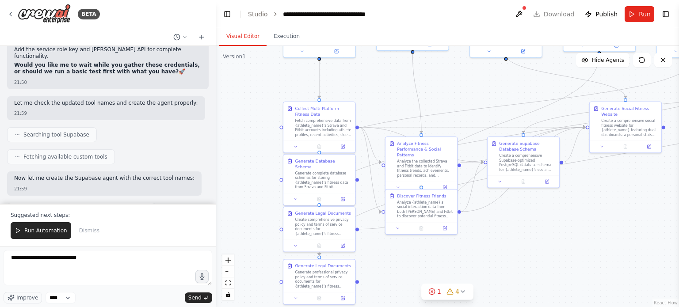
drag, startPoint x: 499, startPoint y: 242, endPoint x: 496, endPoint y: 259, distance: 17.0
click at [496, 259] on div ".deletable-edge-delete-btn { width: 20px; height: 20px; border: 0px solid #ffff…" at bounding box center [447, 176] width 463 height 261
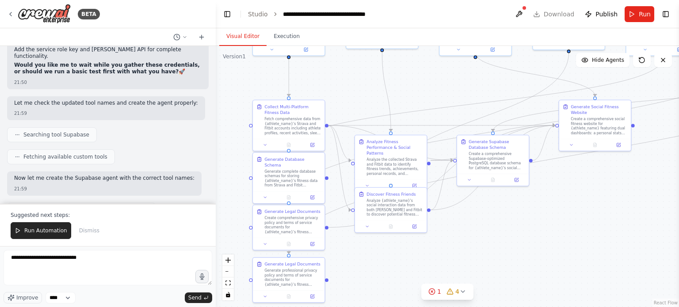
drag, startPoint x: 546, startPoint y: 251, endPoint x: 515, endPoint y: 249, distance: 30.5
click at [515, 249] on div ".deletable-edge-delete-btn { width: 20px; height: 20px; border: 0px solid #ffff…" at bounding box center [447, 176] width 463 height 261
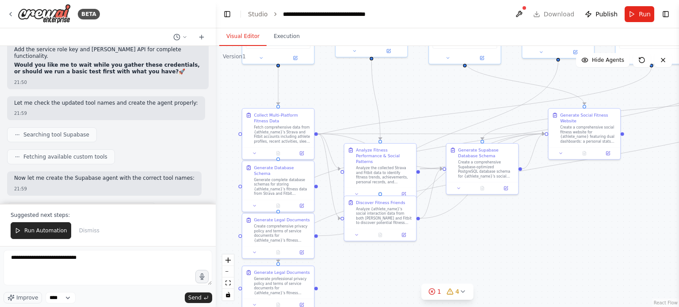
drag, startPoint x: 600, startPoint y: 240, endPoint x: 590, endPoint y: 248, distance: 13.5
click at [590, 248] on div ".deletable-edge-delete-btn { width: 20px; height: 20px; border: 0px solid #ffff…" at bounding box center [447, 176] width 463 height 261
click at [487, 151] on div "Generate Supabase Database Schema" at bounding box center [486, 151] width 57 height 11
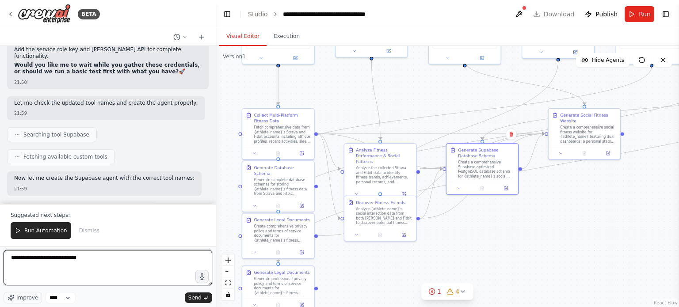
click at [92, 259] on textarea "**********" at bounding box center [108, 267] width 209 height 35
click at [44, 261] on textarea "**********" at bounding box center [108, 267] width 209 height 35
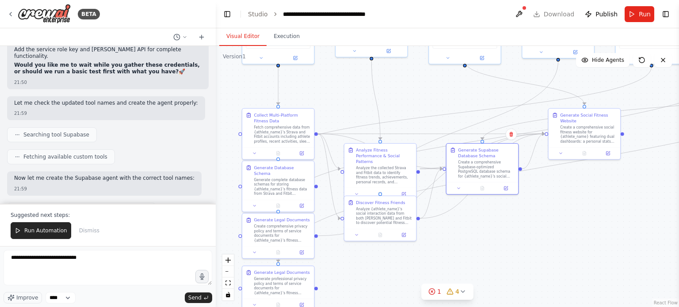
click at [127, 248] on form "**********" at bounding box center [108, 276] width 216 height 61
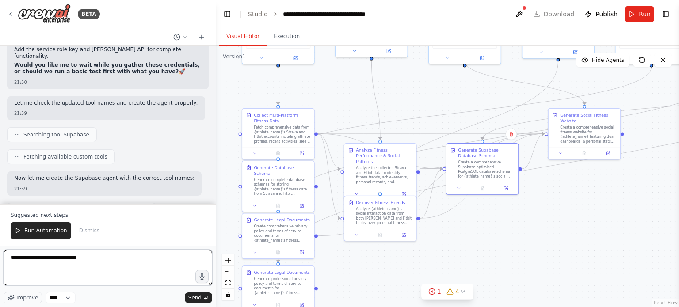
click at [121, 261] on textarea "**********" at bounding box center [108, 267] width 209 height 35
paste textarea "**********"
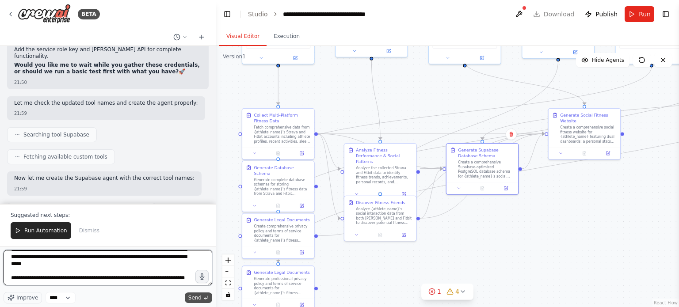
type textarea "**********"
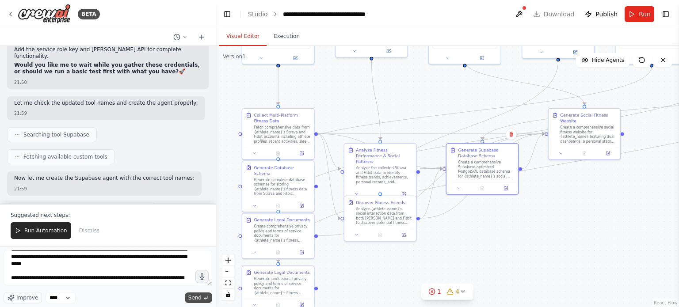
click at [201, 299] on span "Send" at bounding box center [194, 297] width 13 height 7
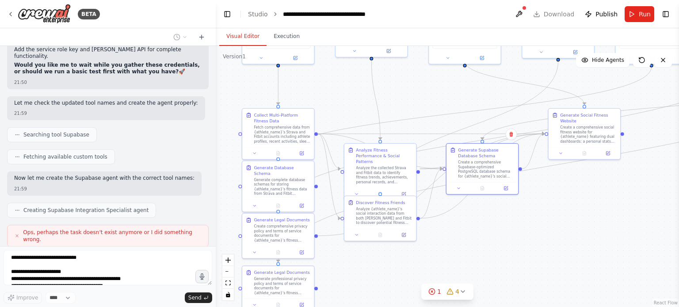
scroll to position [19430, 0]
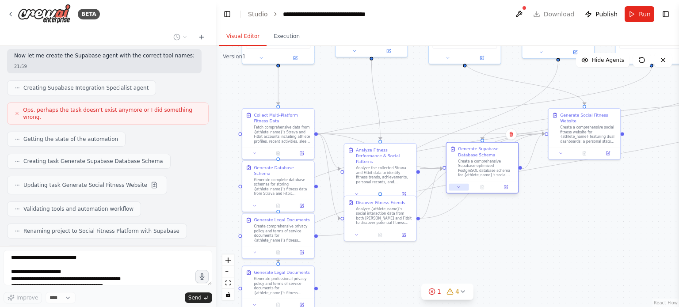
click at [459, 188] on icon at bounding box center [459, 187] width 5 height 5
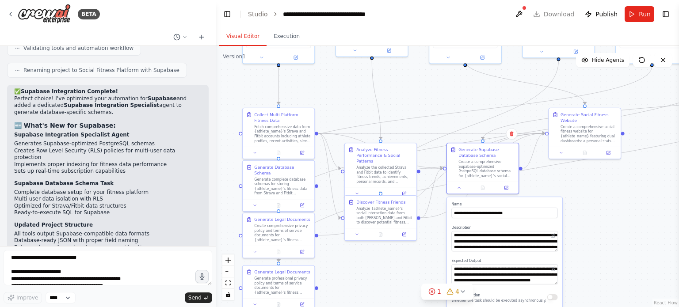
click at [563, 179] on div ".deletable-edge-delete-btn { width: 20px; height: 20px; border: 0px solid #ffff…" at bounding box center [447, 176] width 463 height 261
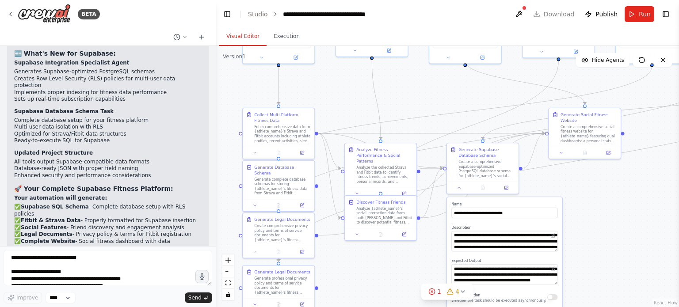
click at [421, 88] on div ".deletable-edge-delete-btn { width: 20px; height: 20px; border: 0px solid #ffff…" at bounding box center [447, 176] width 463 height 261
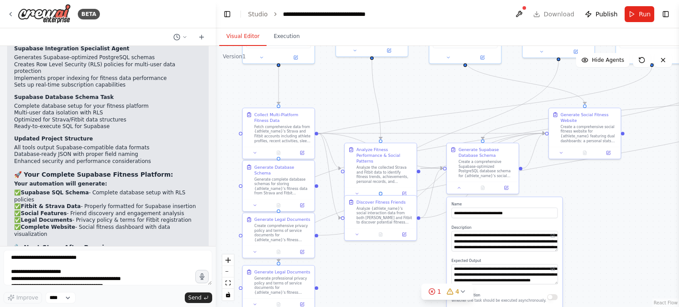
scroll to position [19673, 0]
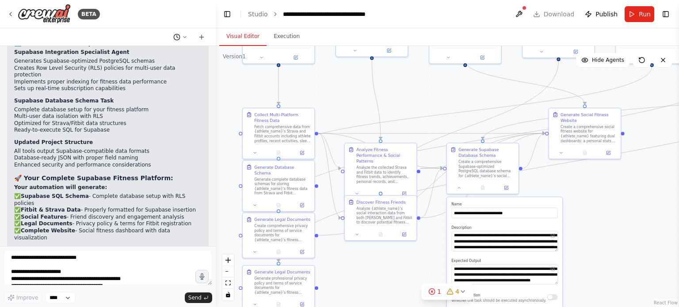
click at [183, 37] on icon at bounding box center [184, 36] width 3 height 1
click at [101, 33] on div at bounding box center [108, 153] width 216 height 307
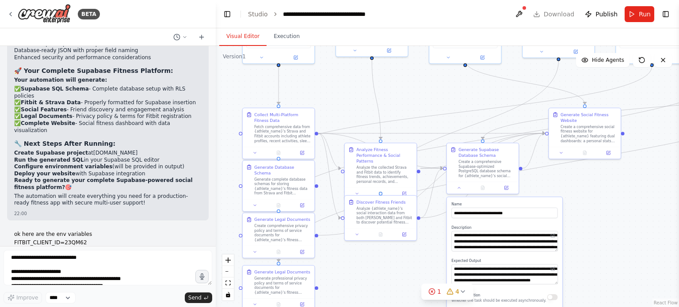
scroll to position [19806, 0]
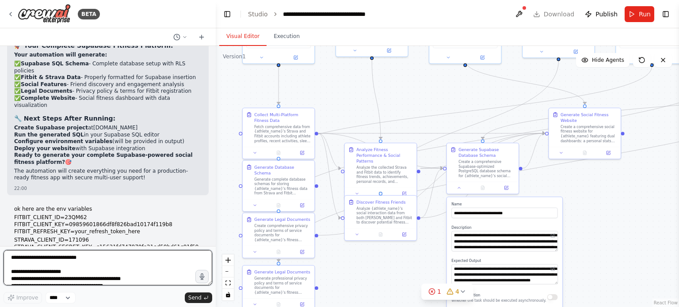
click at [119, 265] on textarea "**********" at bounding box center [108, 267] width 209 height 35
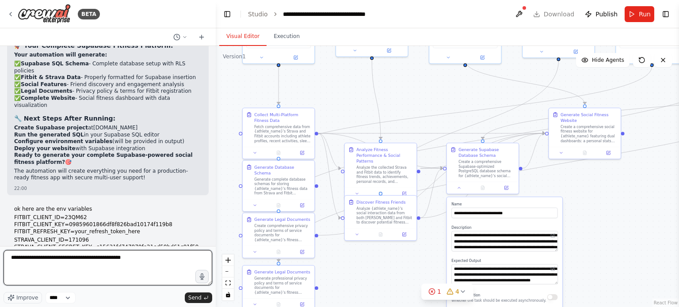
type textarea "**********"
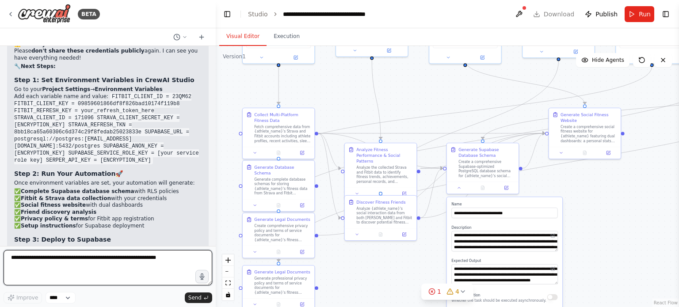
scroll to position [20150, 0]
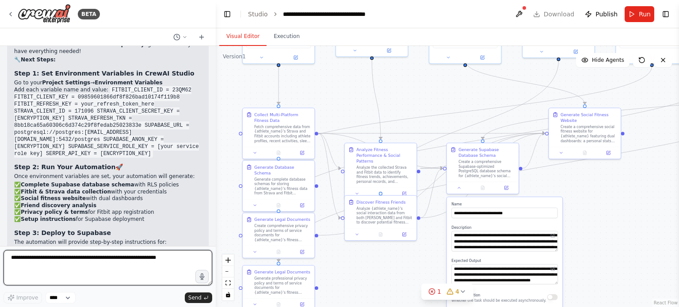
click at [88, 262] on textarea at bounding box center [108, 267] width 209 height 35
type textarea "*"
type textarea "**********"
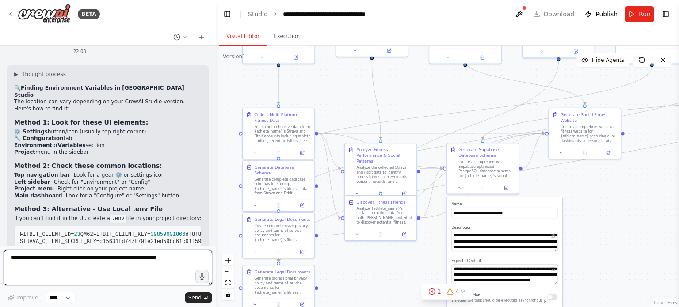
scroll to position [20508, 0]
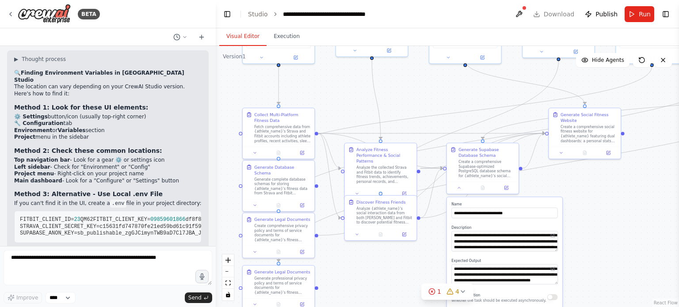
drag, startPoint x: 30, startPoint y: 147, endPoint x: 100, endPoint y: 172, distance: 73.8
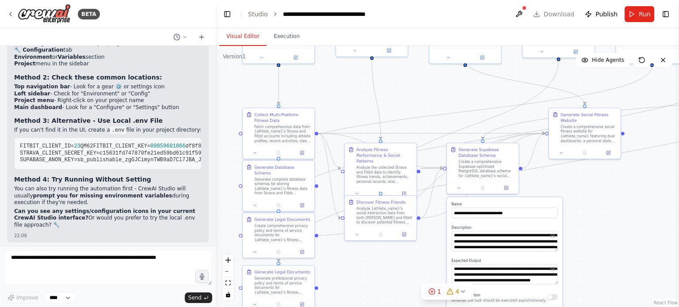
scroll to position [20597, 0]
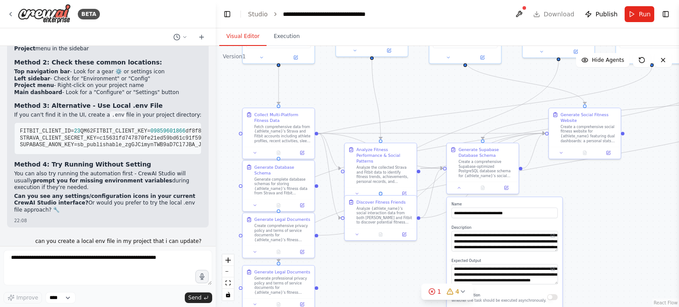
drag, startPoint x: 20, startPoint y: 133, endPoint x: 84, endPoint y: 166, distance: 72.0
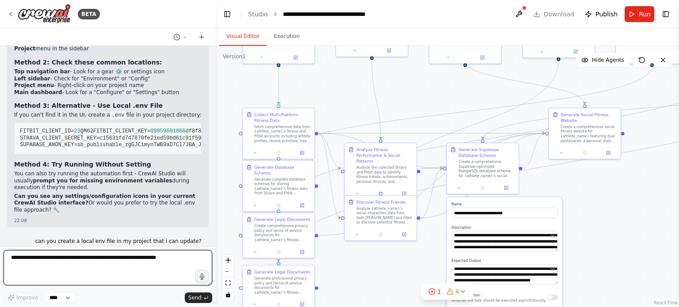
click at [83, 269] on textarea at bounding box center [108, 267] width 209 height 35
type textarea "**********"
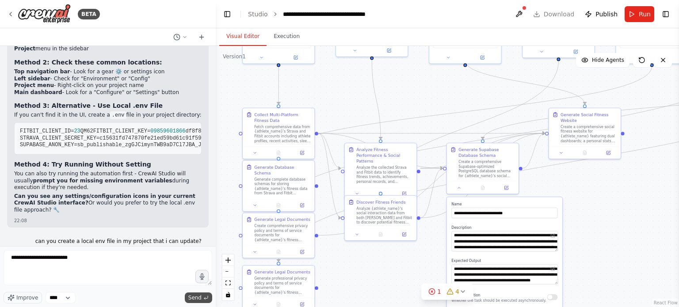
click at [207, 300] on icon "submit" at bounding box center [205, 297] width 5 height 5
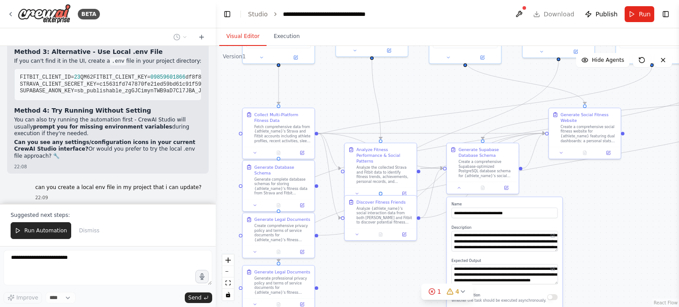
scroll to position [20693, 0]
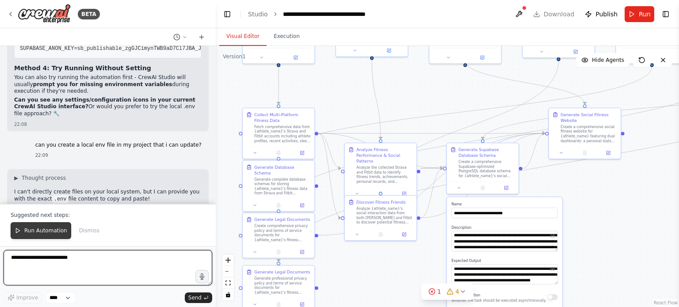
click at [39, 230] on span "Run Automation" at bounding box center [45, 230] width 43 height 7
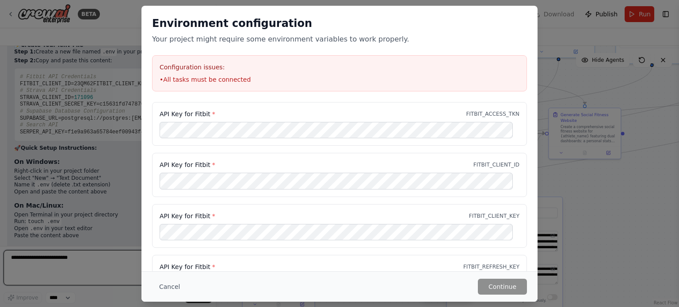
scroll to position [20872, 0]
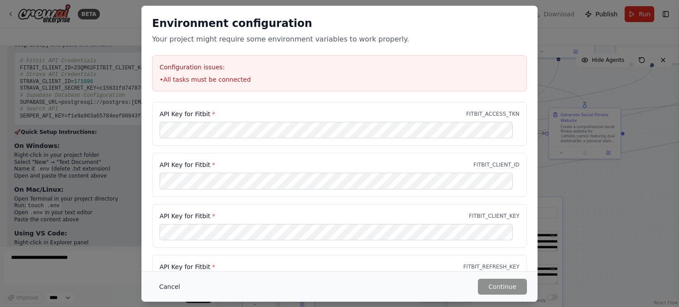
click at [164, 285] on button "Cancel" at bounding box center [169, 287] width 35 height 16
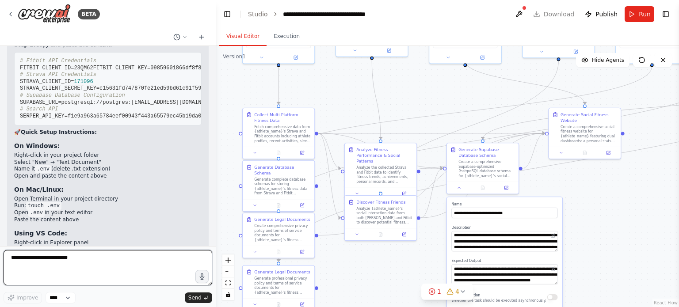
click at [87, 261] on textarea "**********" at bounding box center [108, 267] width 209 height 35
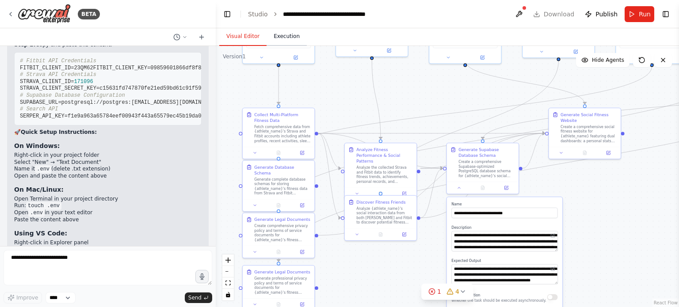
click at [285, 37] on button "Execution" at bounding box center [286, 36] width 40 height 19
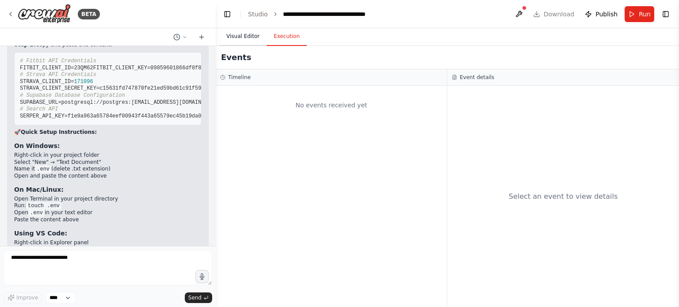
click at [235, 40] on button "Visual Editor" at bounding box center [242, 36] width 47 height 19
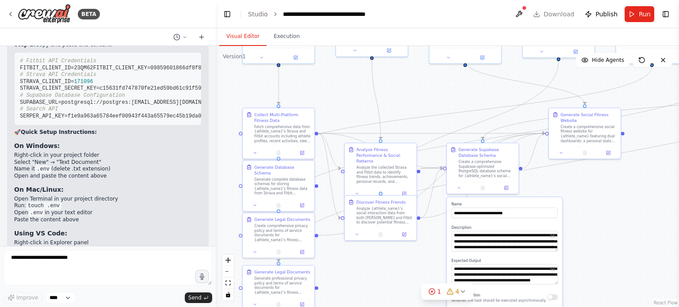
click at [544, 11] on header "**********" at bounding box center [447, 14] width 463 height 28
click at [601, 13] on span "Publish" at bounding box center [606, 14] width 22 height 9
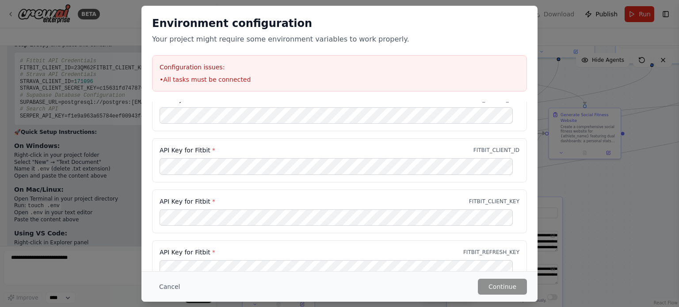
scroll to position [23, 0]
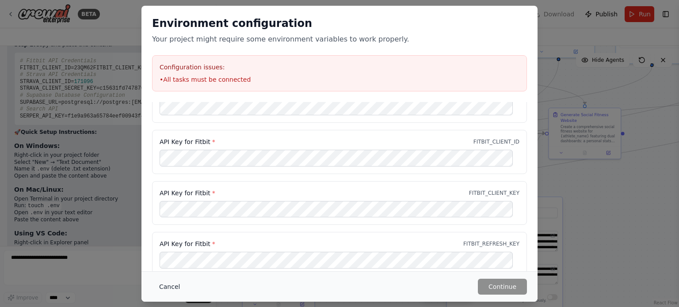
click at [178, 291] on button "Cancel" at bounding box center [169, 287] width 35 height 16
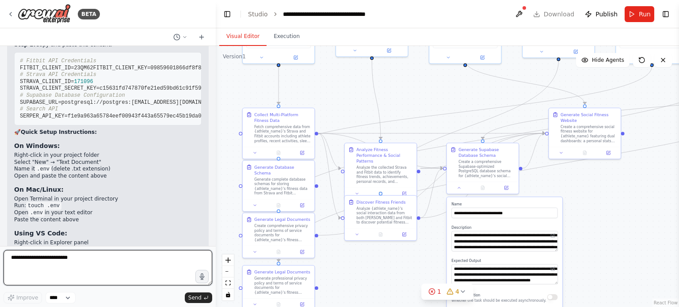
click at [129, 275] on textarea "**********" at bounding box center [108, 267] width 209 height 35
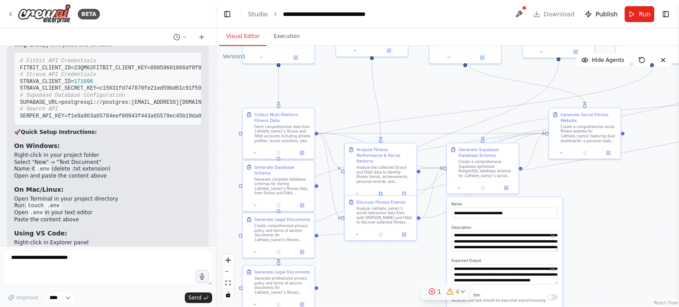
click at [437, 292] on div "1" at bounding box center [434, 291] width 13 height 9
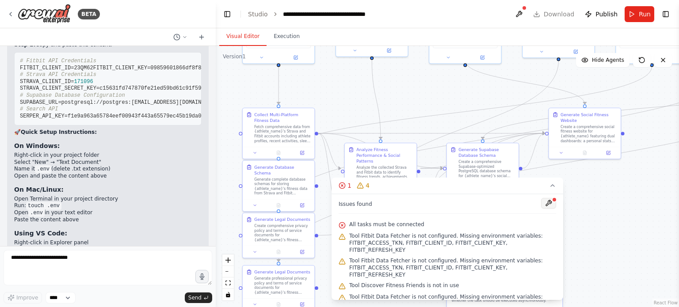
click at [552, 204] on button at bounding box center [548, 203] width 15 height 11
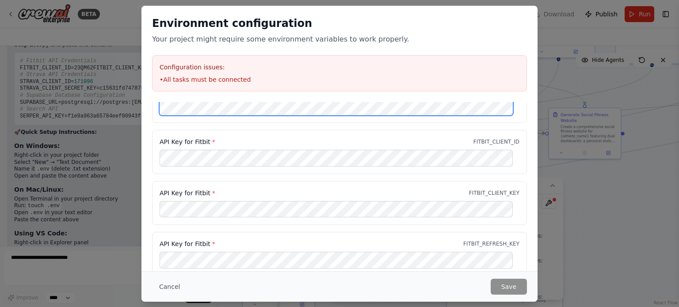
scroll to position [0, 0]
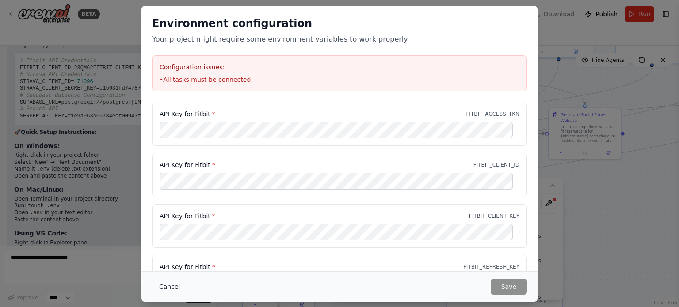
click at [167, 286] on button "Cancel" at bounding box center [169, 287] width 35 height 16
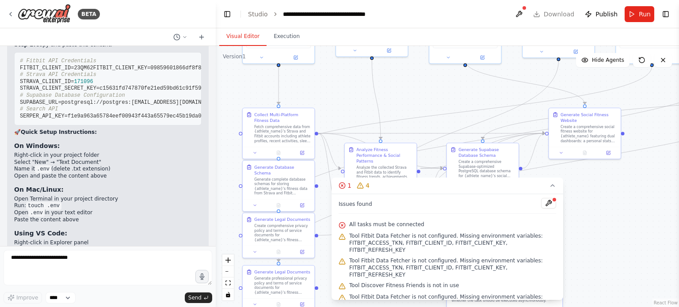
click at [602, 203] on div ".deletable-edge-delete-btn { width: 20px; height: 20px; border: 0px solid #ffff…" at bounding box center [447, 176] width 463 height 261
click at [540, 185] on button "1 4" at bounding box center [447, 186] width 232 height 16
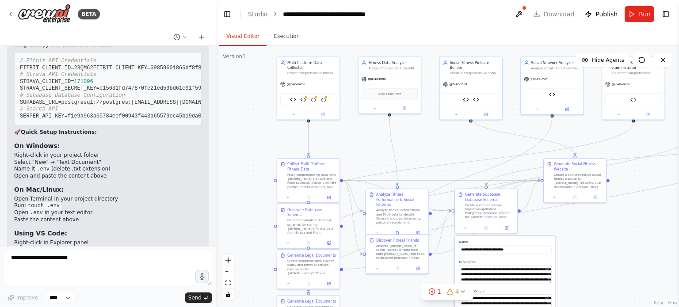
drag, startPoint x: 454, startPoint y: 99, endPoint x: 448, endPoint y: 143, distance: 44.6
click at [448, 143] on div ".deletable-edge-delete-btn { width: 20px; height: 20px; border: 0px solid #ffff…" at bounding box center [447, 176] width 463 height 261
click at [667, 9] on button "Toggle Right Sidebar" at bounding box center [665, 14] width 12 height 12
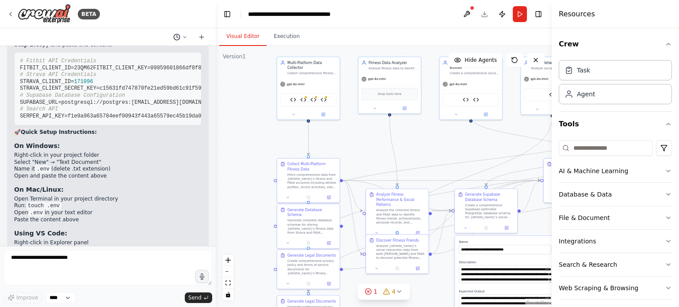
click at [190, 39] on button at bounding box center [180, 37] width 21 height 11
click at [129, 145] on div at bounding box center [108, 153] width 216 height 307
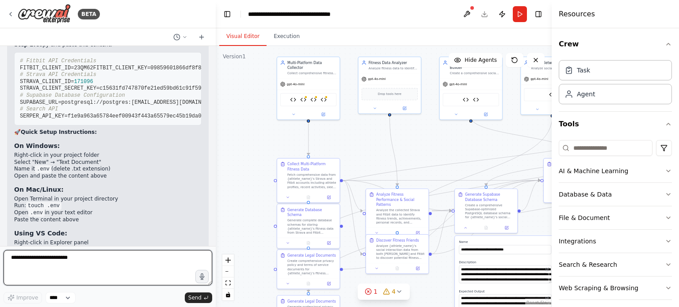
click at [112, 270] on textarea "**********" at bounding box center [108, 267] width 209 height 35
type textarea "*"
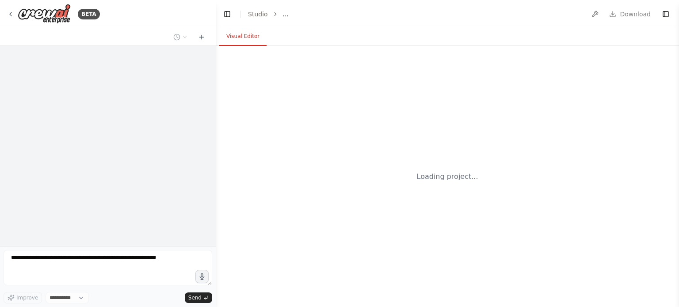
select select "****"
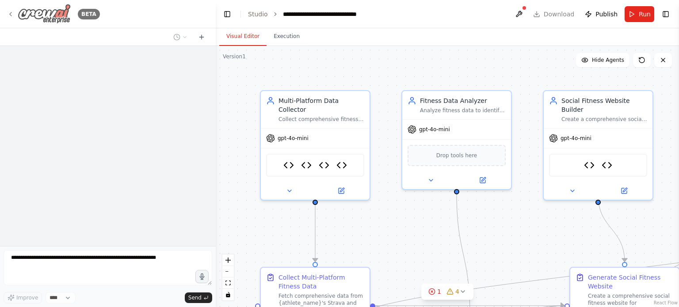
click at [48, 14] on img at bounding box center [44, 14] width 53 height 20
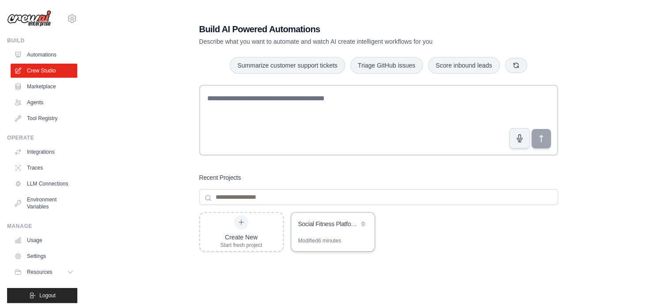
click at [339, 224] on div "Social Fitness Platform with Supabase" at bounding box center [328, 224] width 61 height 9
click at [69, 19] on icon at bounding box center [72, 19] width 8 height 8
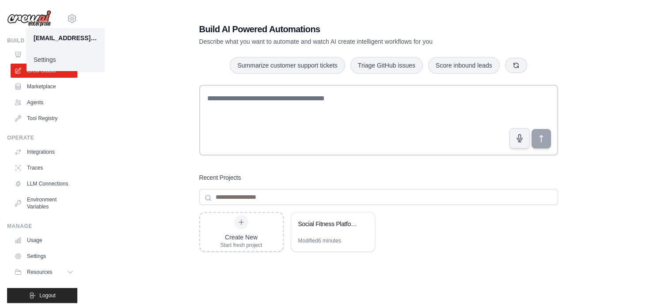
click at [71, 59] on link "Settings" at bounding box center [66, 60] width 78 height 16
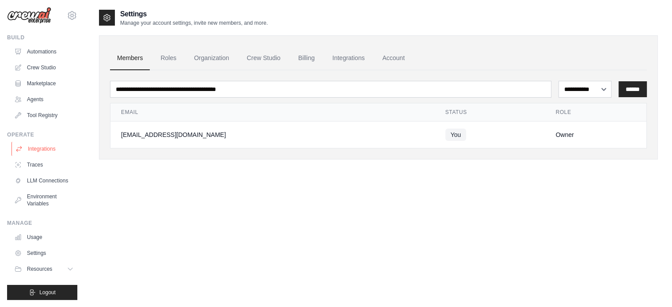
scroll to position [10, 0]
click at [39, 252] on link "Settings" at bounding box center [44, 253] width 67 height 14
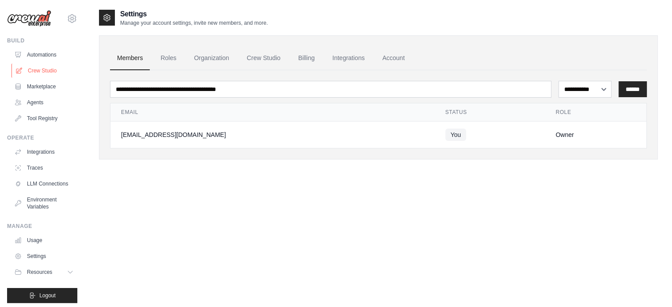
click at [55, 69] on link "Crew Studio" at bounding box center [44, 71] width 67 height 14
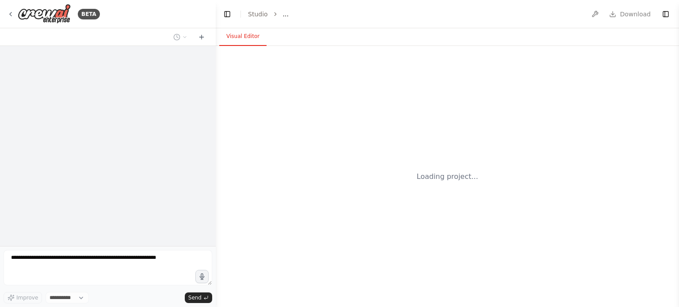
select select "****"
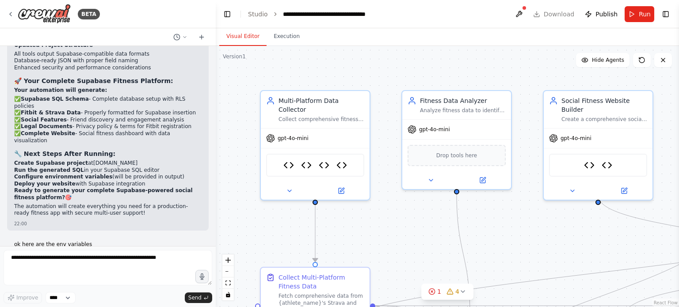
scroll to position [19806, 0]
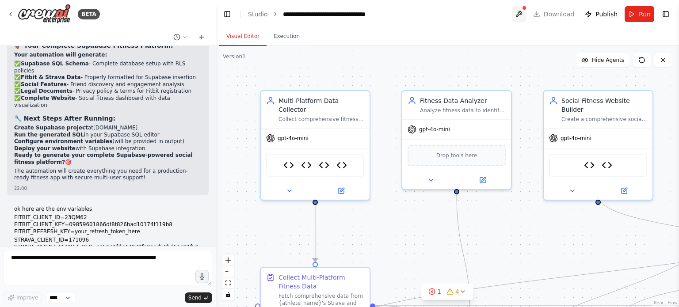
click at [526, 16] on button at bounding box center [519, 14] width 14 height 16
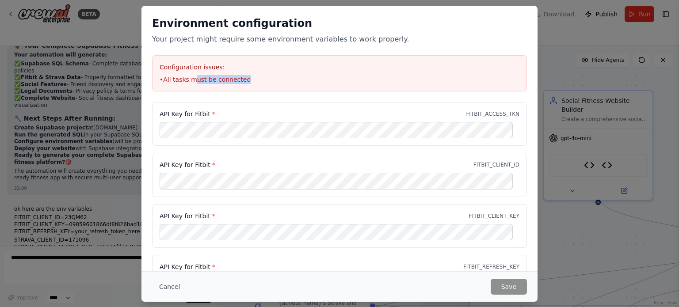
drag, startPoint x: 190, startPoint y: 81, endPoint x: 256, endPoint y: 80, distance: 65.9
click at [256, 80] on li "• All tasks must be connected" at bounding box center [340, 79] width 360 height 9
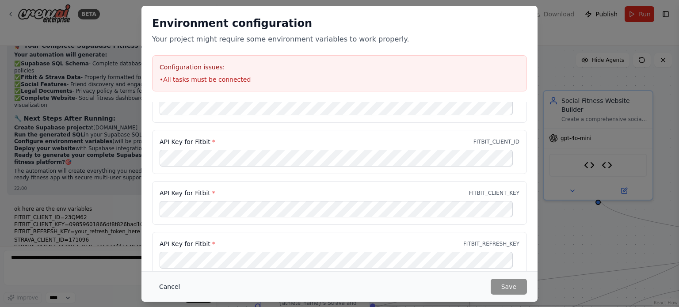
click at [169, 289] on button "Cancel" at bounding box center [169, 287] width 35 height 16
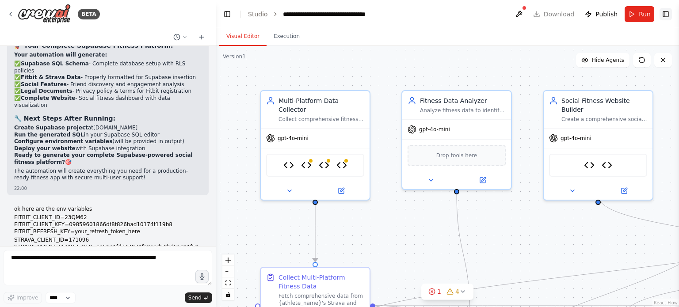
click at [666, 14] on button "Toggle Right Sidebar" at bounding box center [665, 14] width 12 height 12
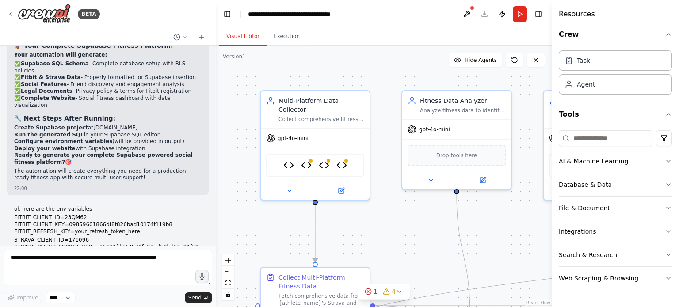
scroll to position [0, 0]
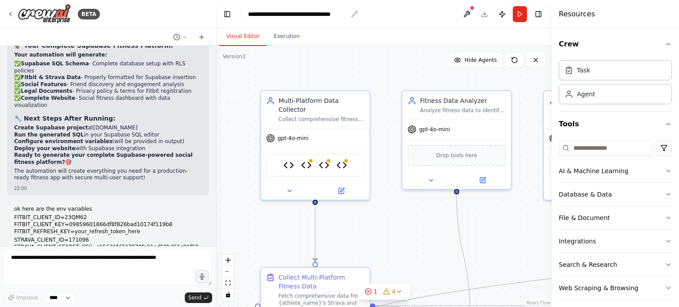
click at [356, 15] on icon "breadcrumb" at bounding box center [354, 14] width 7 height 7
click at [538, 11] on button "Toggle Right Sidebar" at bounding box center [538, 14] width 12 height 12
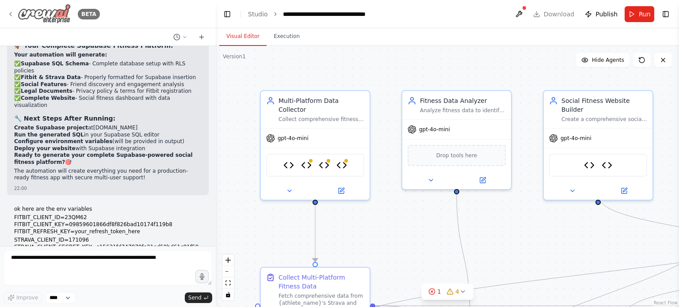
click at [53, 13] on img at bounding box center [44, 14] width 53 height 20
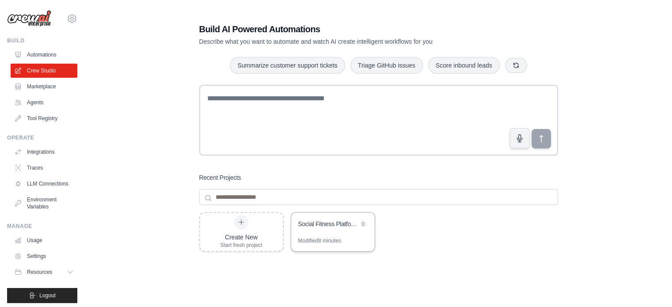
click at [342, 228] on div "Social Fitness Platform with Supabase" at bounding box center [328, 224] width 61 height 9
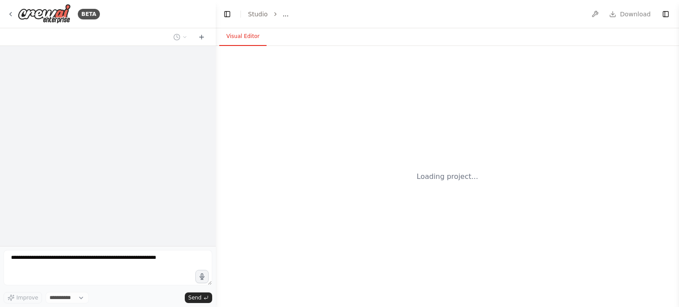
select select "****"
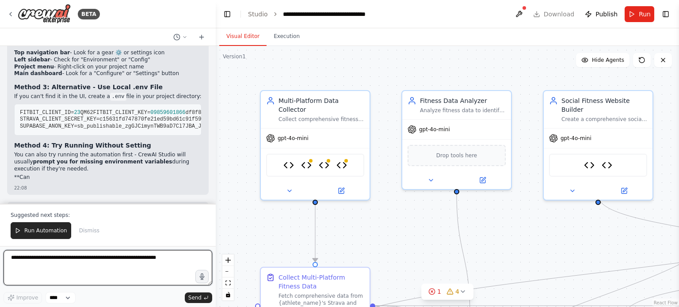
scroll to position [20591, 0]
